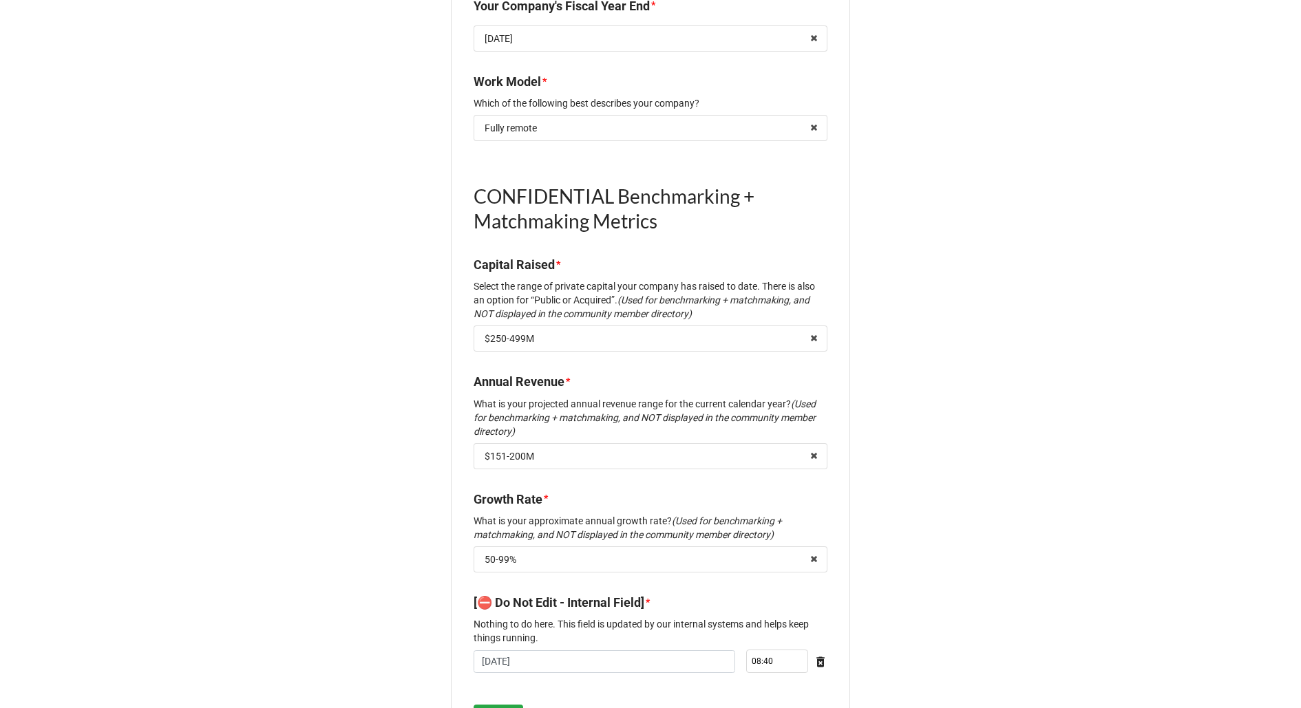
scroll to position [1507, 0]
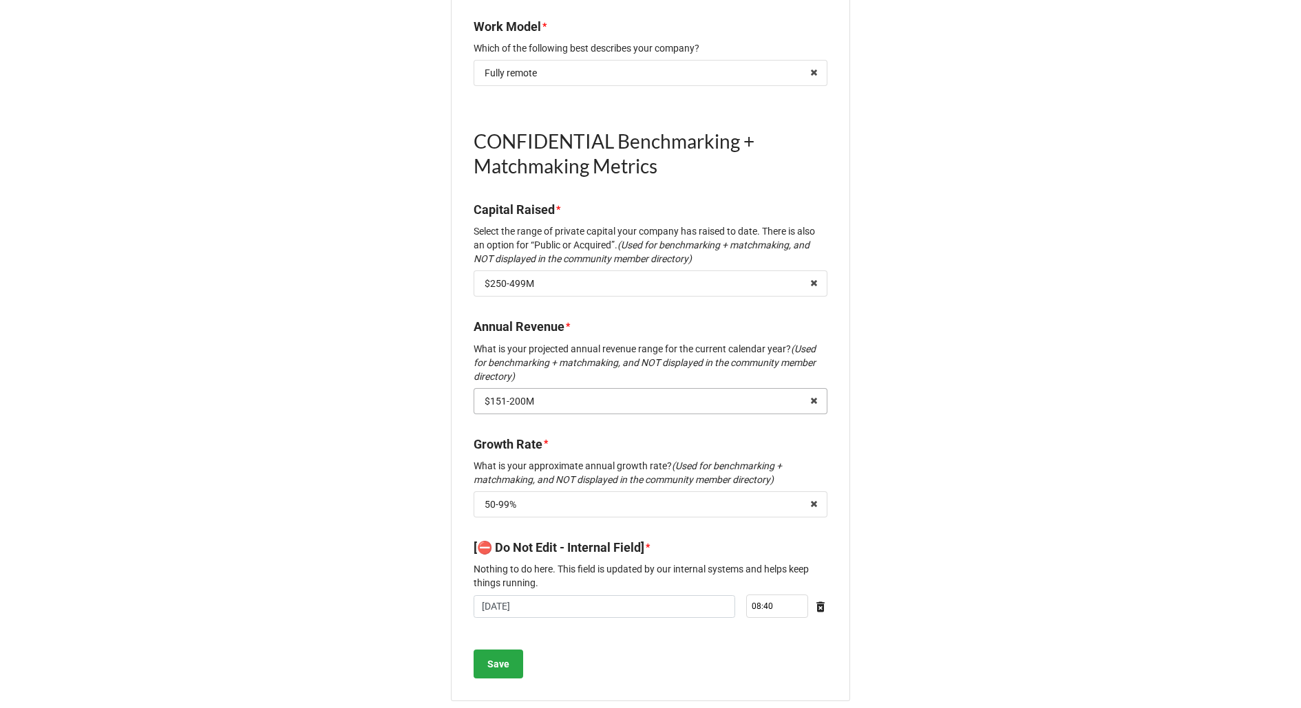
click at [584, 395] on input "text" at bounding box center [651, 401] width 352 height 25
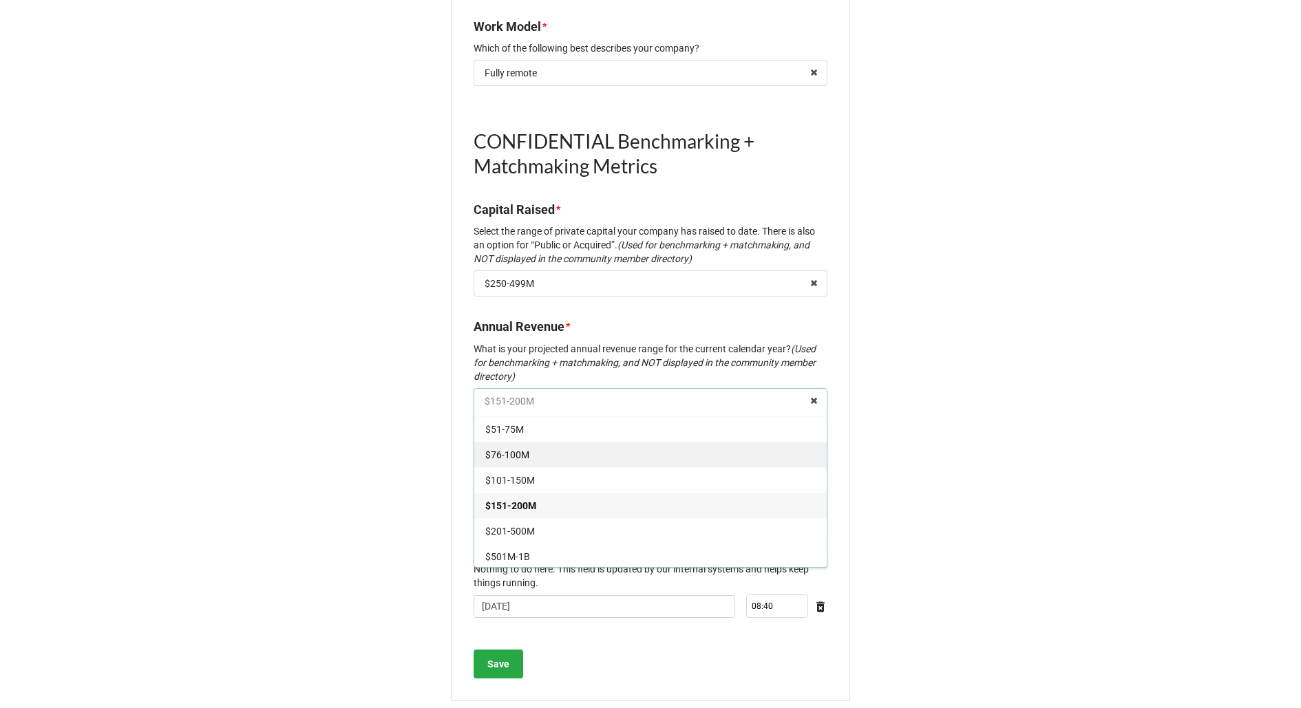
scroll to position [50, 0]
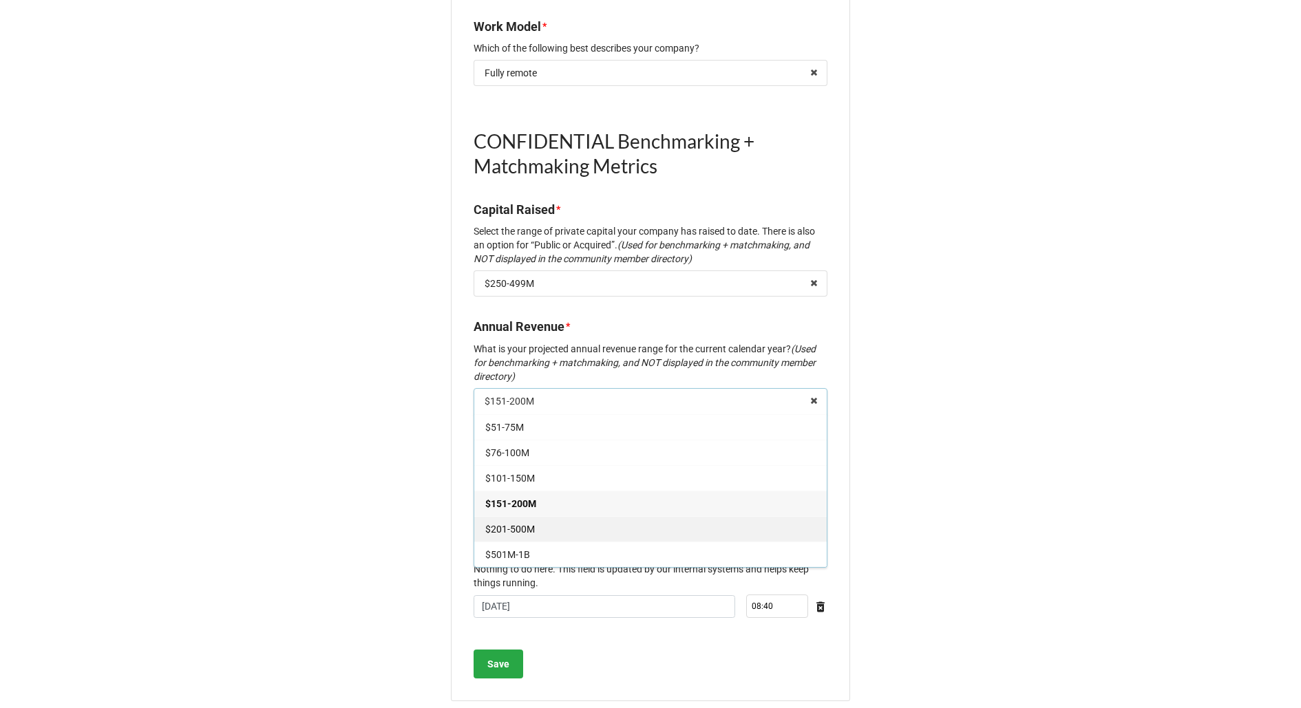
click at [570, 516] on div "$201-500M" at bounding box center [650, 528] width 352 height 25
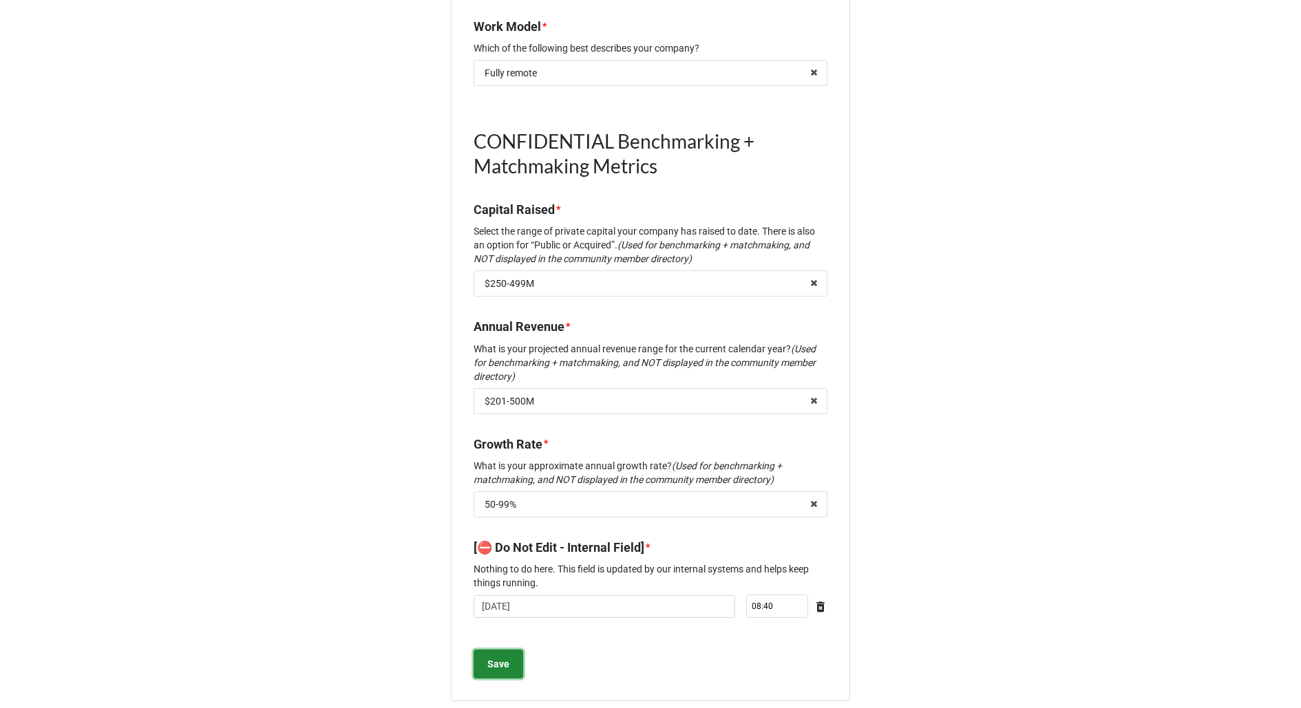
click at [502, 657] on b "Save" at bounding box center [498, 664] width 22 height 14
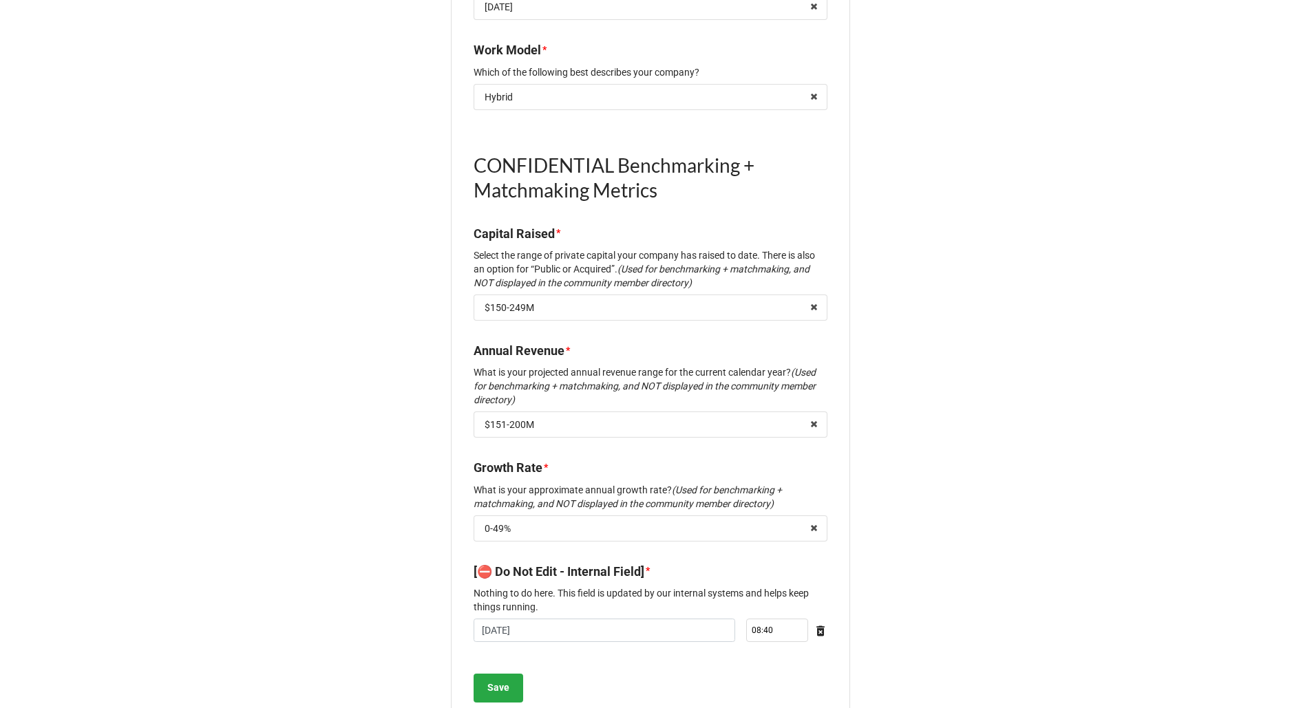
scroll to position [1560, 0]
click at [695, 415] on input "text" at bounding box center [651, 423] width 352 height 25
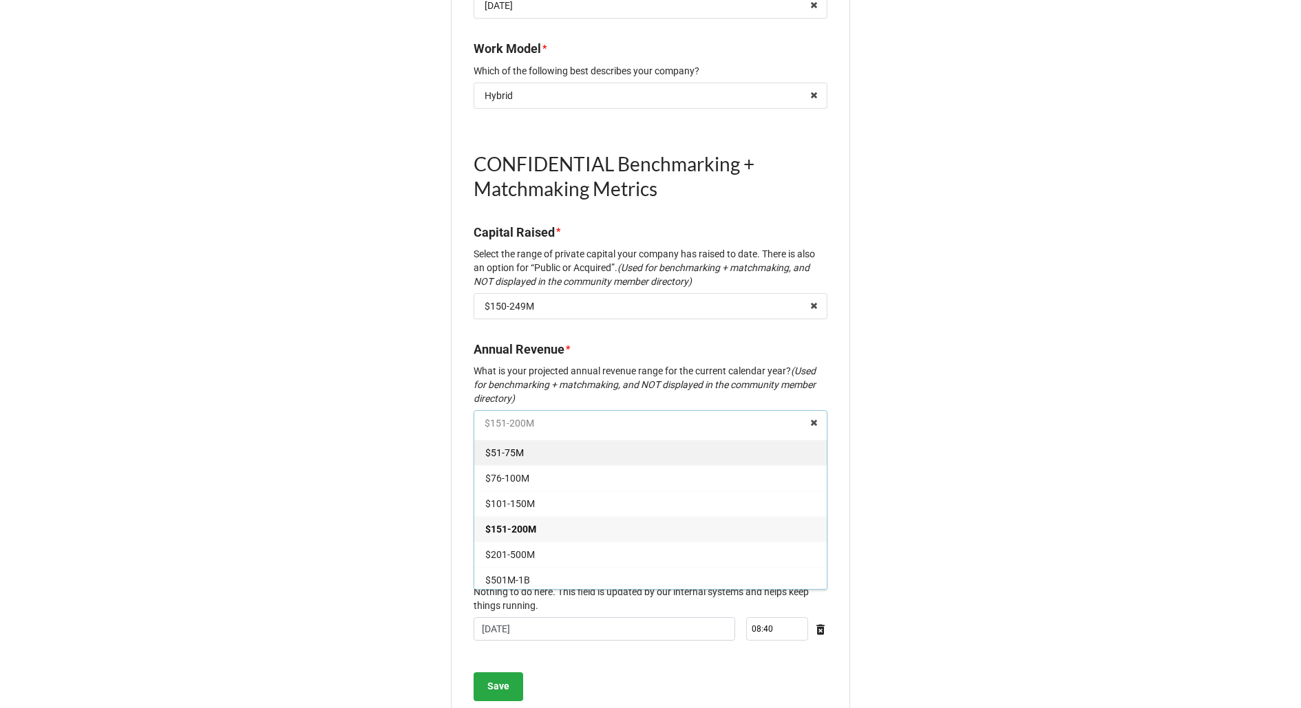
scroll to position [48, 0]
click at [658, 540] on div "$201-500M" at bounding box center [650, 552] width 352 height 25
type textarea "x"
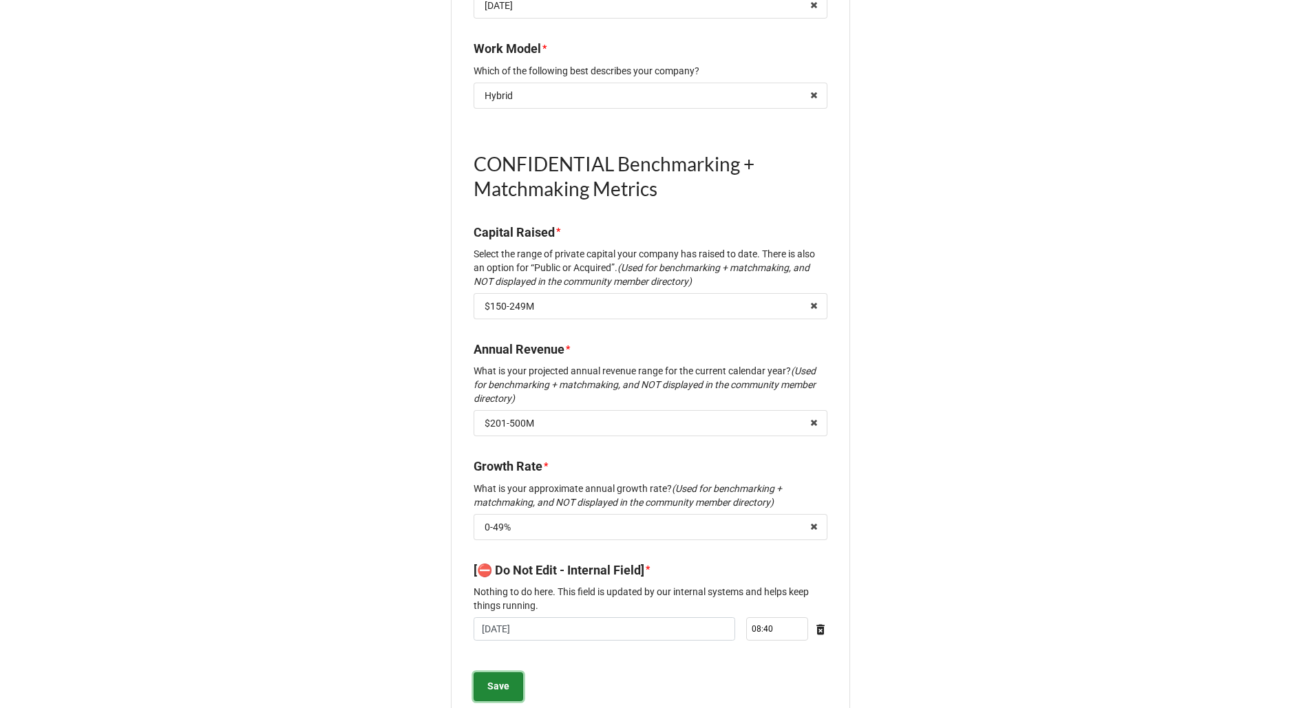
click at [501, 679] on b "Save" at bounding box center [498, 686] width 22 height 14
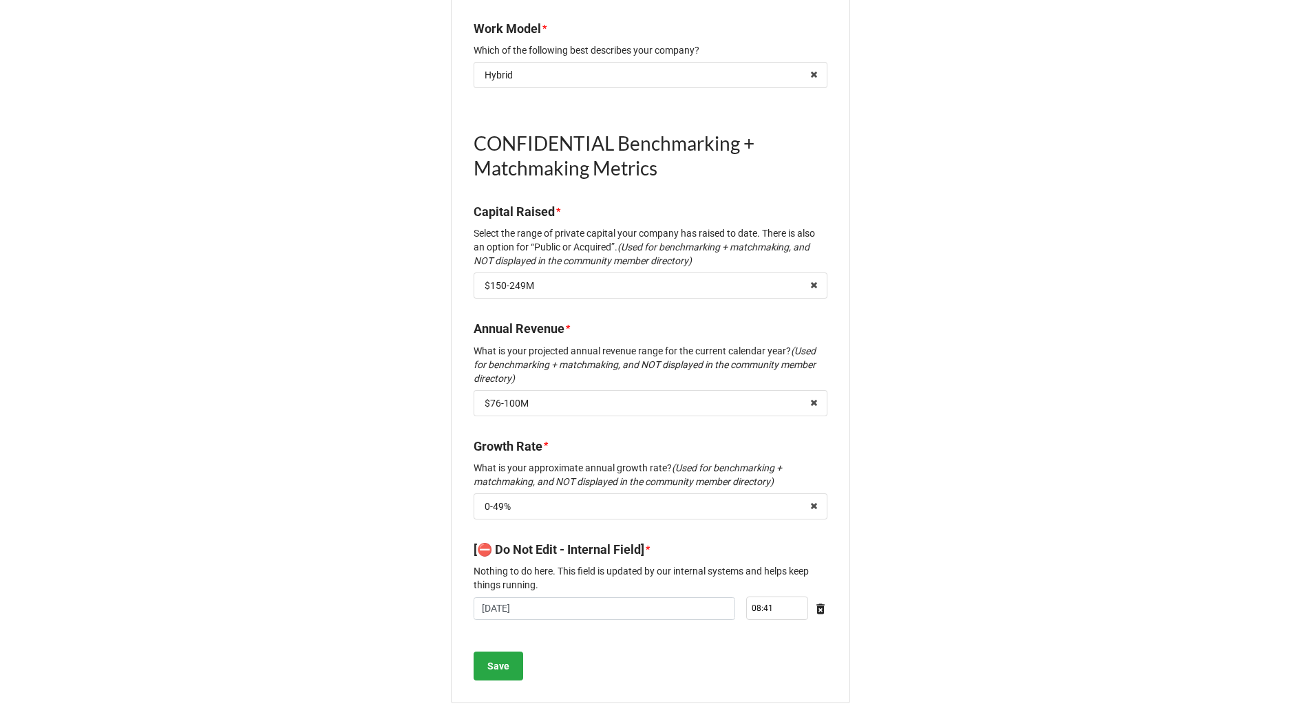
scroll to position [1507, 0]
click at [614, 392] on input "text" at bounding box center [651, 401] width 352 height 25
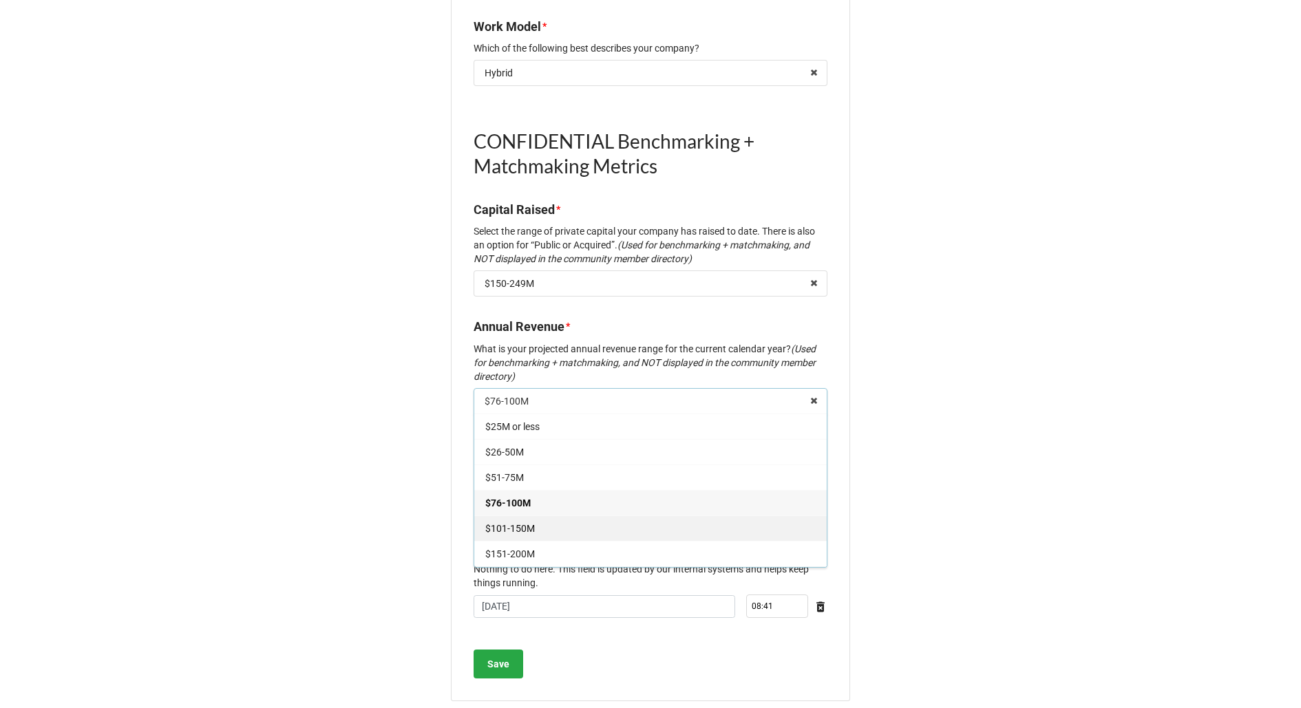
click at [575, 515] on div "$101-150M" at bounding box center [650, 527] width 352 height 25
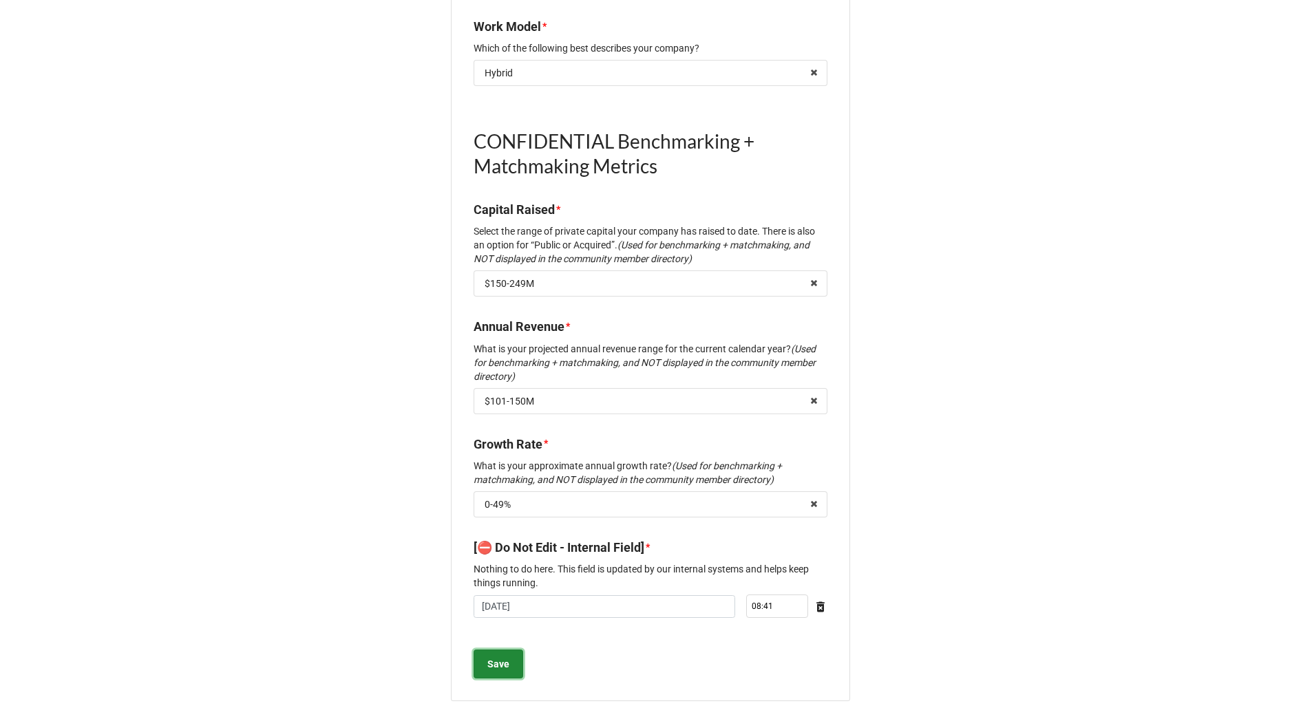
click at [486, 650] on button "Save" at bounding box center [498, 664] width 50 height 29
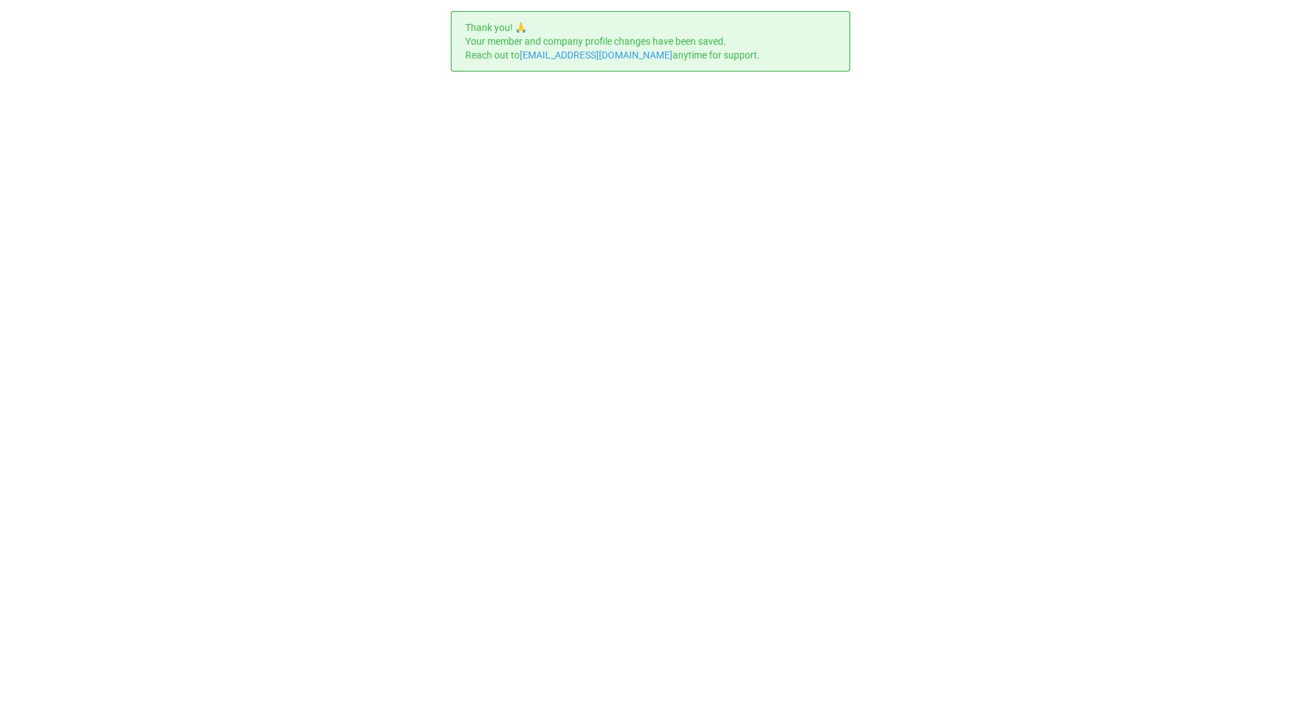
scroll to position [0, 0]
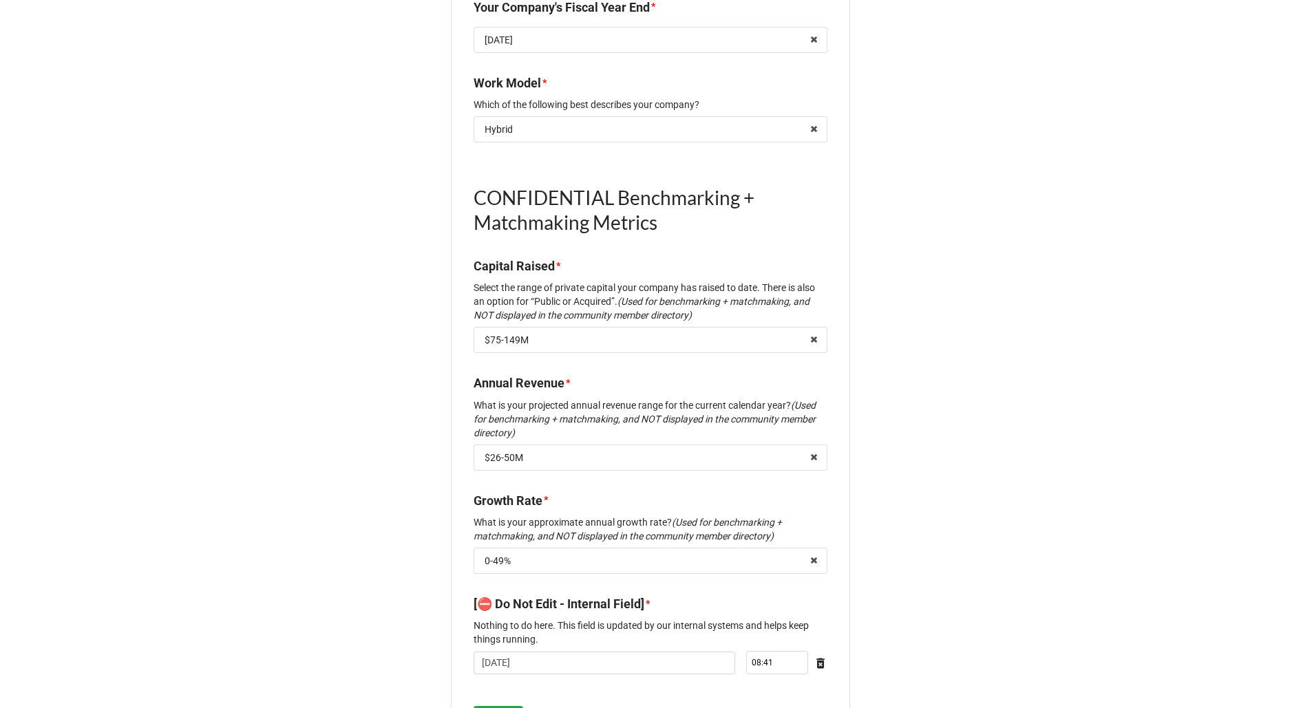
scroll to position [1507, 0]
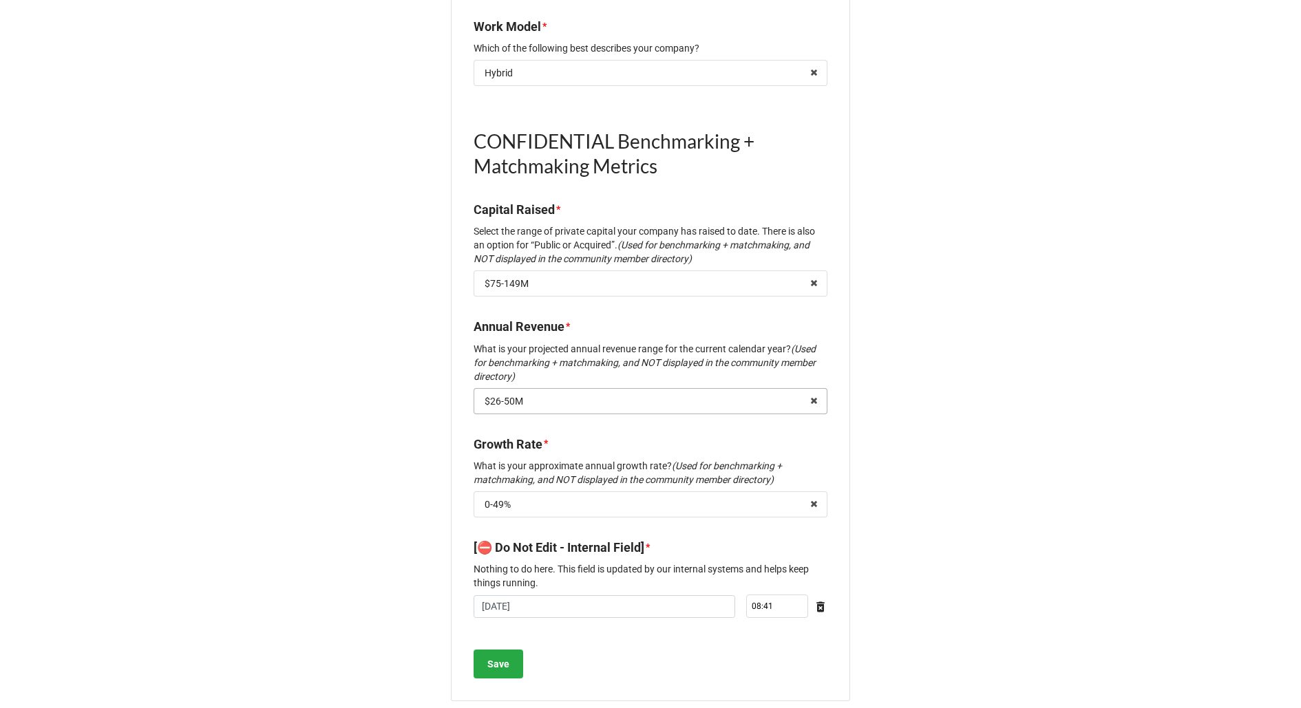
click at [722, 389] on input "text" at bounding box center [651, 401] width 352 height 25
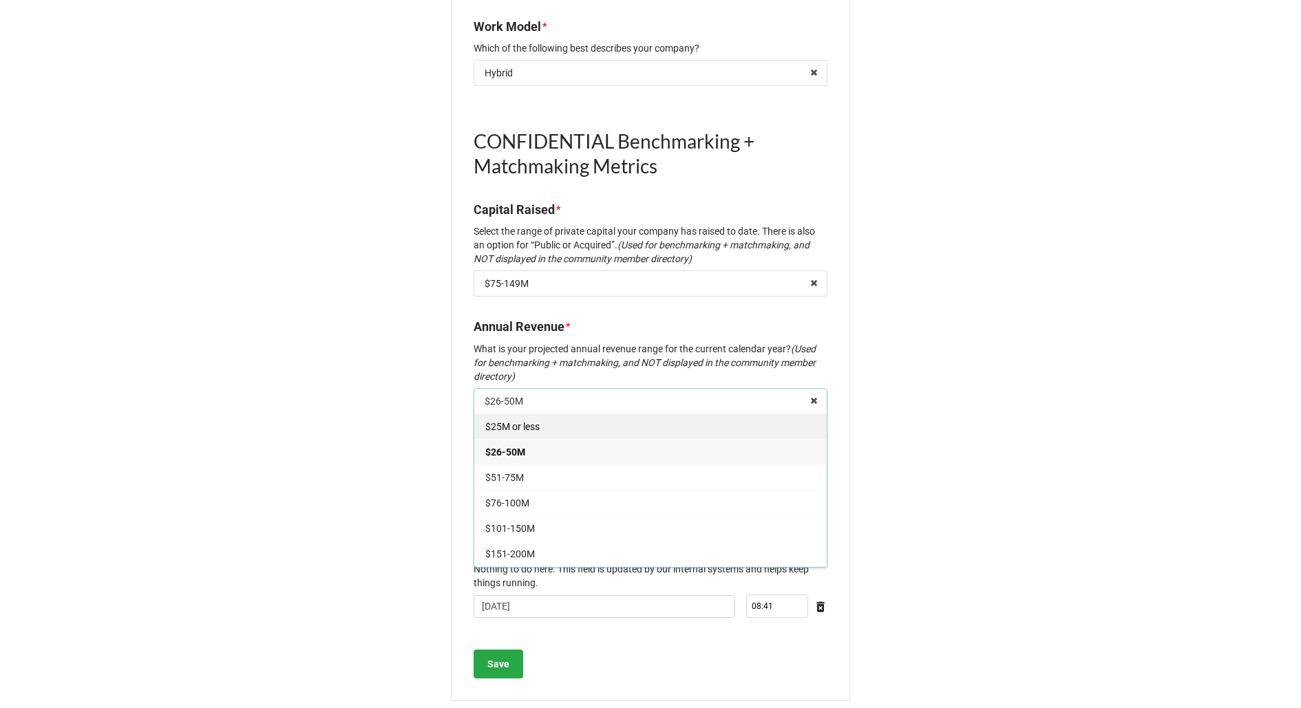
click at [674, 418] on div "$25M or less" at bounding box center [650, 426] width 352 height 25
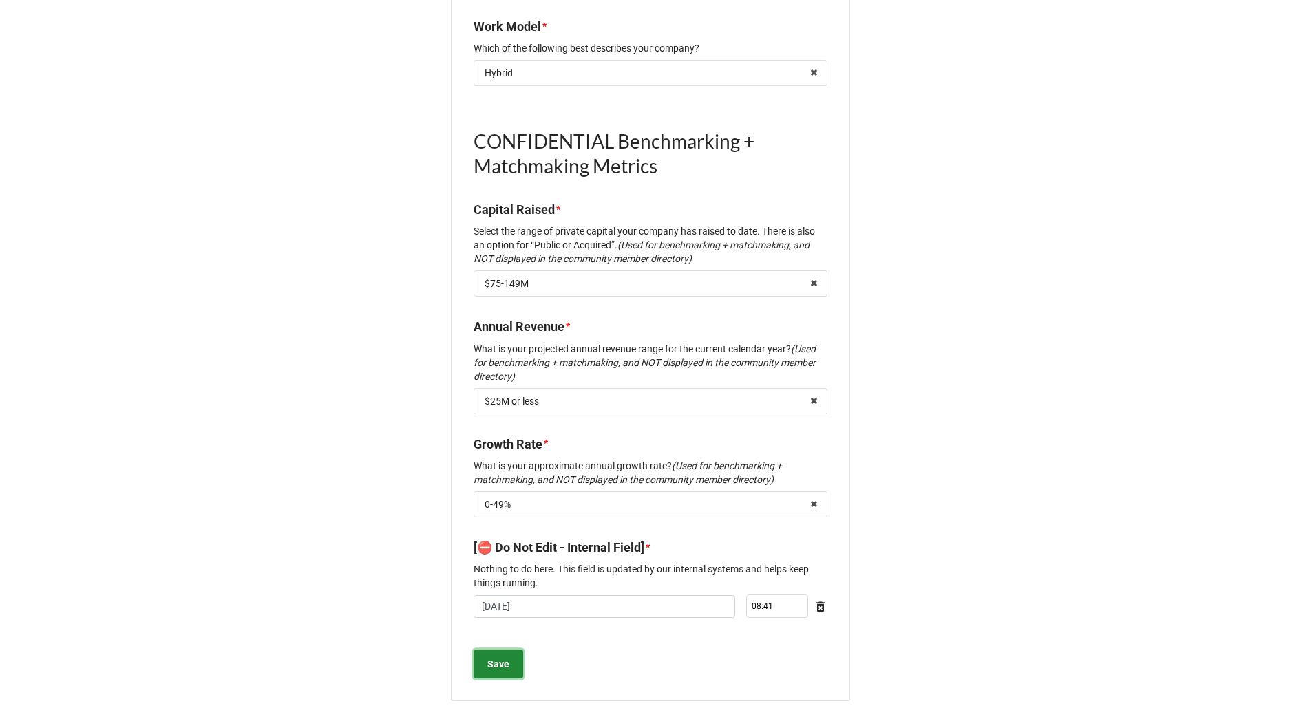
click at [500, 657] on b "Save" at bounding box center [498, 664] width 22 height 14
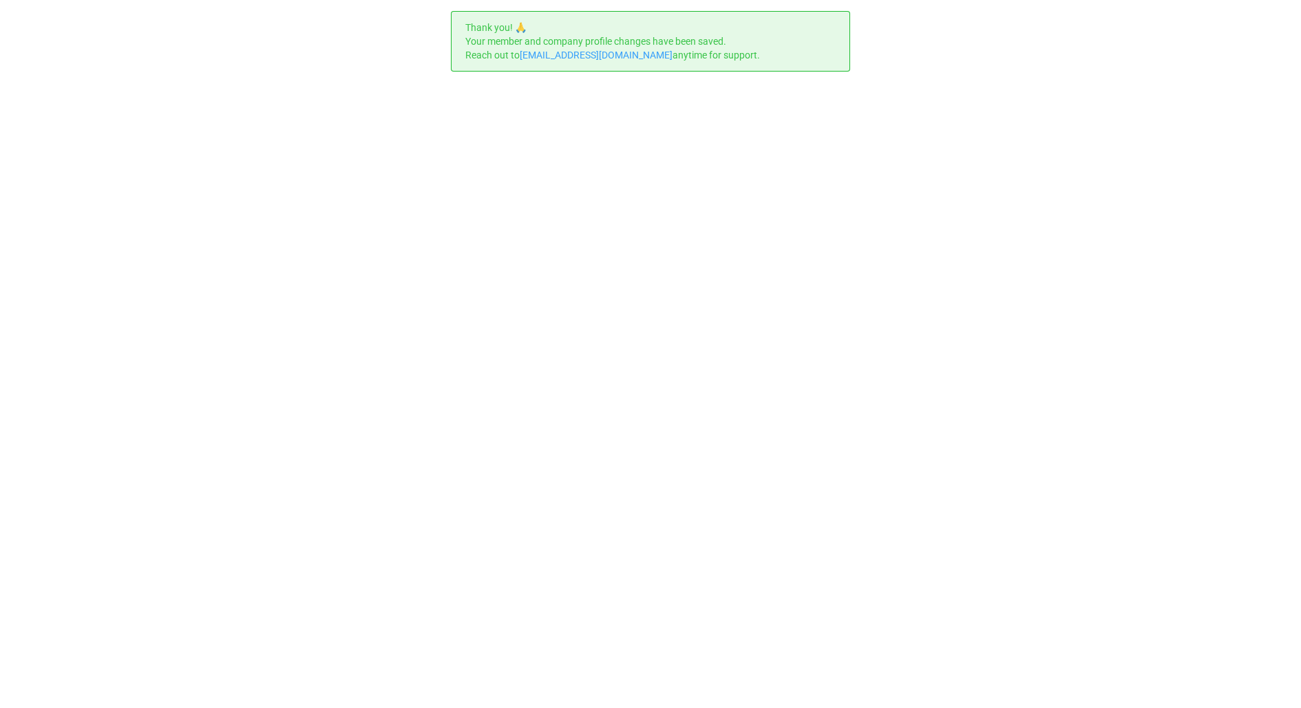
scroll to position [0, 0]
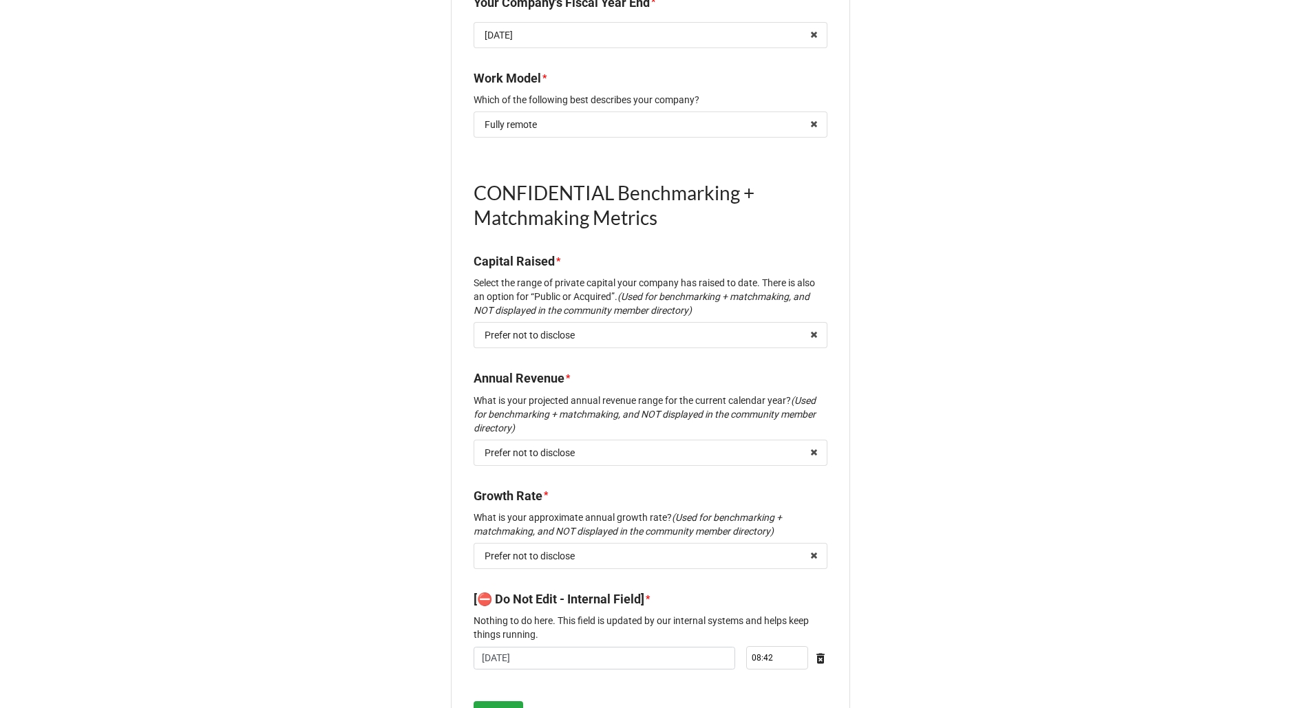
scroll to position [1466, 0]
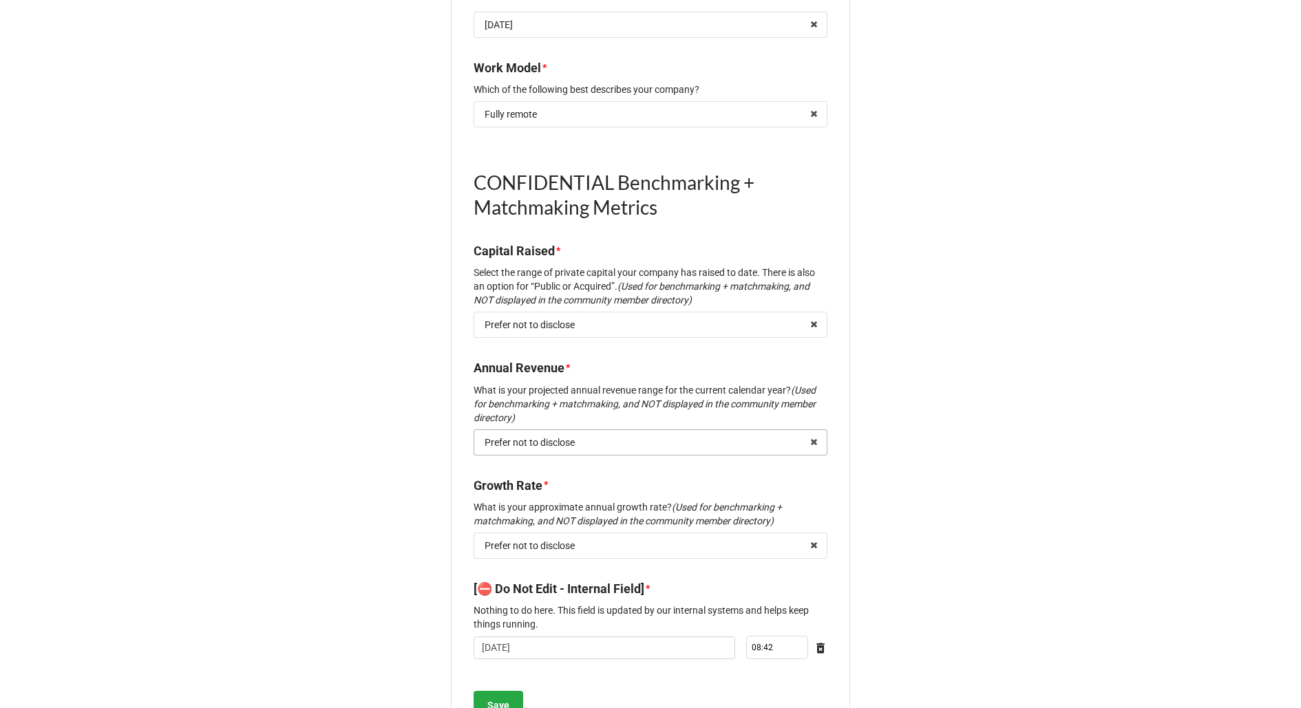
click at [568, 438] on div "Prefer not to disclose" at bounding box center [529, 443] width 90 height 10
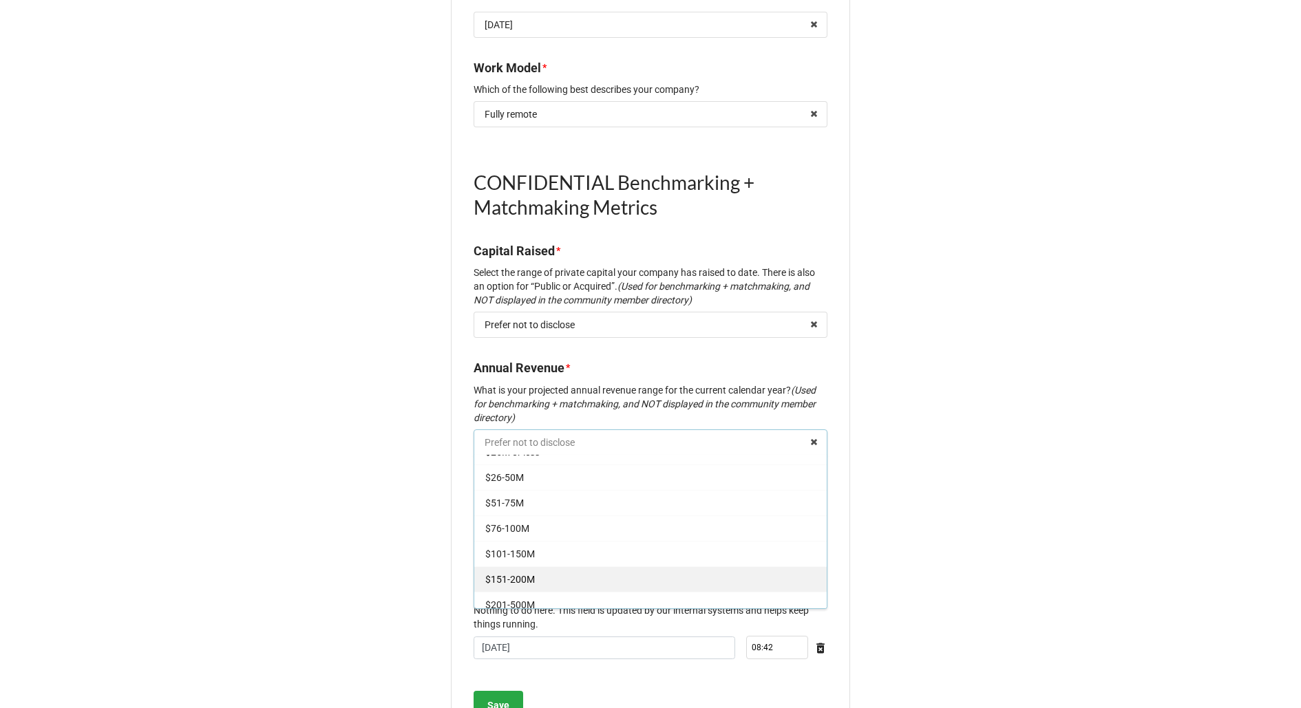
scroll to position [0, 0]
click at [531, 458] on div "$25M or less" at bounding box center [650, 467] width 352 height 25
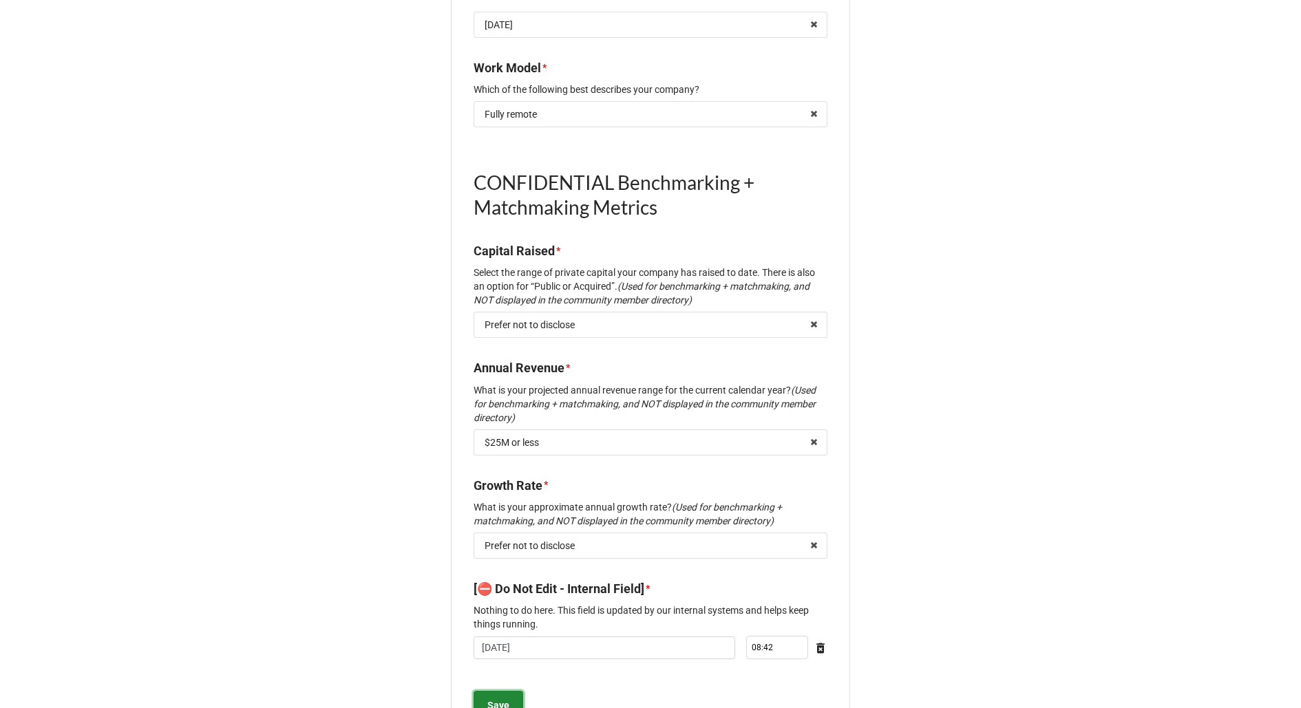
click at [496, 698] on b "Save" at bounding box center [498, 705] width 22 height 14
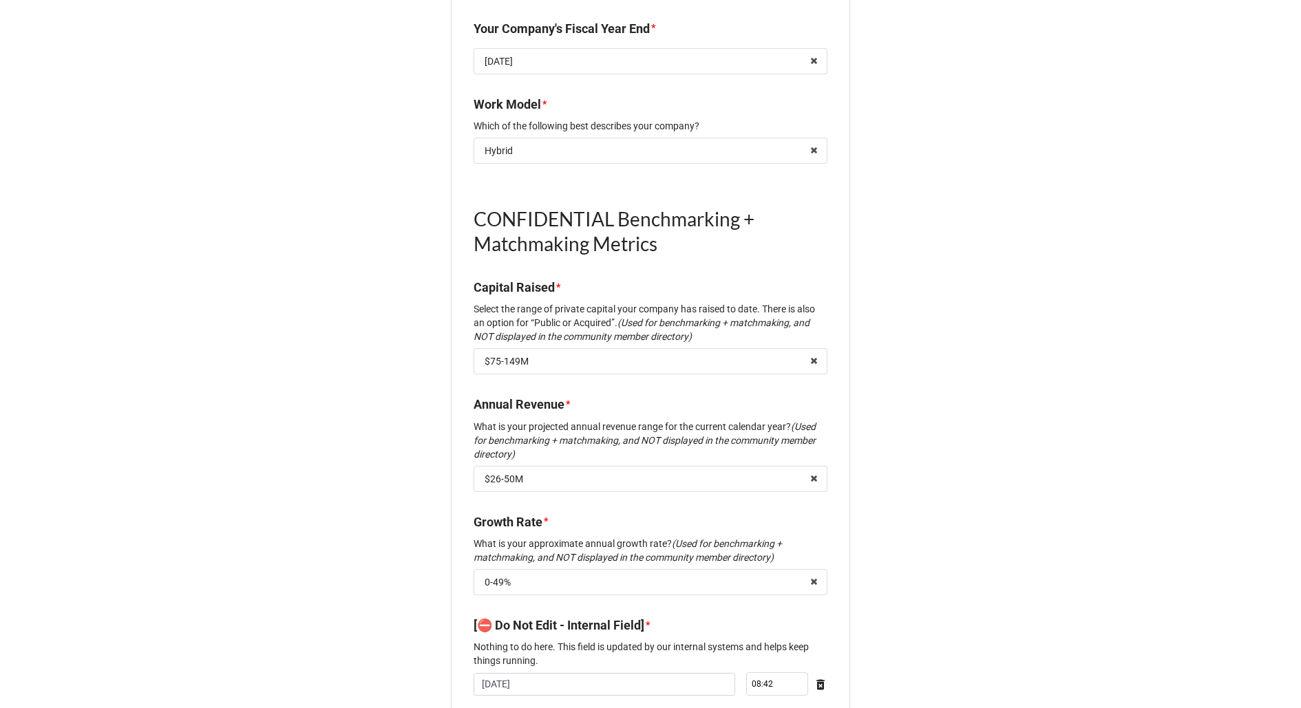
scroll to position [1507, 0]
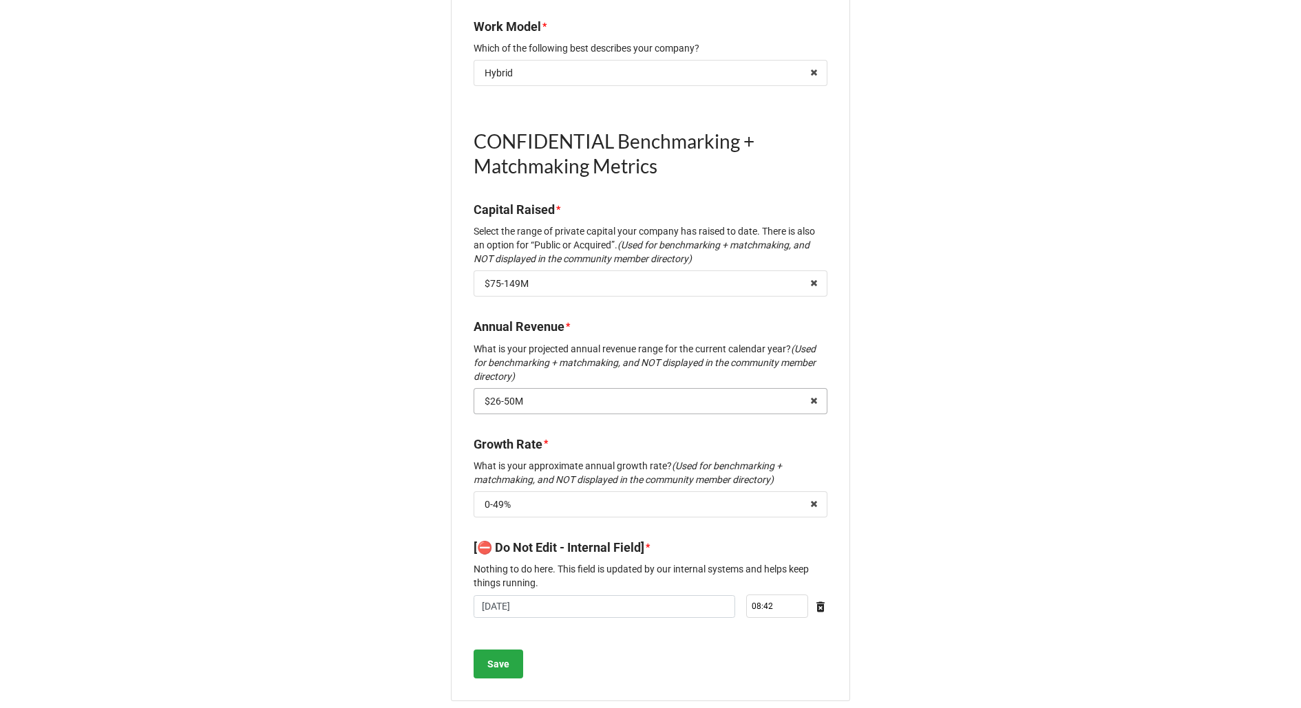
click at [541, 389] on input "text" at bounding box center [651, 401] width 352 height 25
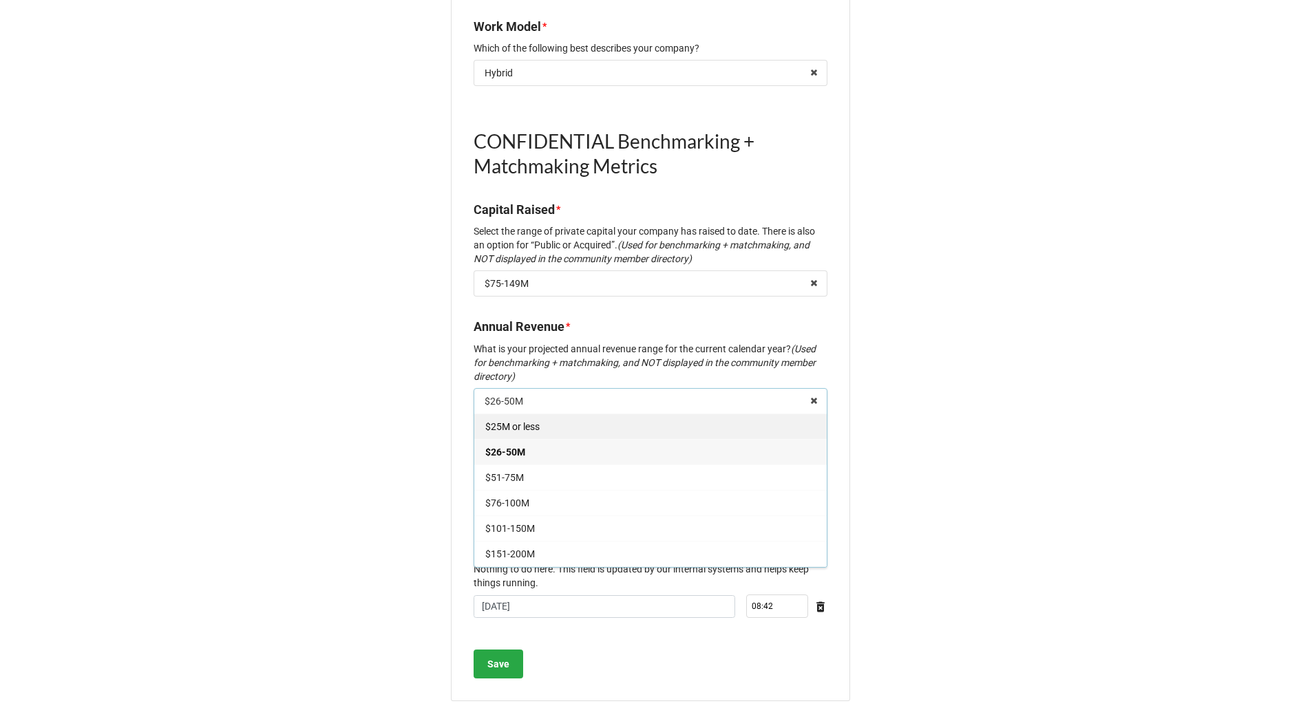
click at [527, 414] on div "$25M or less" at bounding box center [650, 426] width 352 height 25
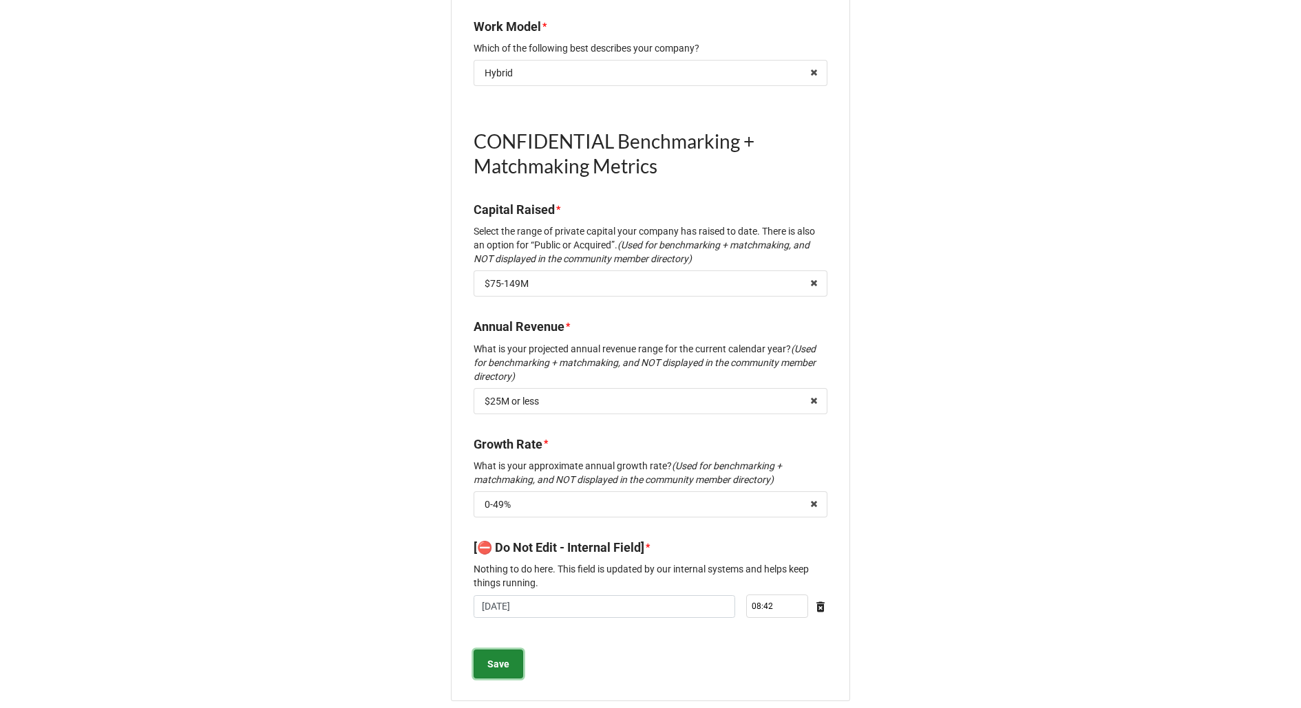
click at [497, 657] on b "Save" at bounding box center [498, 664] width 22 height 14
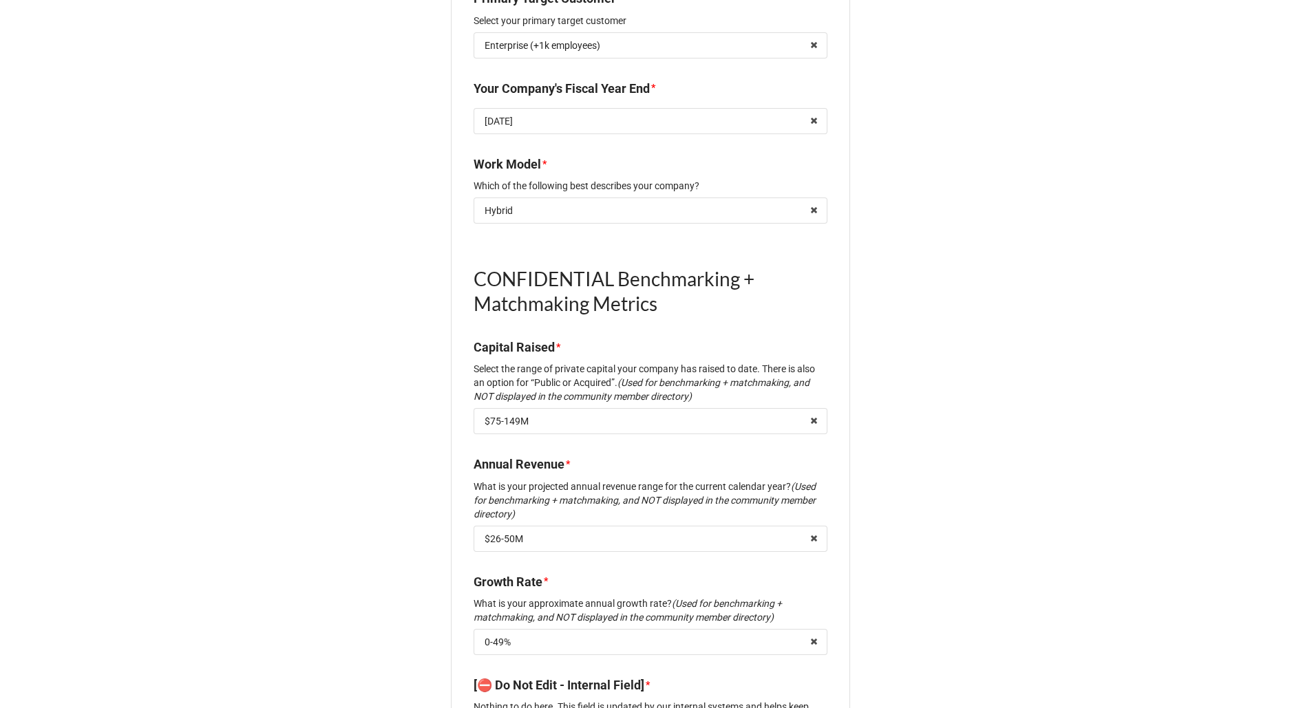
scroll to position [1381, 0]
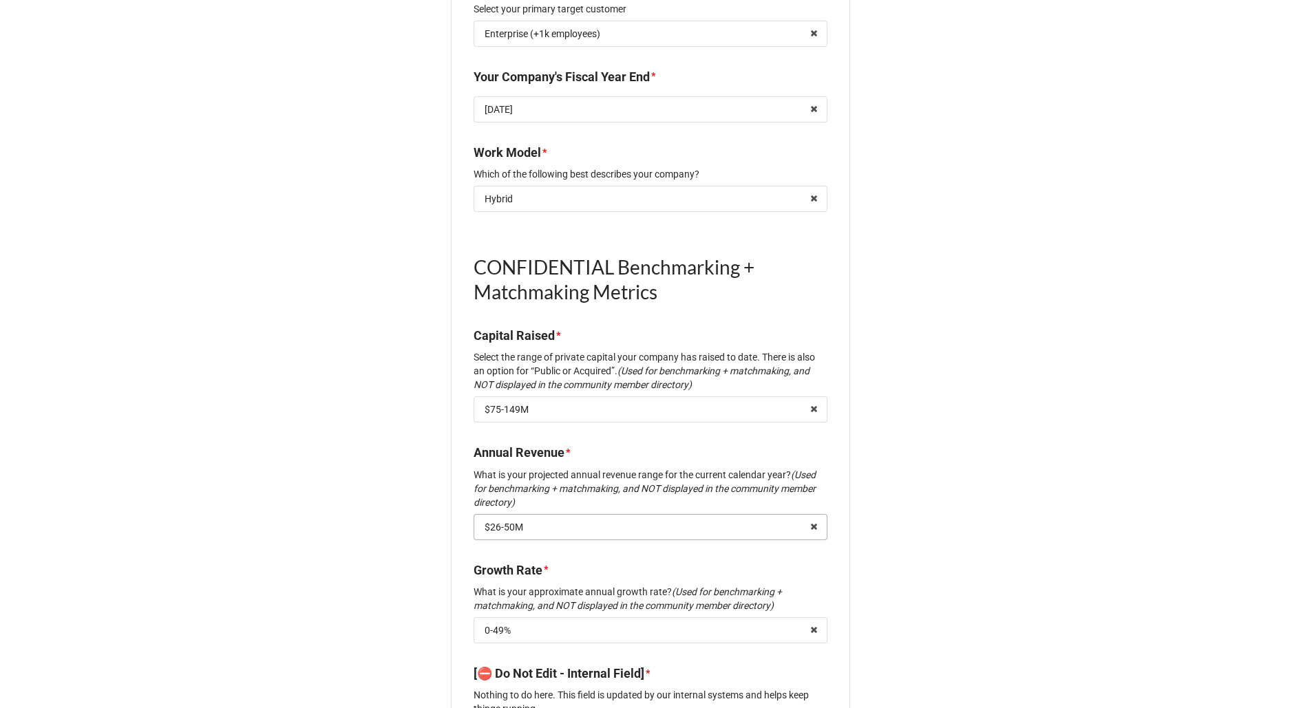
click at [618, 515] on input "text" at bounding box center [651, 527] width 352 height 25
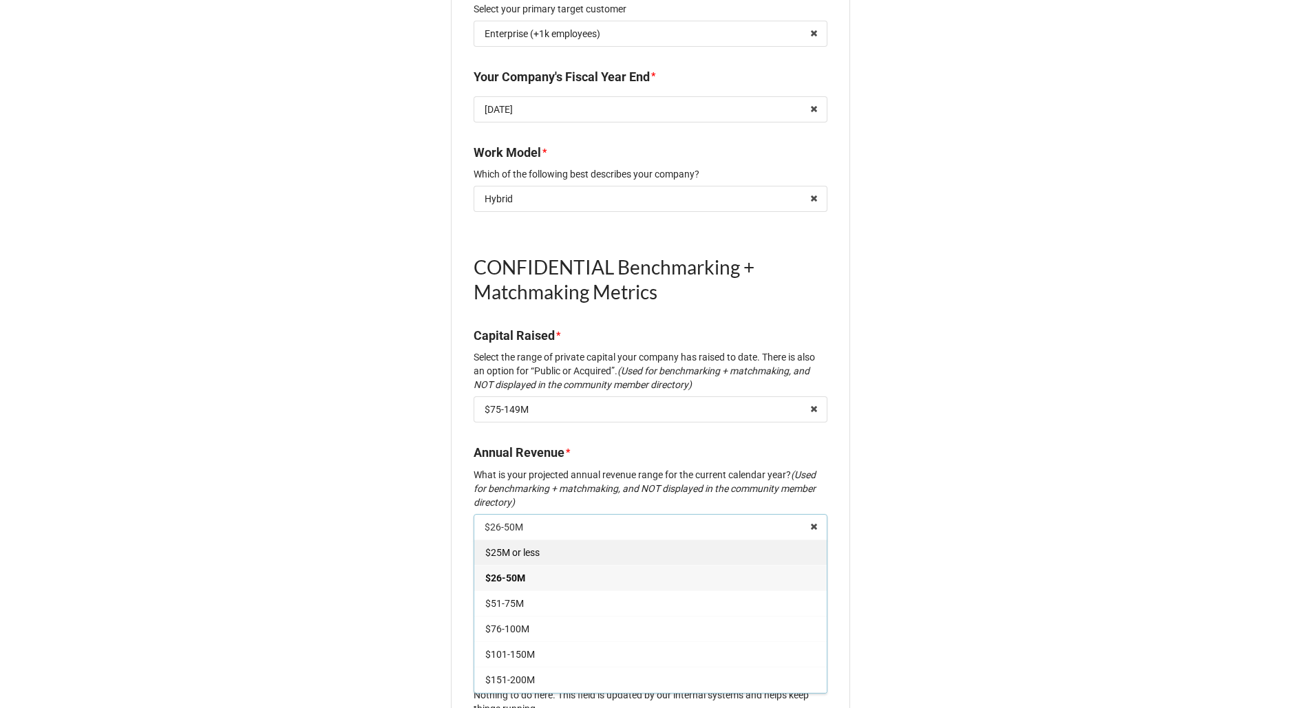
click at [599, 539] on div "$25M or less" at bounding box center [650, 551] width 352 height 25
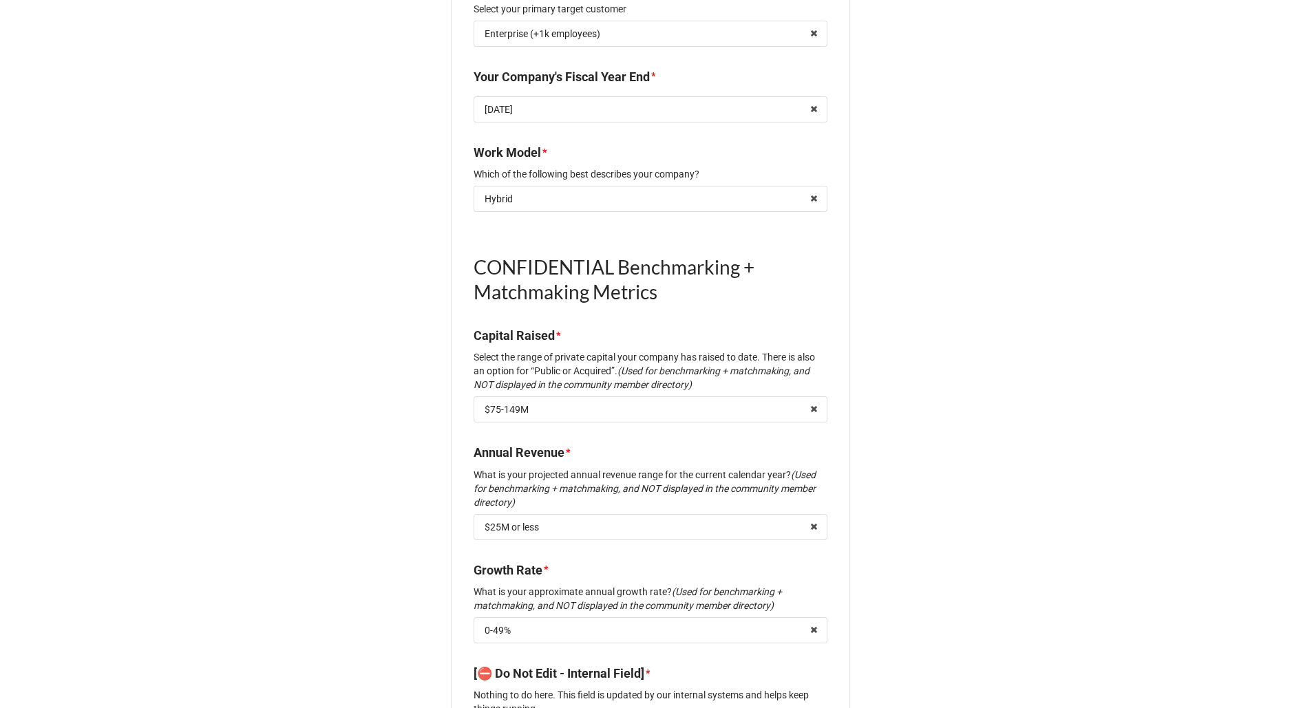
scroll to position [1507, 0]
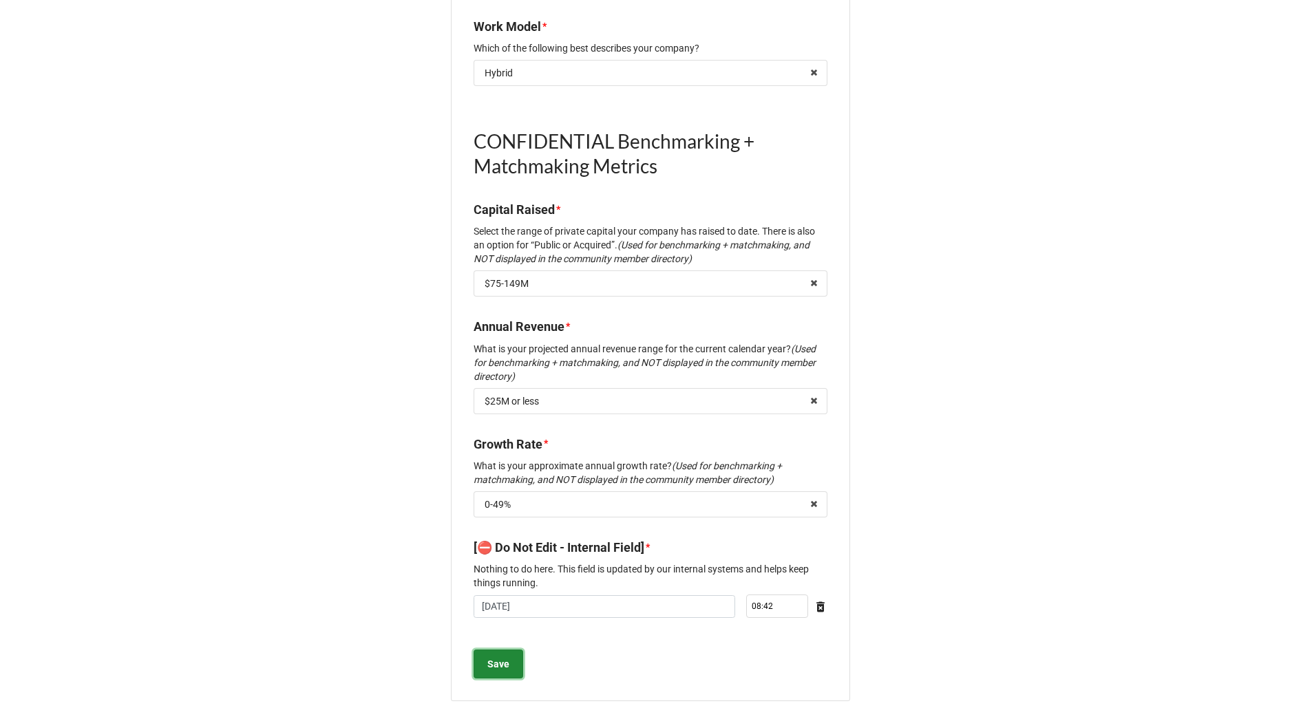
click at [506, 652] on button "Save" at bounding box center [498, 664] width 50 height 29
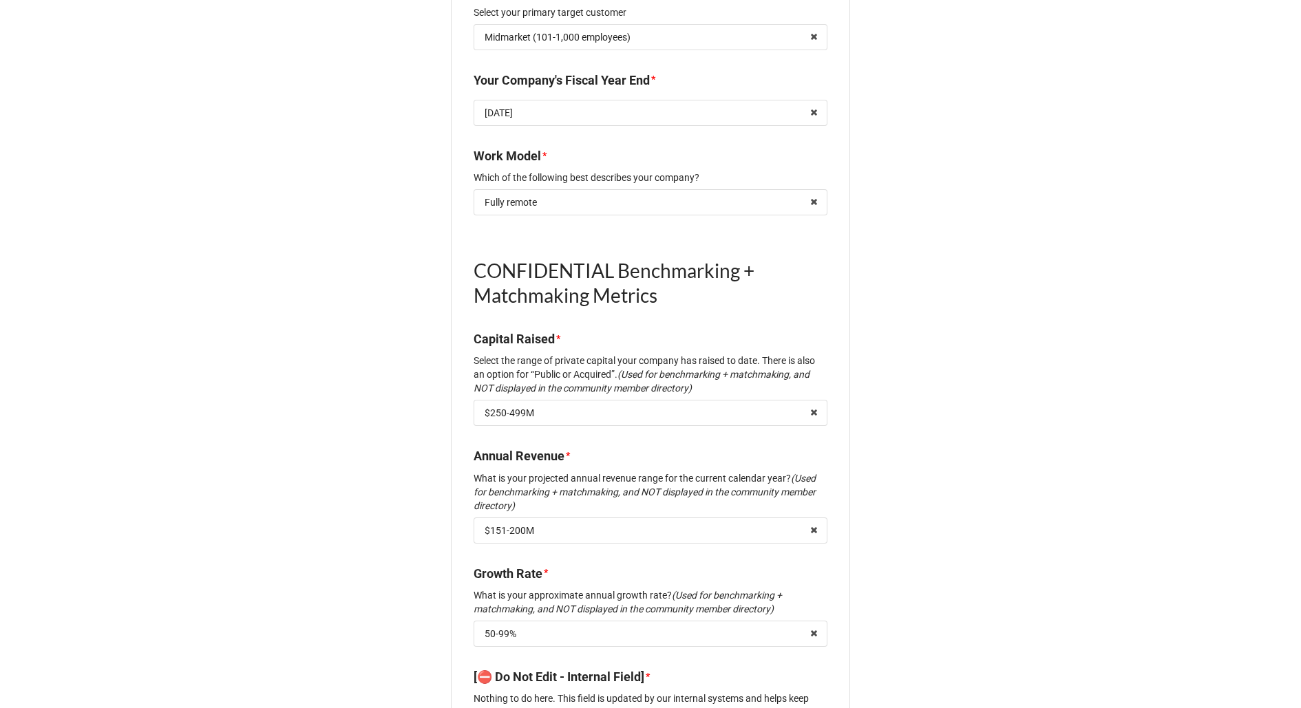
scroll to position [1507, 0]
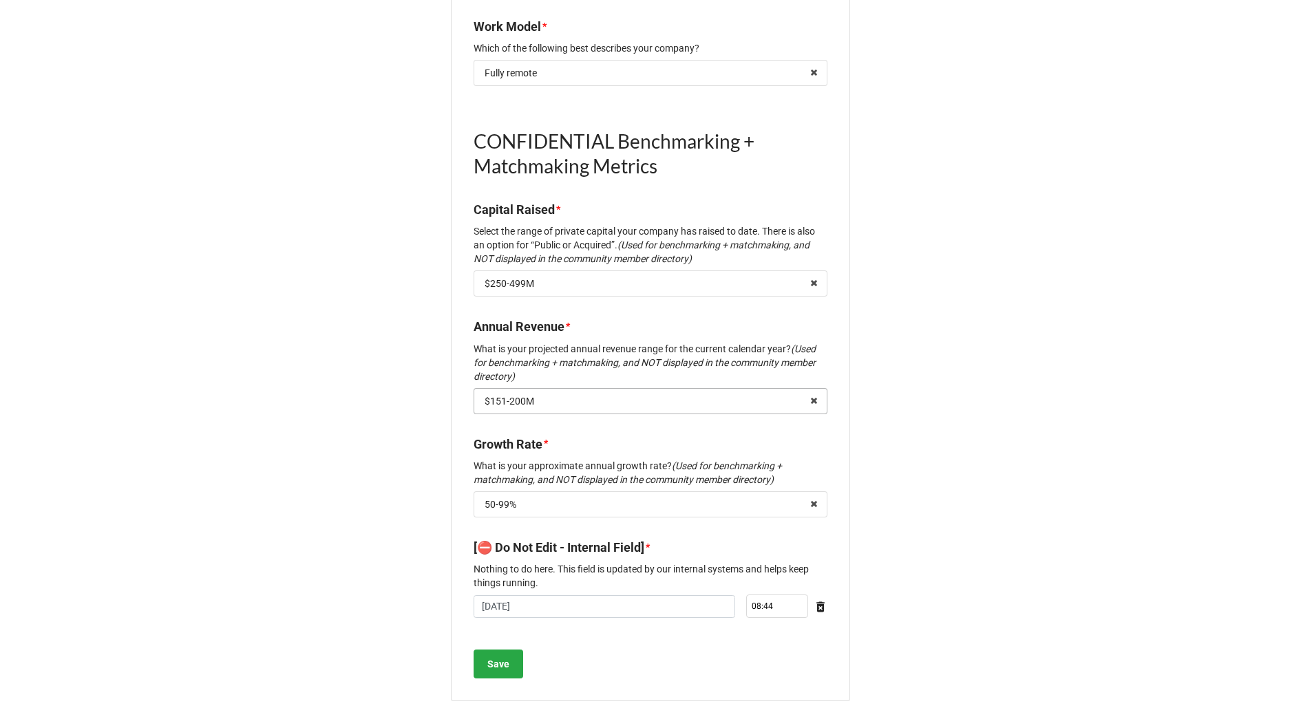
click at [597, 391] on input "text" at bounding box center [651, 401] width 352 height 25
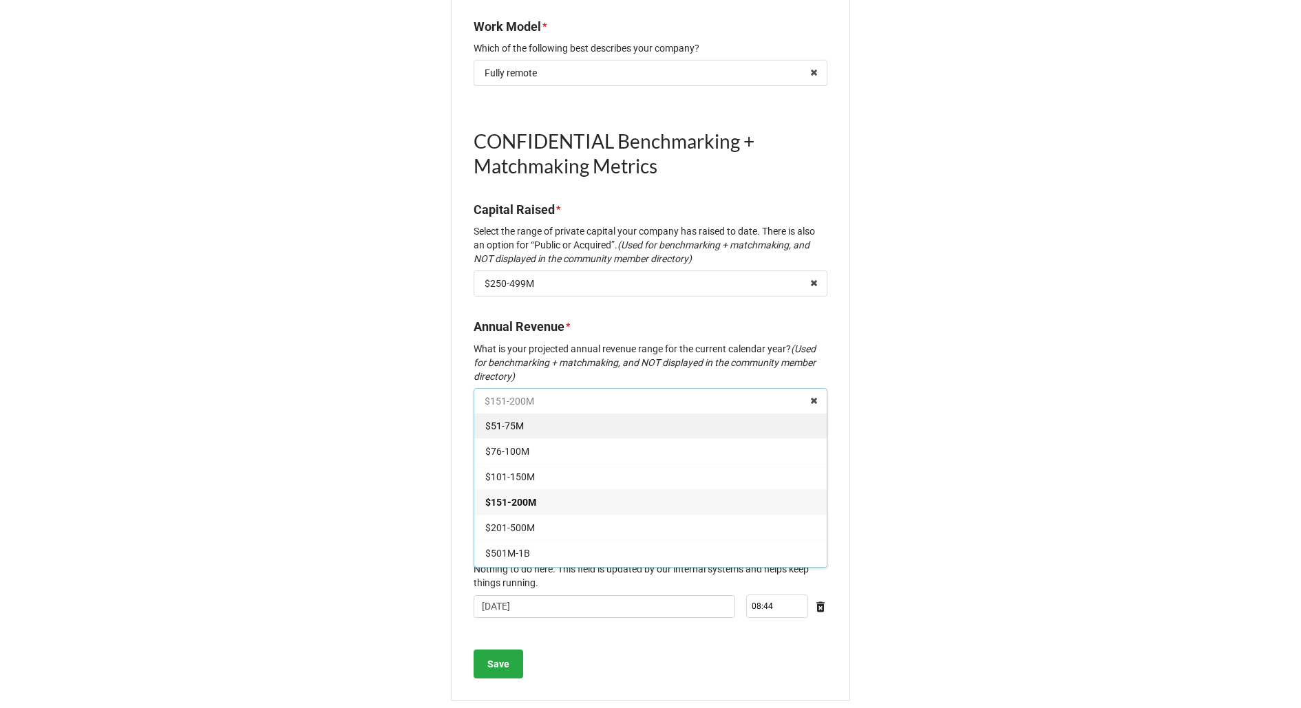
scroll to position [60, 0]
click at [553, 510] on div "$201-500M" at bounding box center [650, 518] width 352 height 25
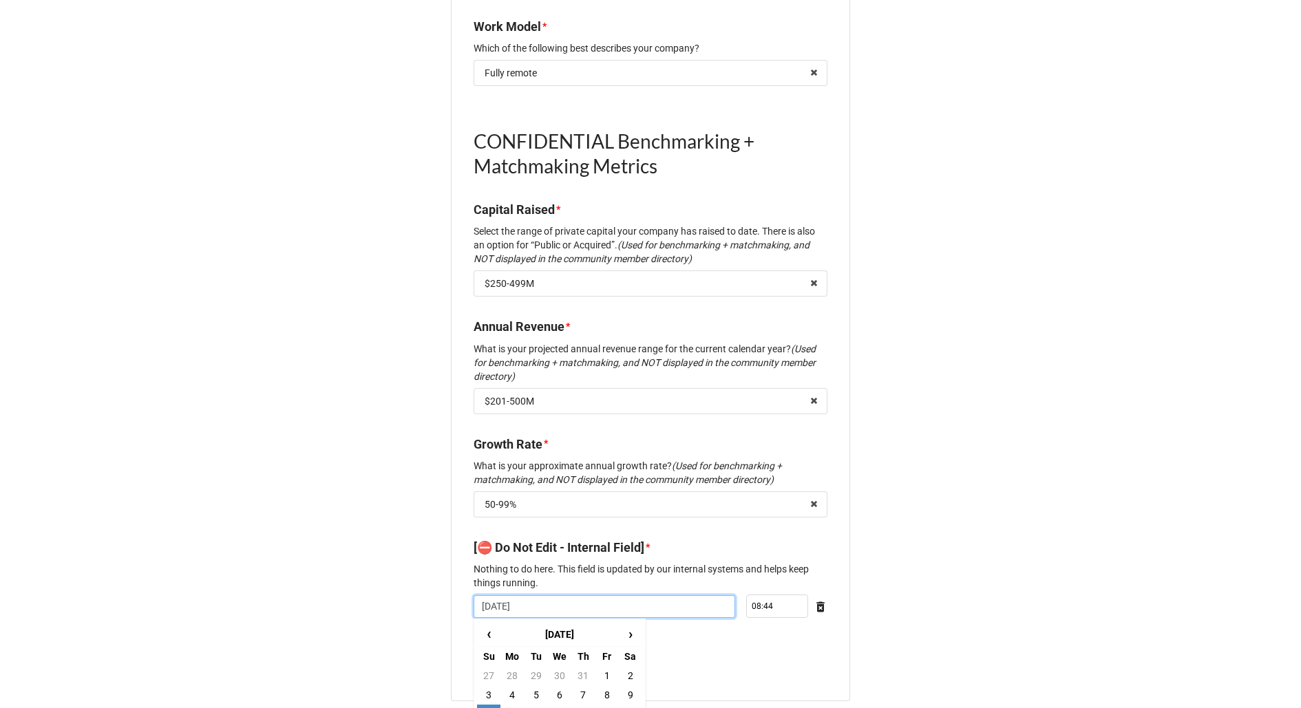
click at [557, 595] on input "8/10/2025" at bounding box center [603, 606] width 261 height 23
click at [561, 563] on p "Nothing to do here. This field is updated by our internal systems and helps kee…" at bounding box center [650, 576] width 354 height 28
click at [491, 657] on b "Save" at bounding box center [498, 664] width 22 height 14
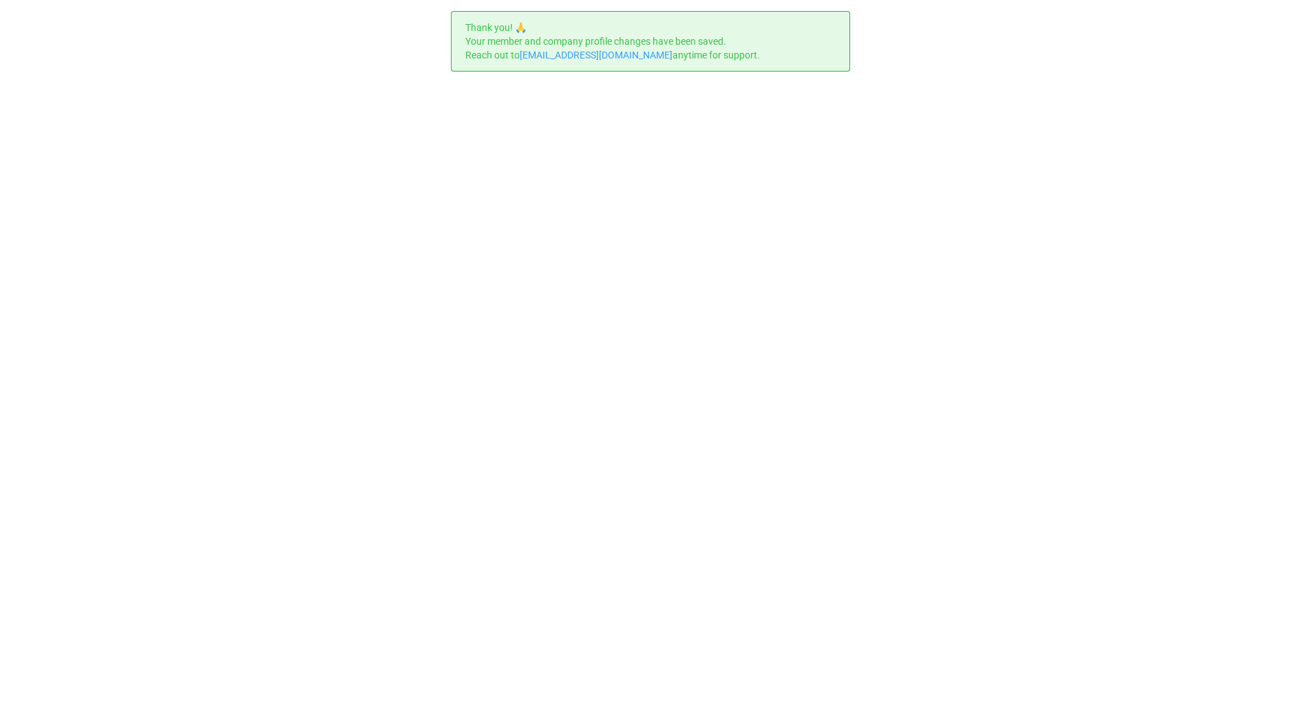
scroll to position [0, 0]
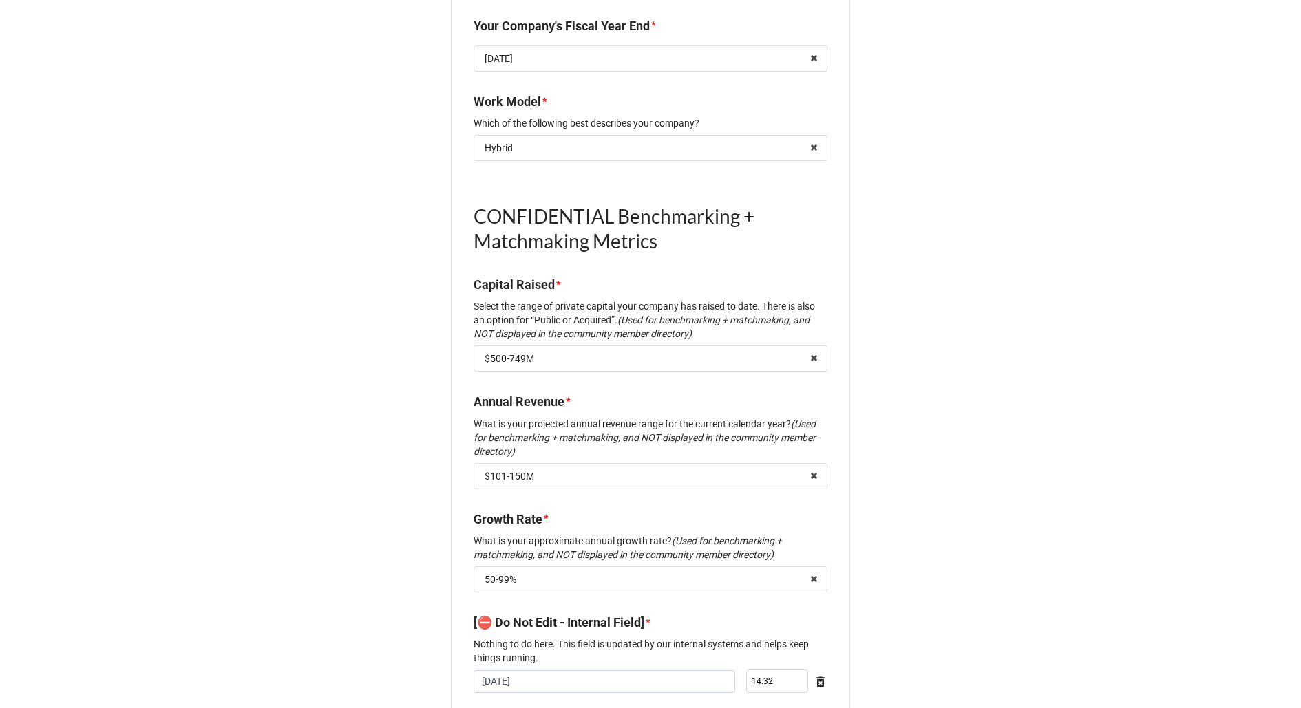
scroll to position [1507, 0]
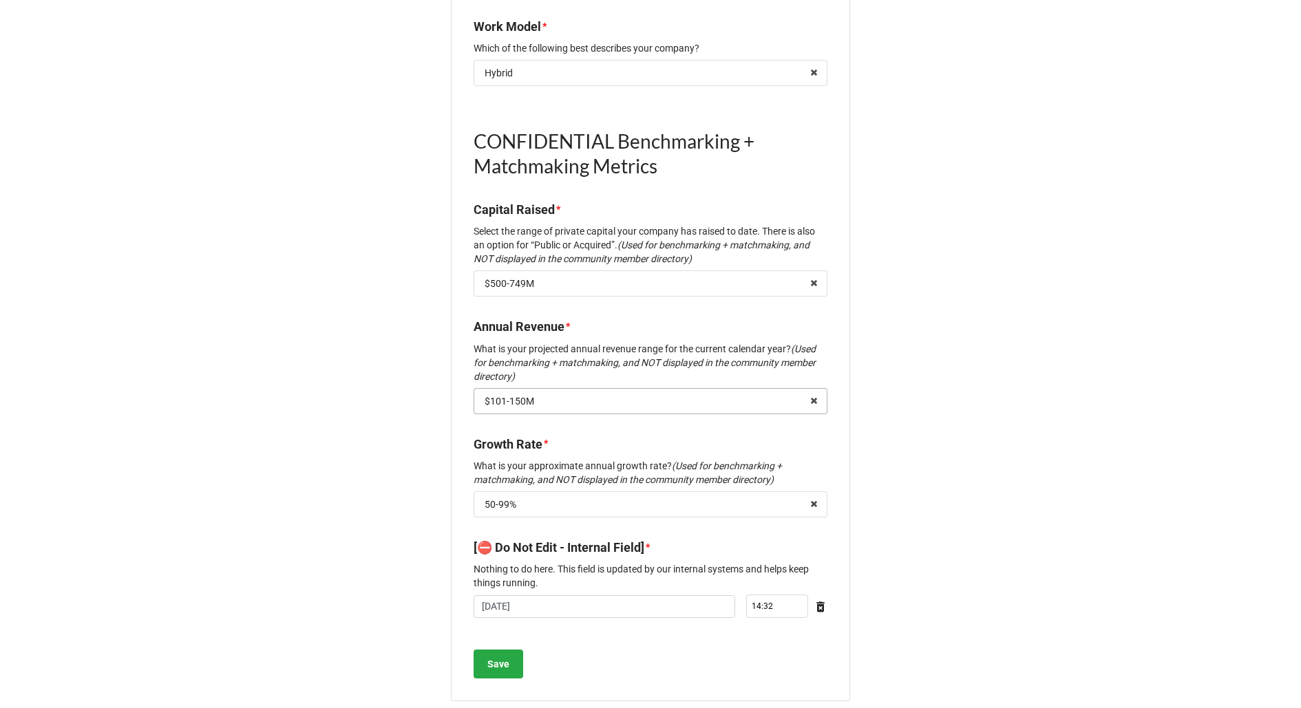
click at [695, 389] on input "text" at bounding box center [651, 401] width 352 height 25
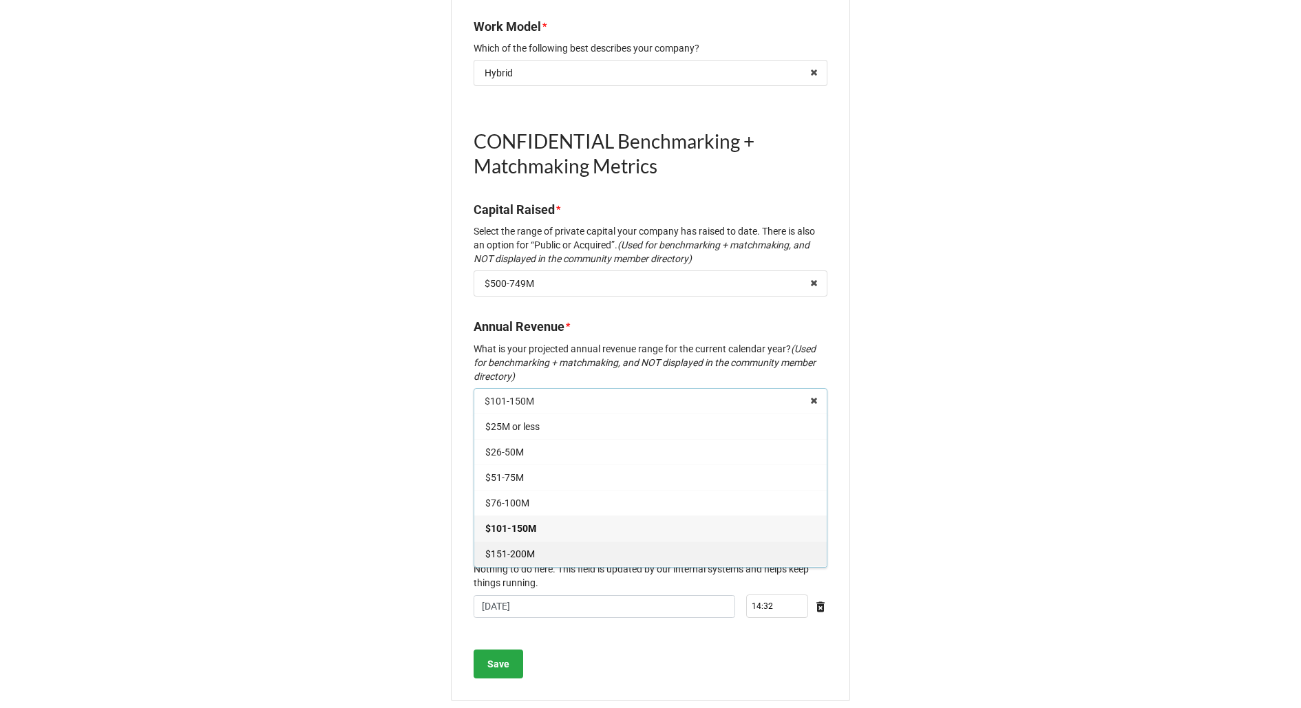
click at [623, 541] on div "$151-200M" at bounding box center [650, 553] width 352 height 25
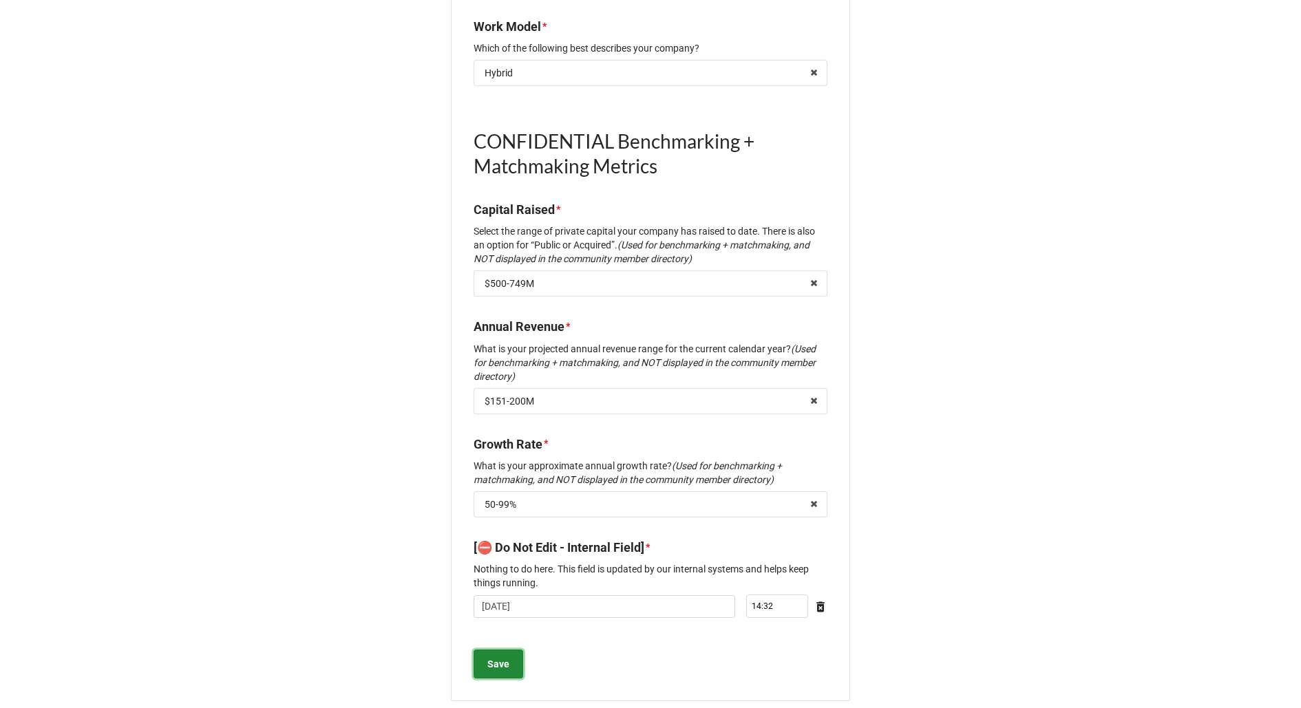
click at [493, 657] on b "Save" at bounding box center [498, 664] width 22 height 14
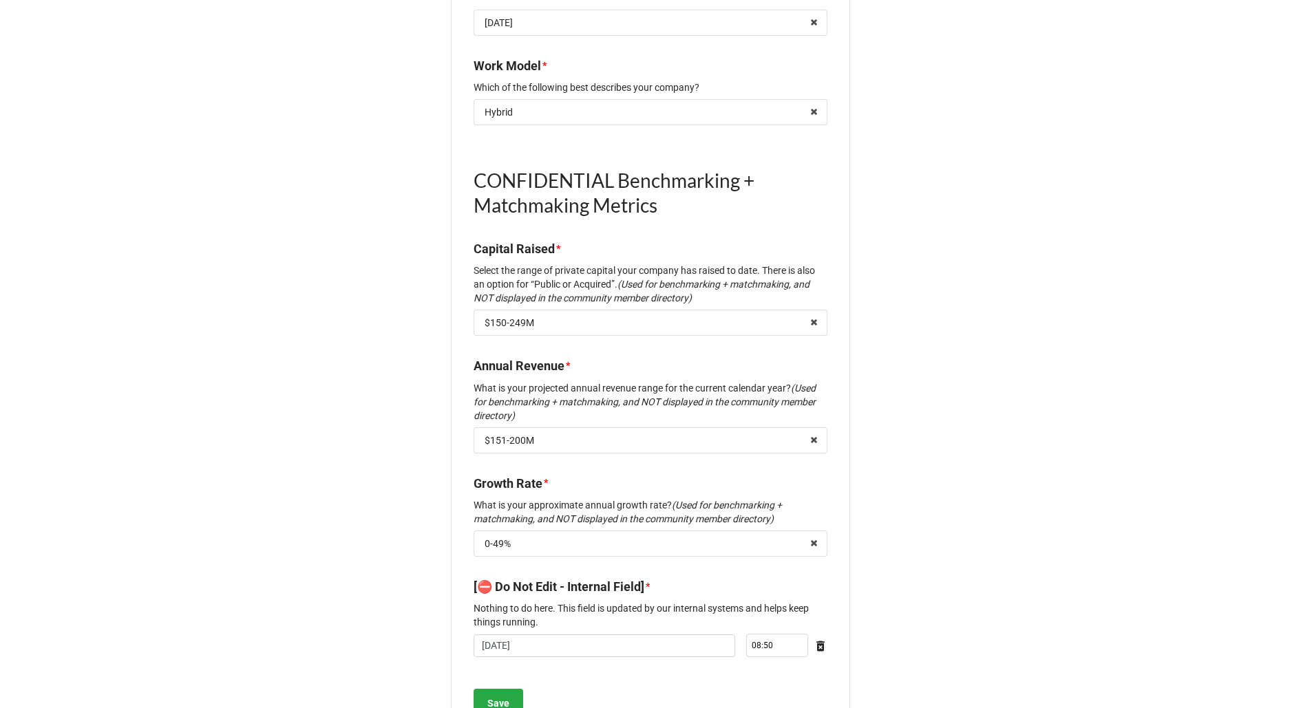
scroll to position [1507, 0]
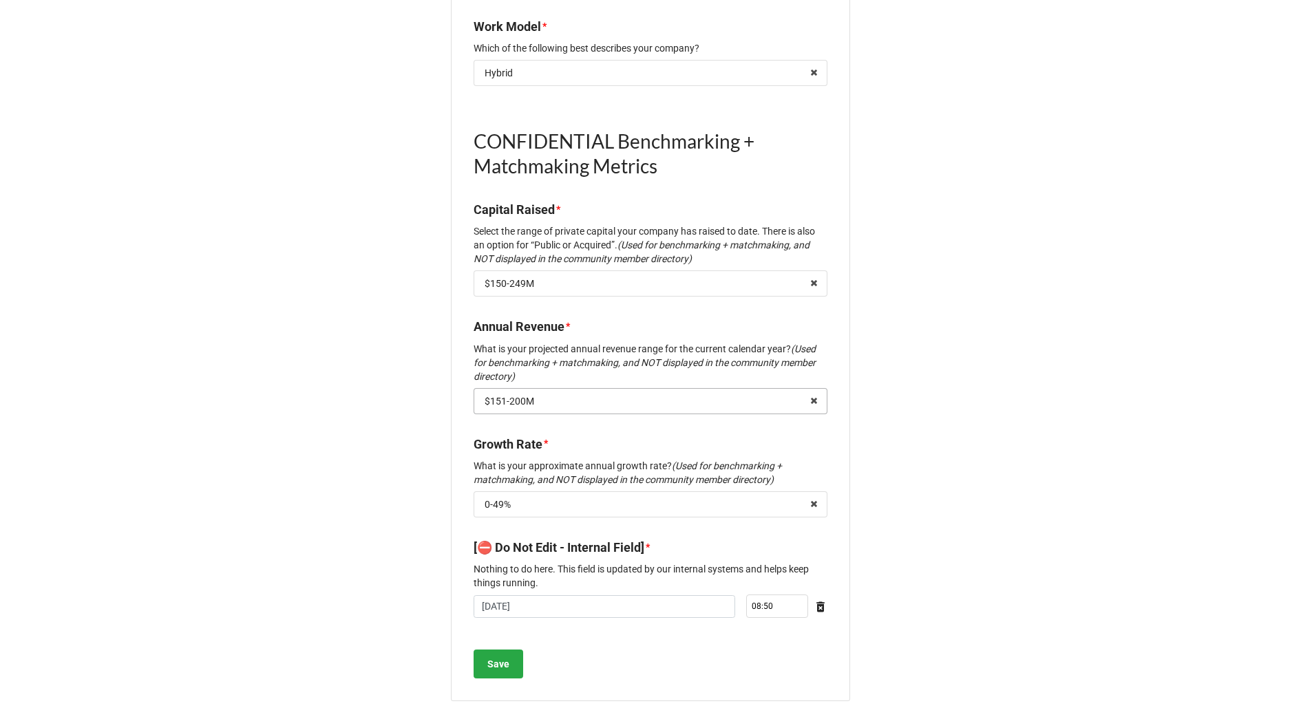
click at [747, 389] on input "text" at bounding box center [651, 401] width 352 height 25
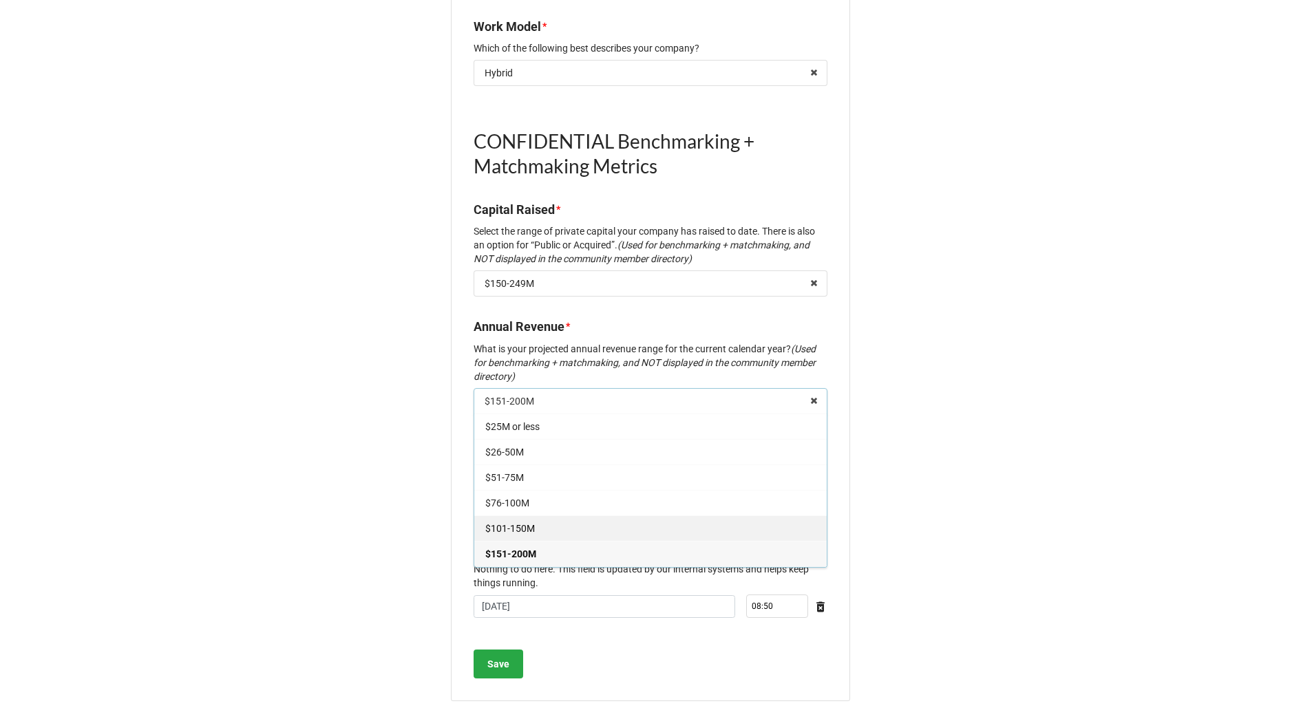
click at [692, 515] on div "$101-150M" at bounding box center [650, 527] width 352 height 25
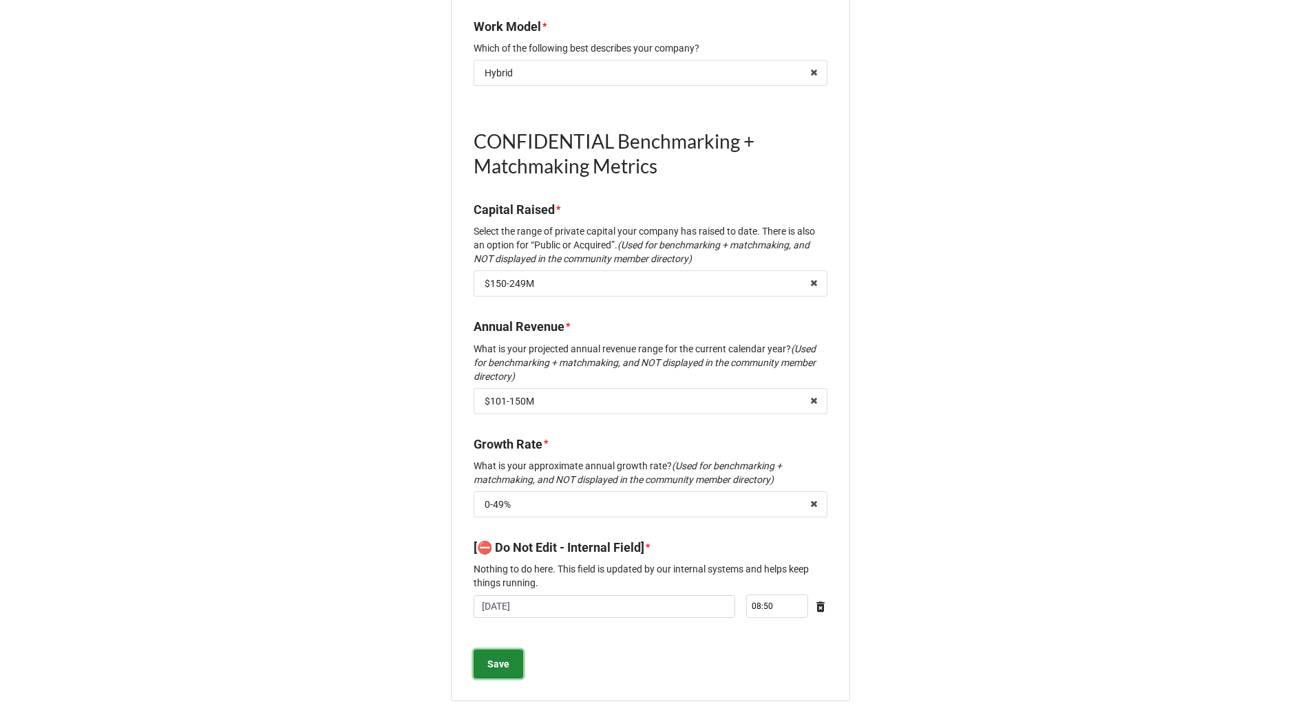
click at [496, 657] on b "Save" at bounding box center [498, 664] width 22 height 14
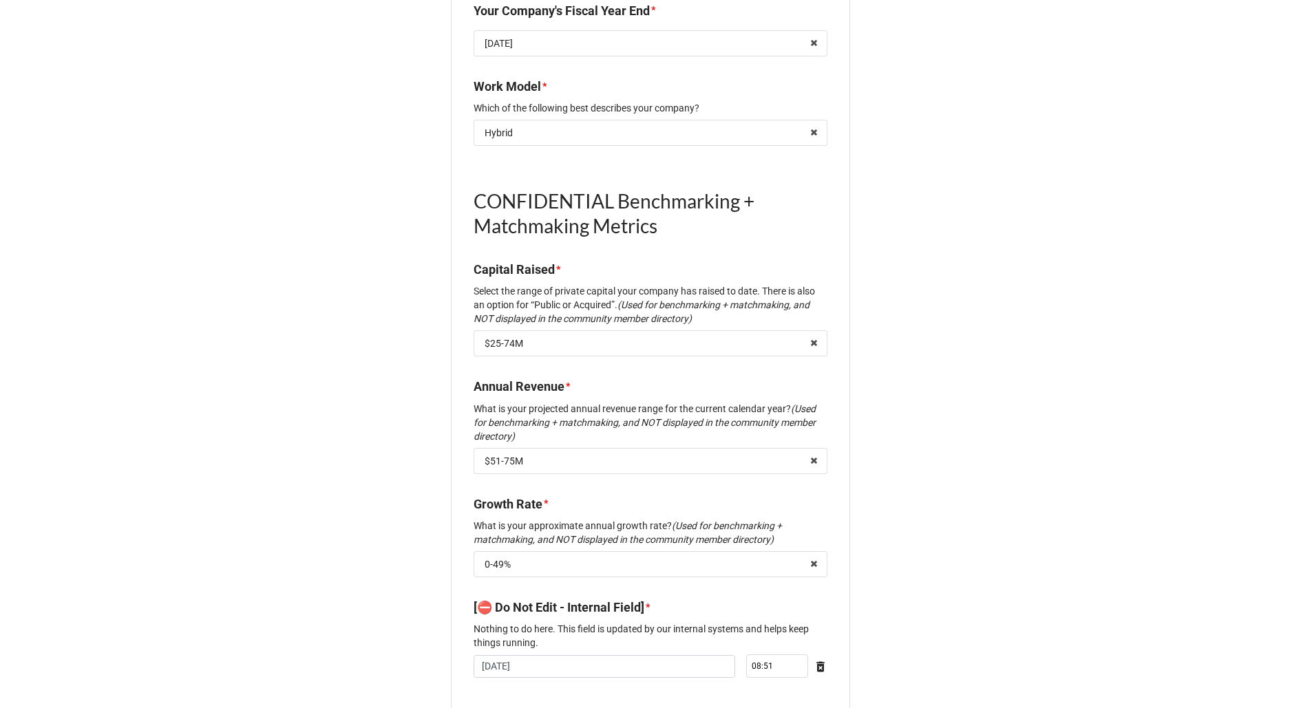
scroll to position [1507, 0]
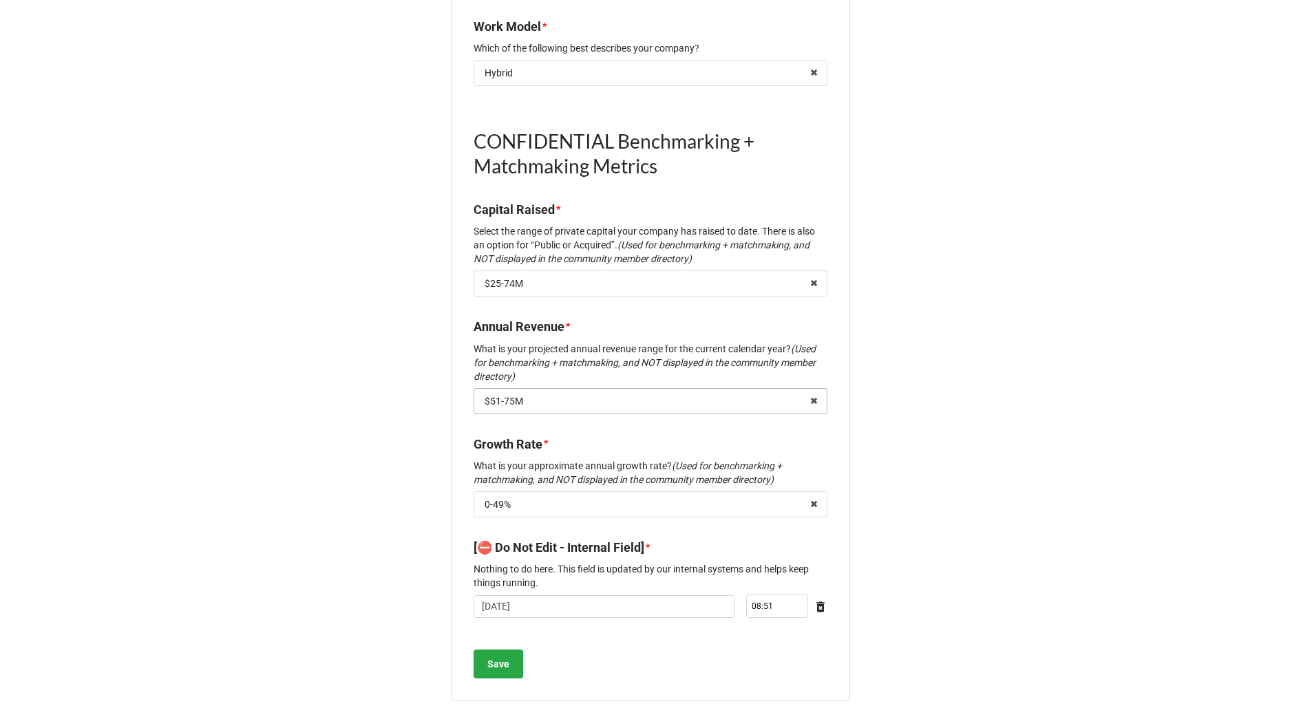
click at [666, 394] on input "text" at bounding box center [651, 401] width 352 height 25
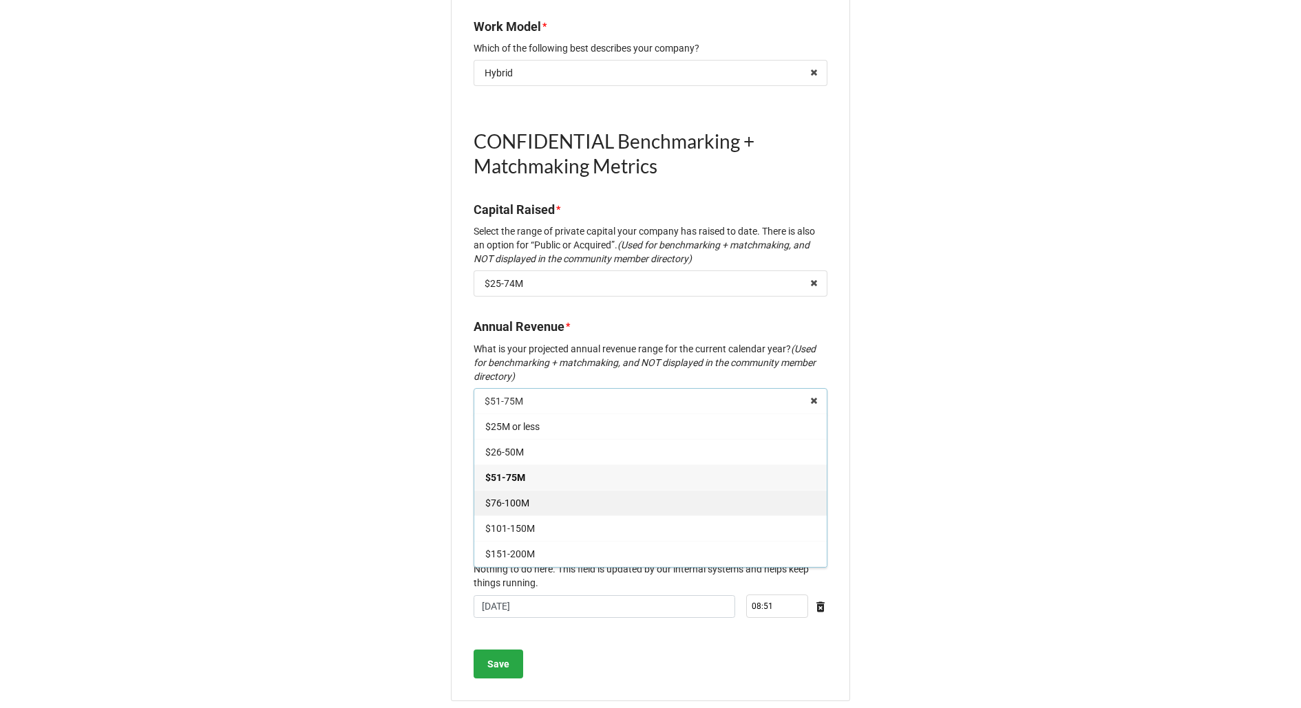
click at [619, 491] on div "$76-100M" at bounding box center [650, 502] width 352 height 25
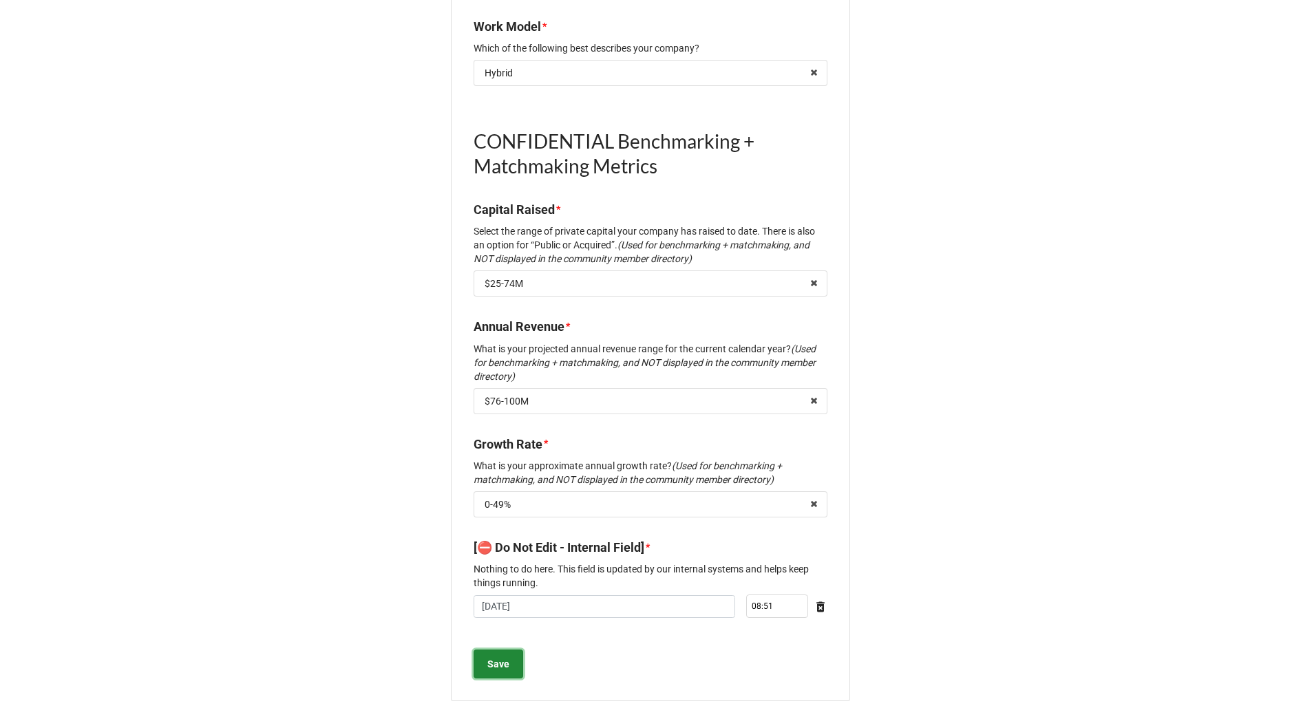
click at [504, 657] on b "Save" at bounding box center [498, 664] width 22 height 14
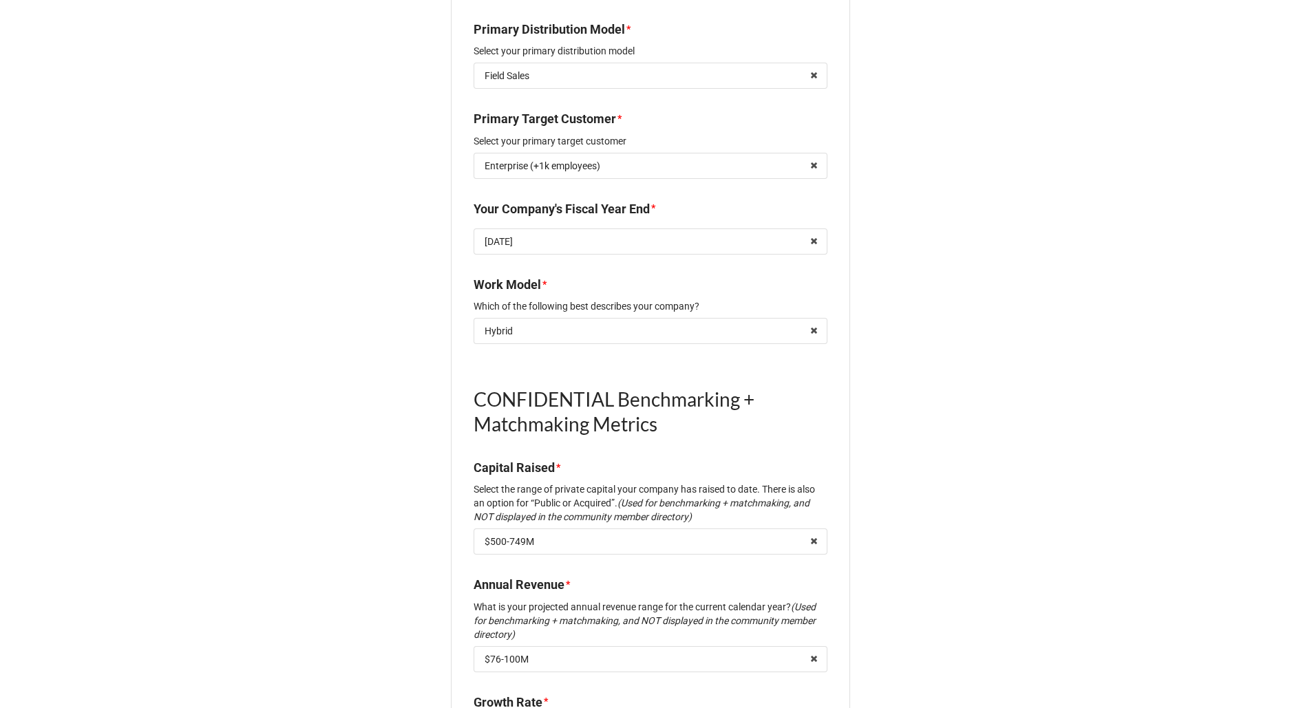
scroll to position [1507, 0]
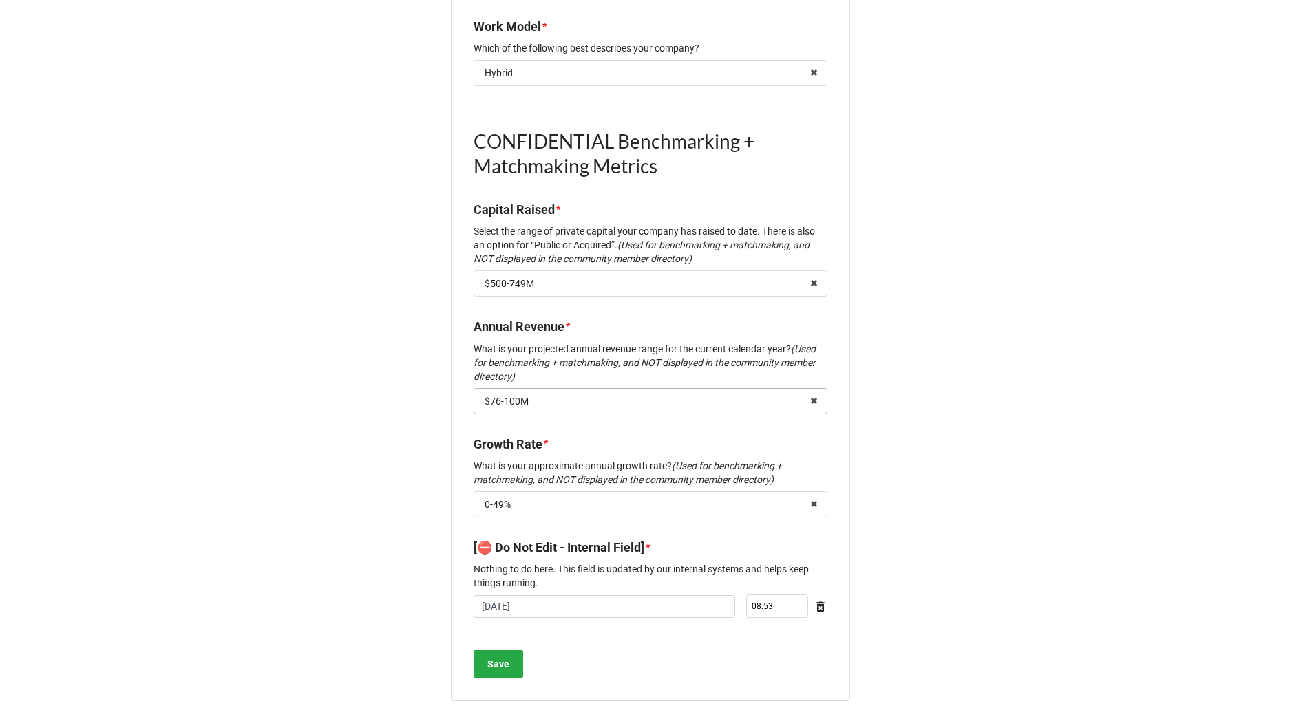
click at [588, 389] on input "text" at bounding box center [651, 401] width 352 height 25
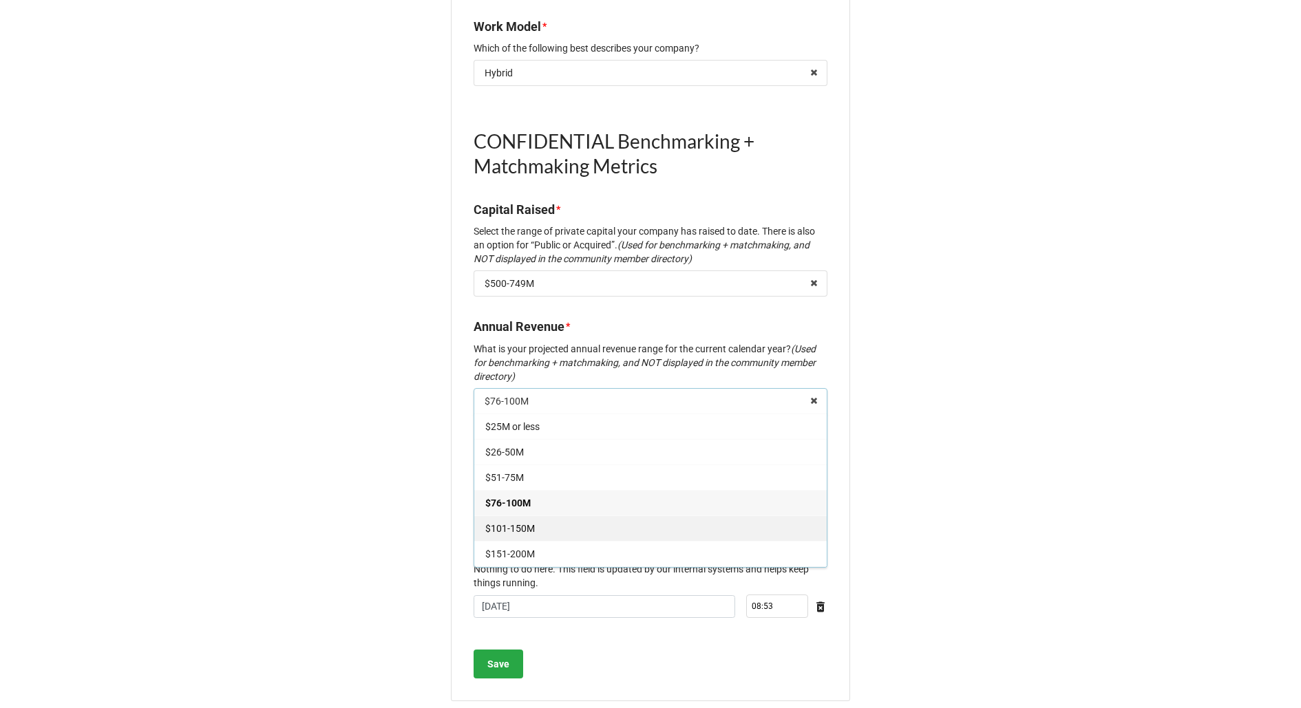
click at [520, 523] on span "$101-150M" at bounding box center [510, 528] width 50 height 11
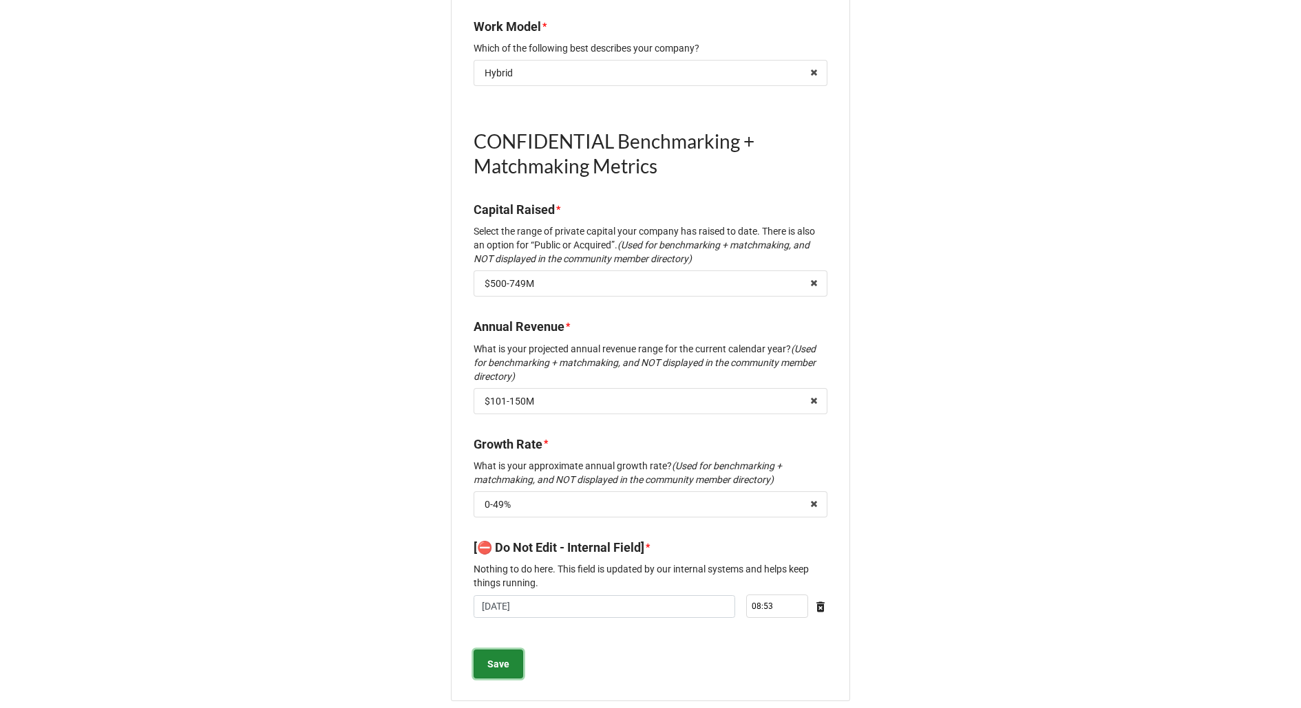
click at [487, 657] on b "Save" at bounding box center [498, 664] width 22 height 14
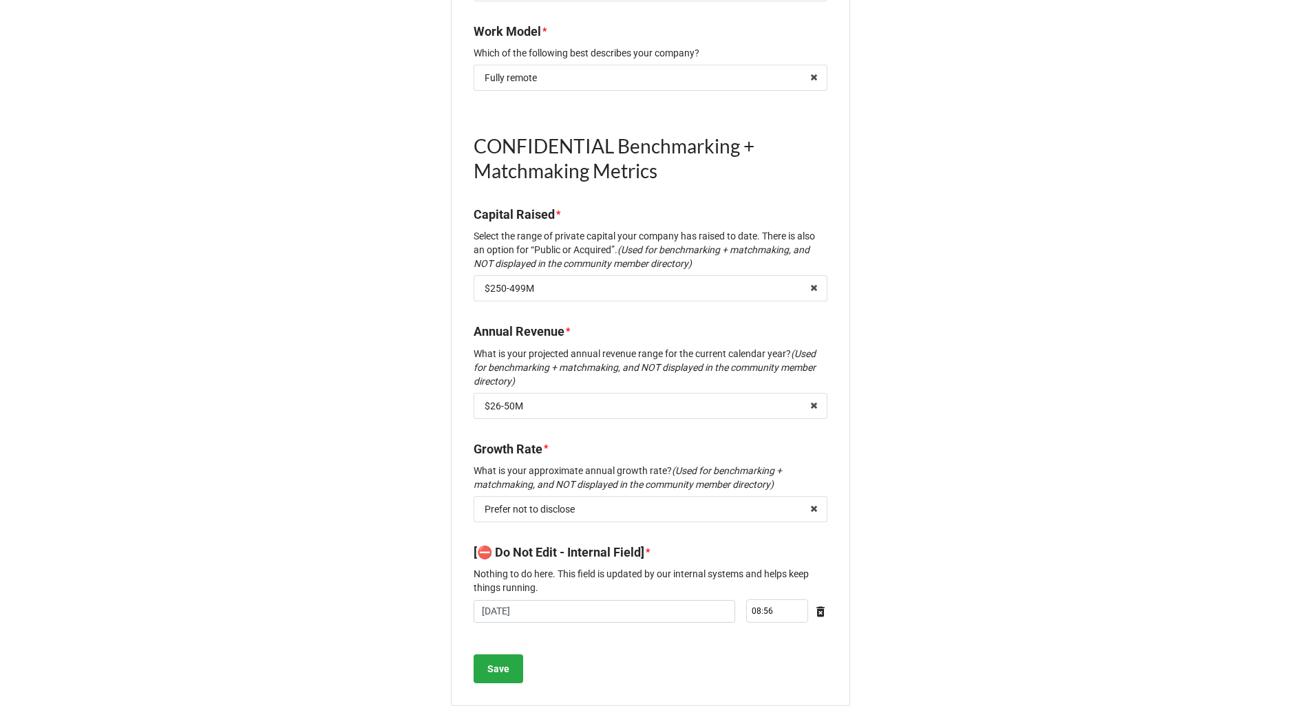
scroll to position [1507, 0]
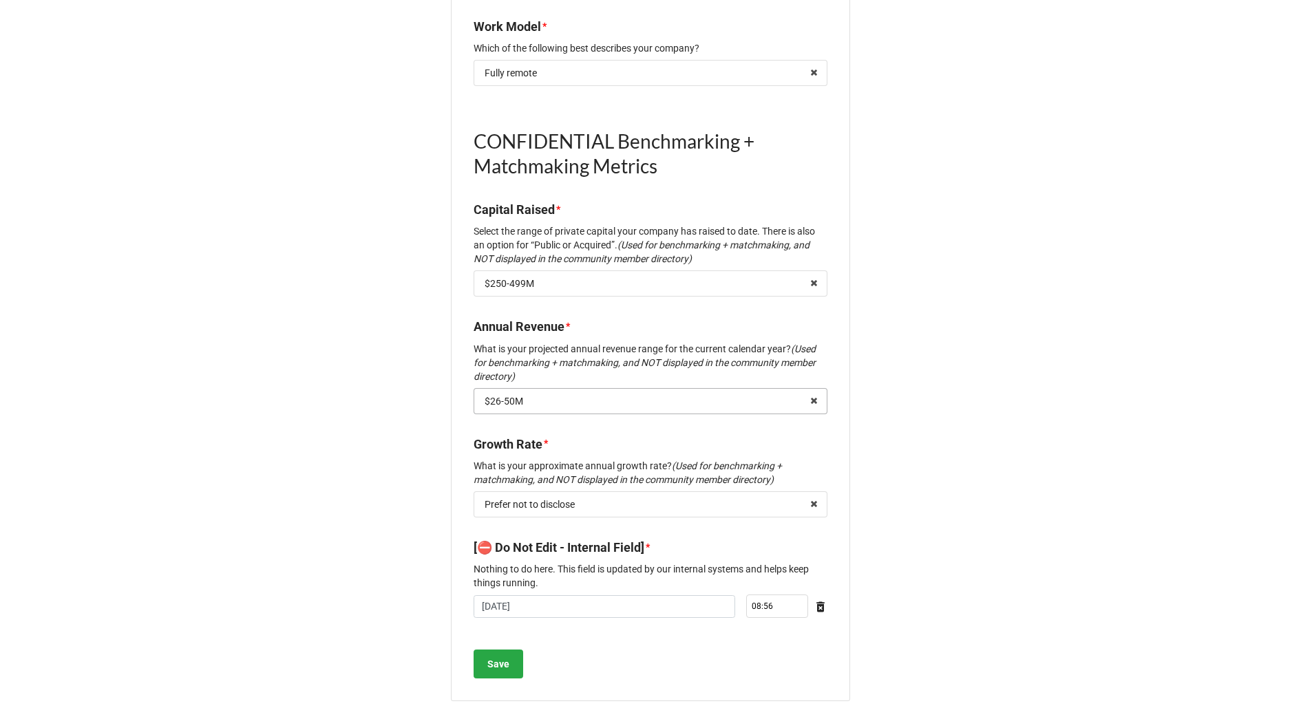
click at [610, 391] on input "text" at bounding box center [651, 401] width 352 height 25
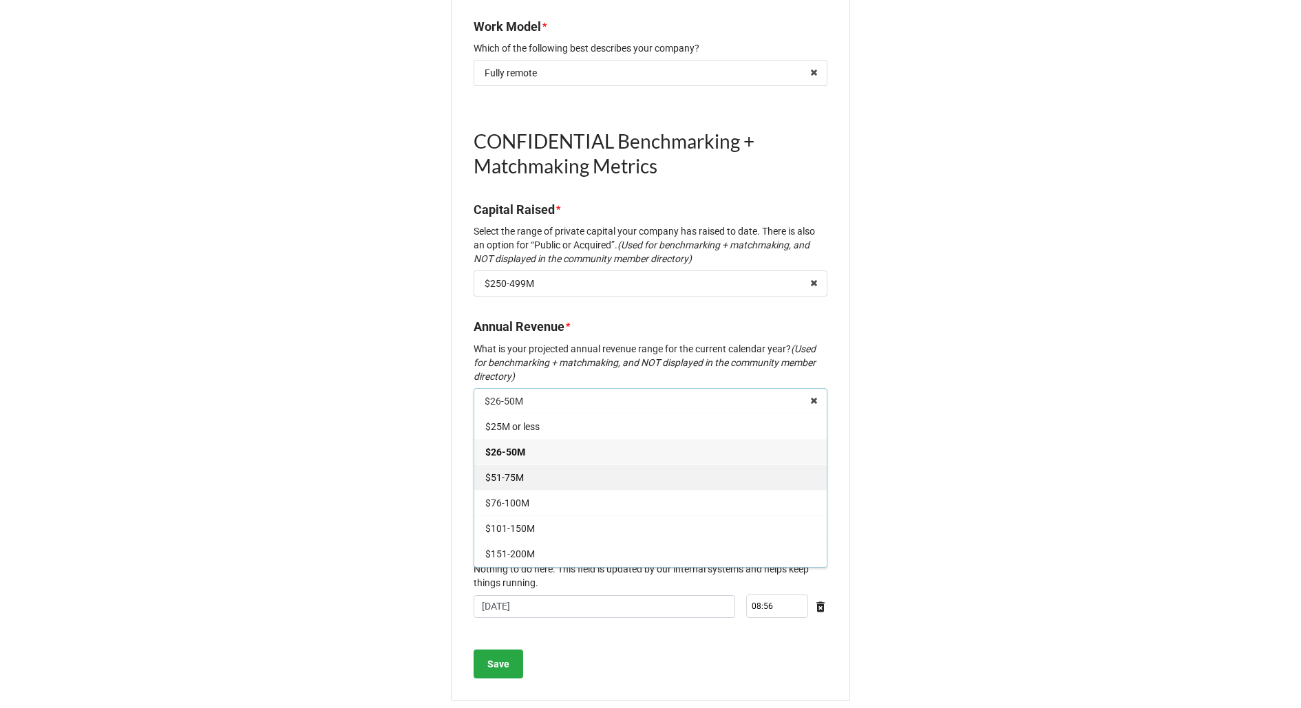
click at [584, 464] on div "$51-75M" at bounding box center [650, 476] width 352 height 25
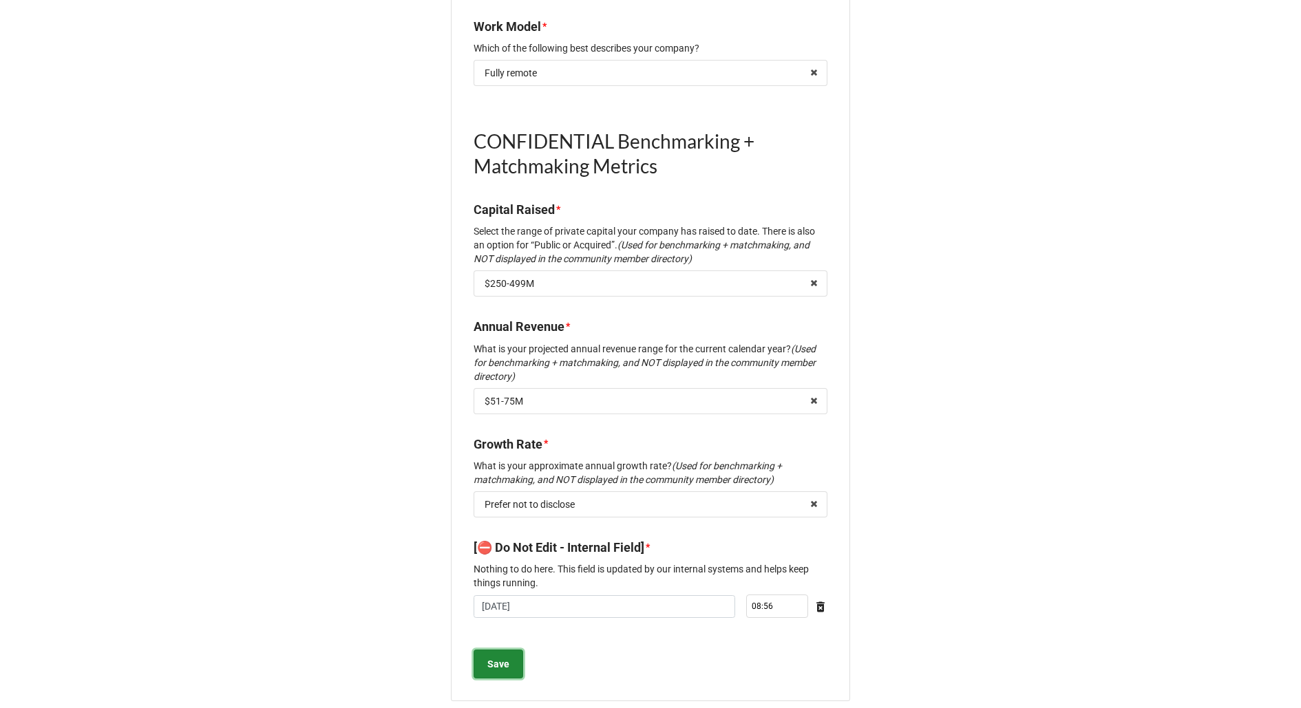
click at [495, 657] on b "Save" at bounding box center [498, 664] width 22 height 14
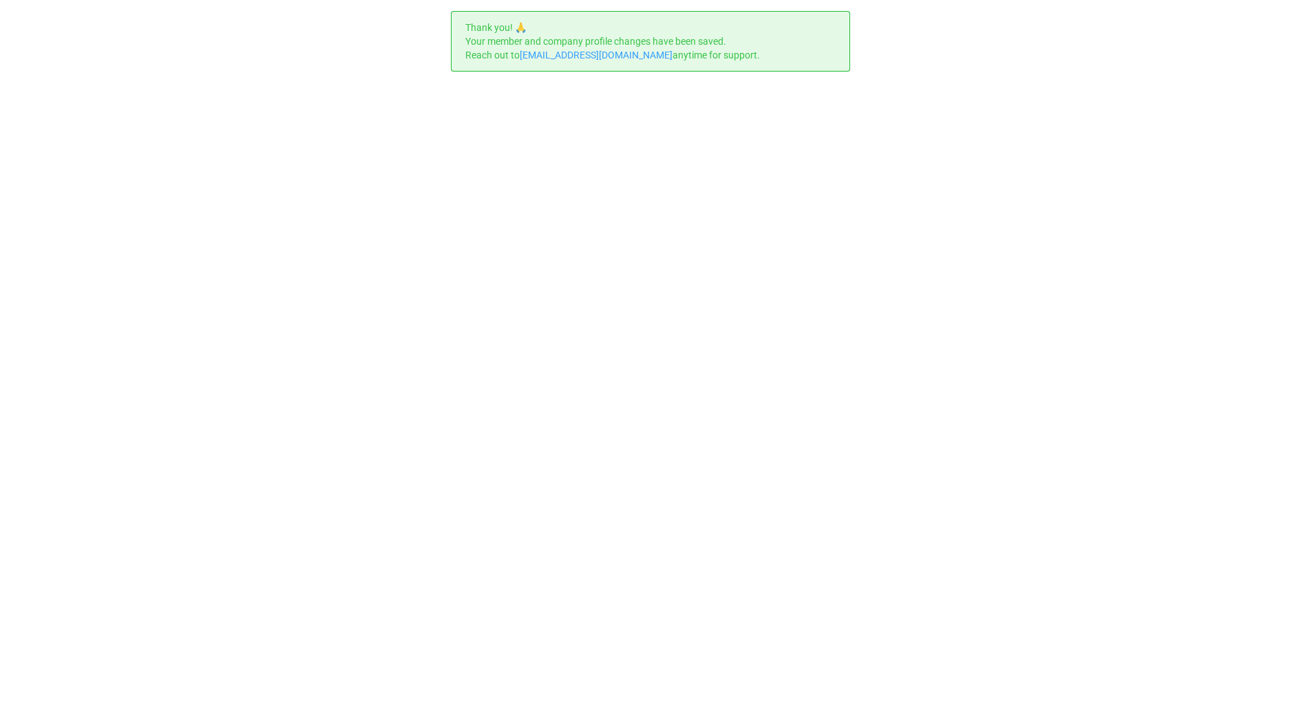
scroll to position [0, 0]
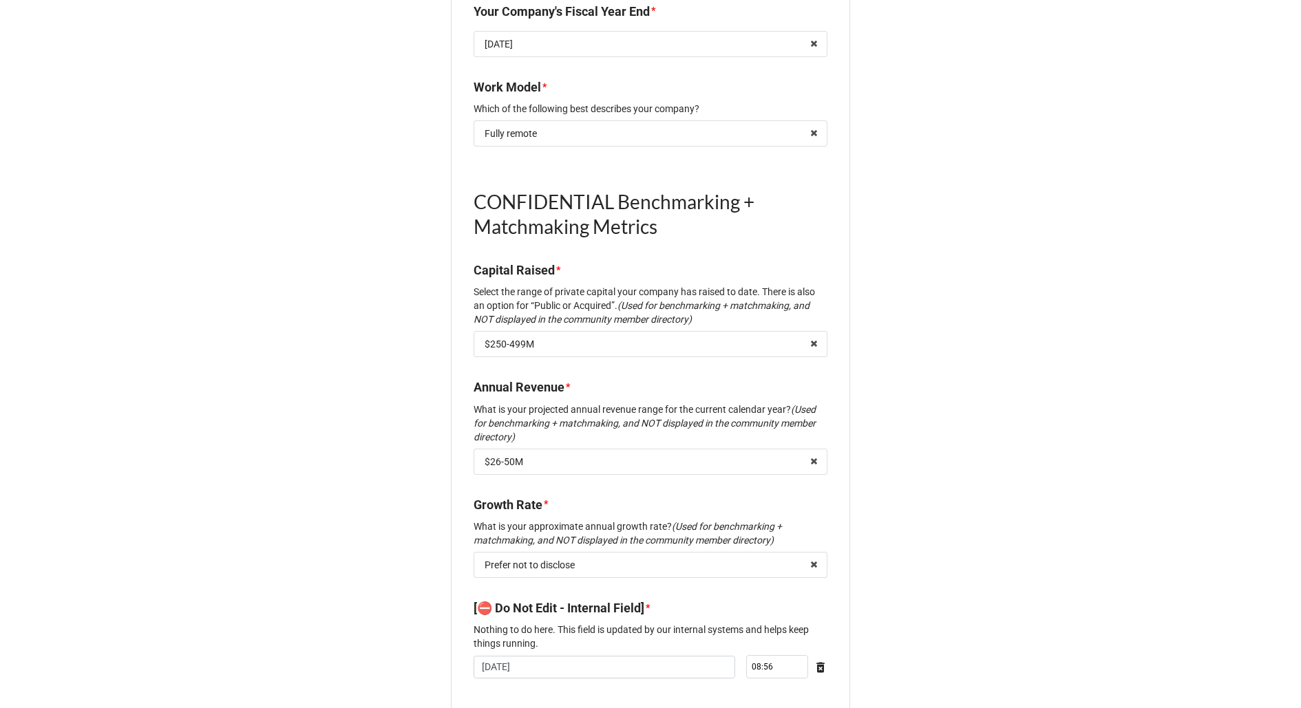
scroll to position [1507, 0]
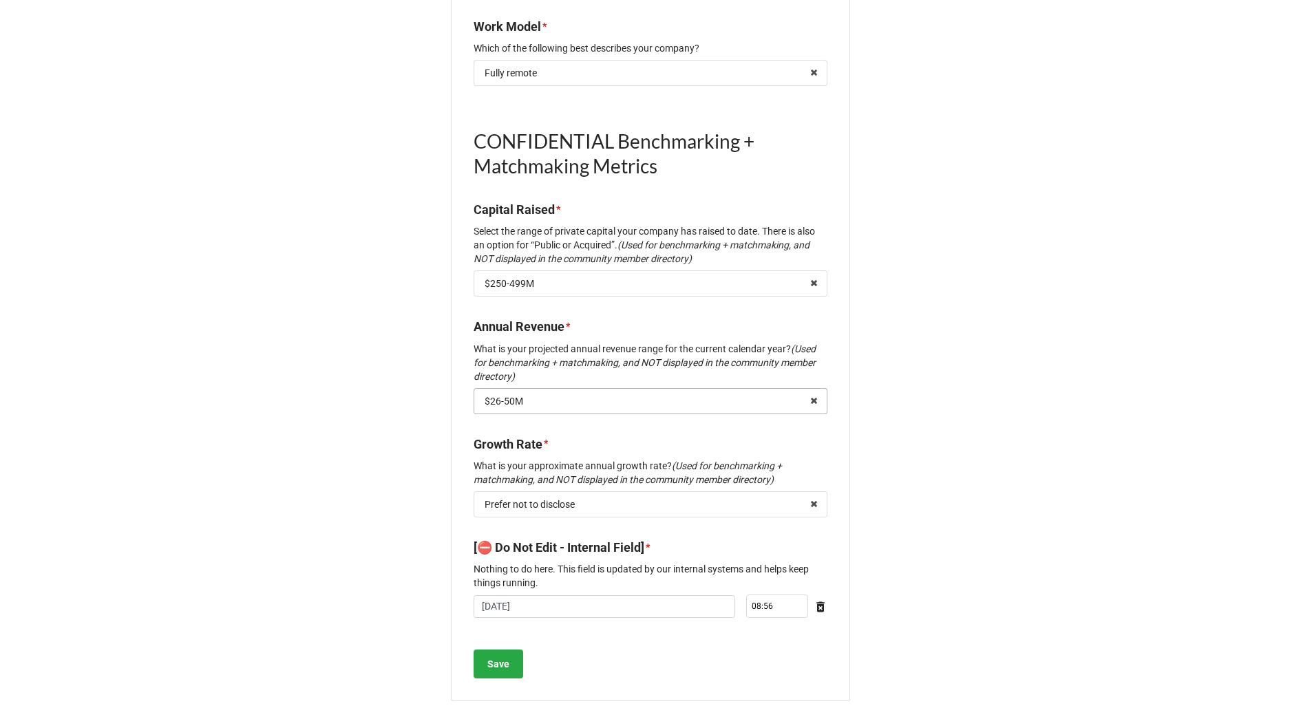
click at [599, 389] on input "text" at bounding box center [651, 401] width 352 height 25
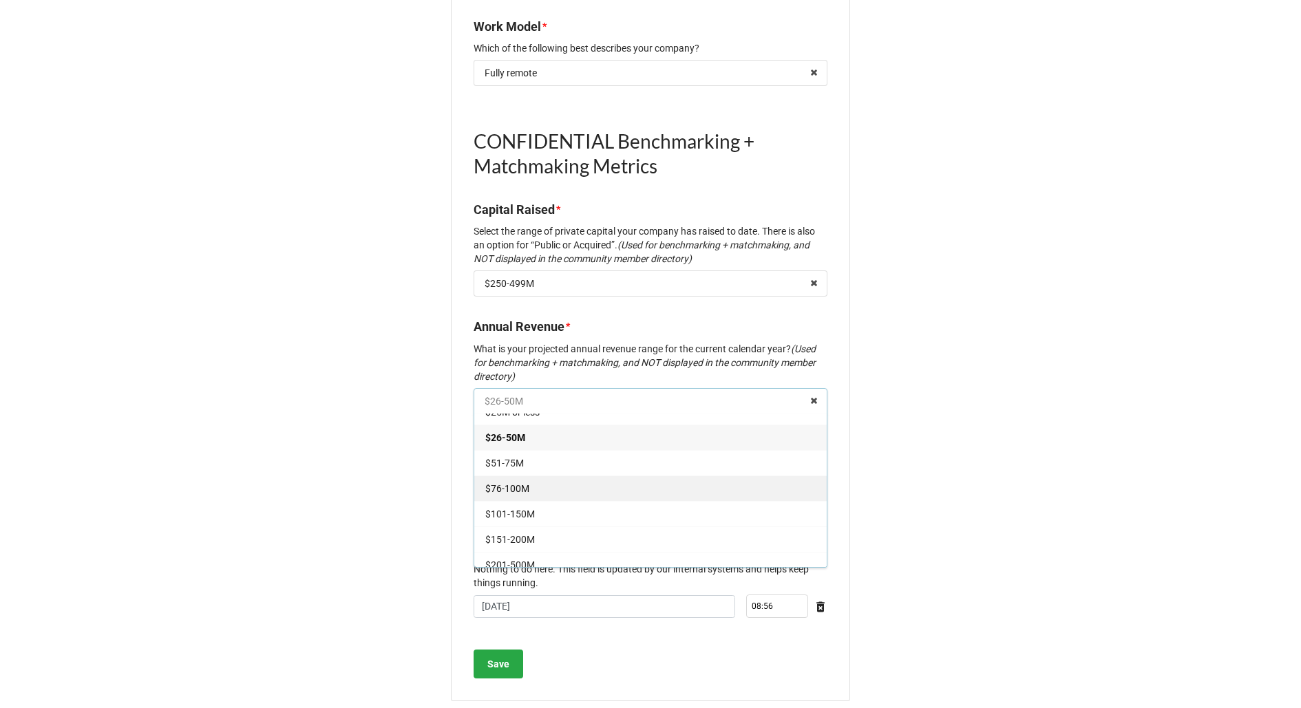
scroll to position [16, 0]
click at [579, 474] on div "$76-100M" at bounding box center [650, 486] width 352 height 25
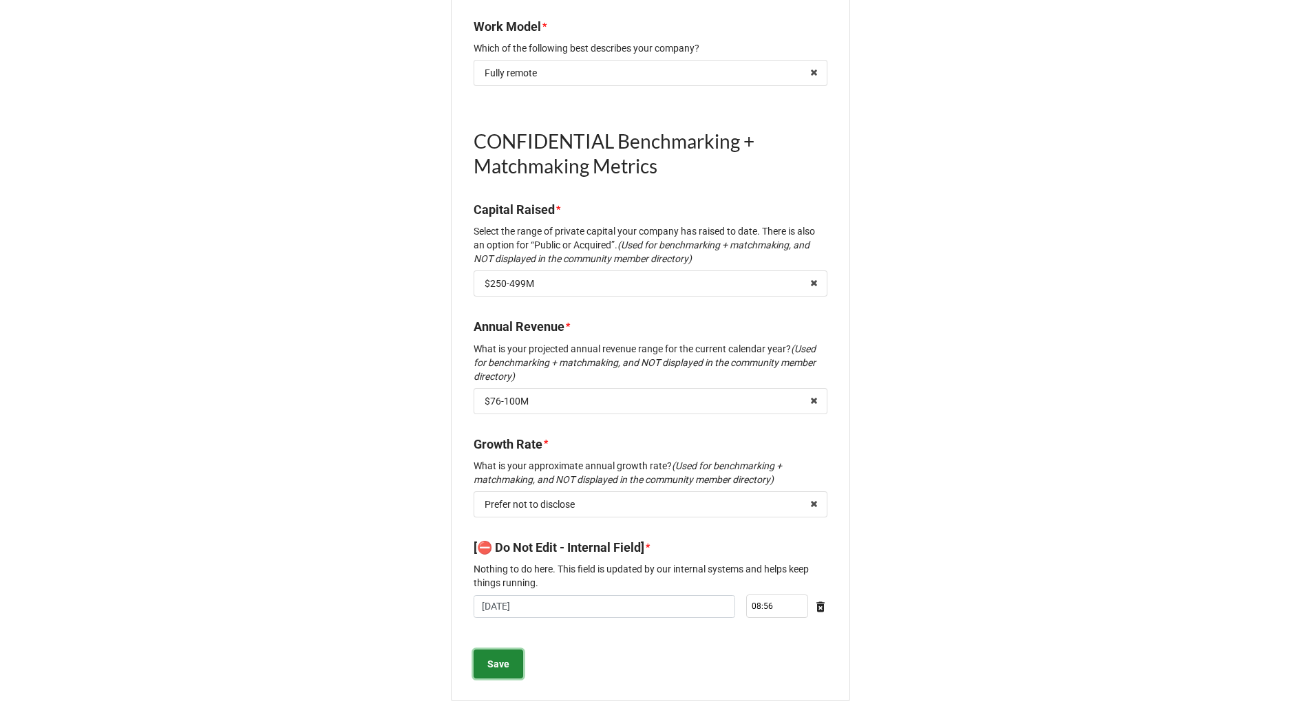
click at [500, 657] on b "Save" at bounding box center [498, 664] width 22 height 14
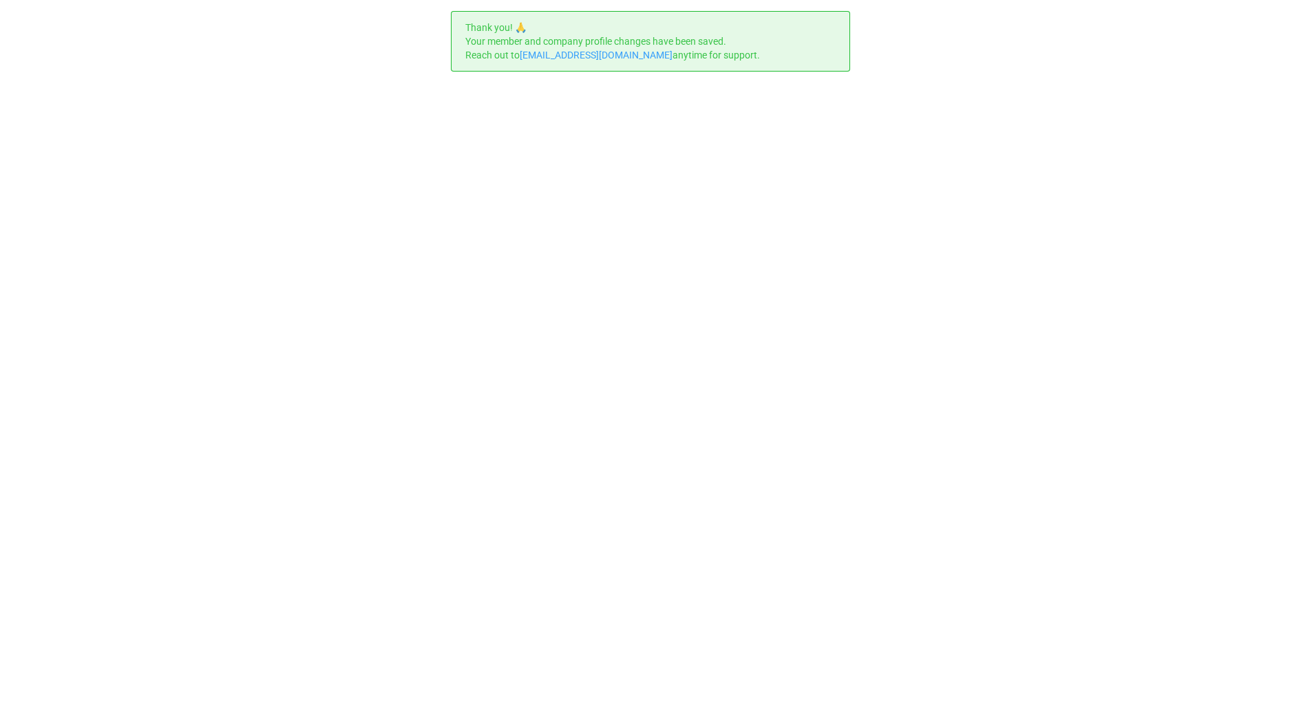
scroll to position [0, 0]
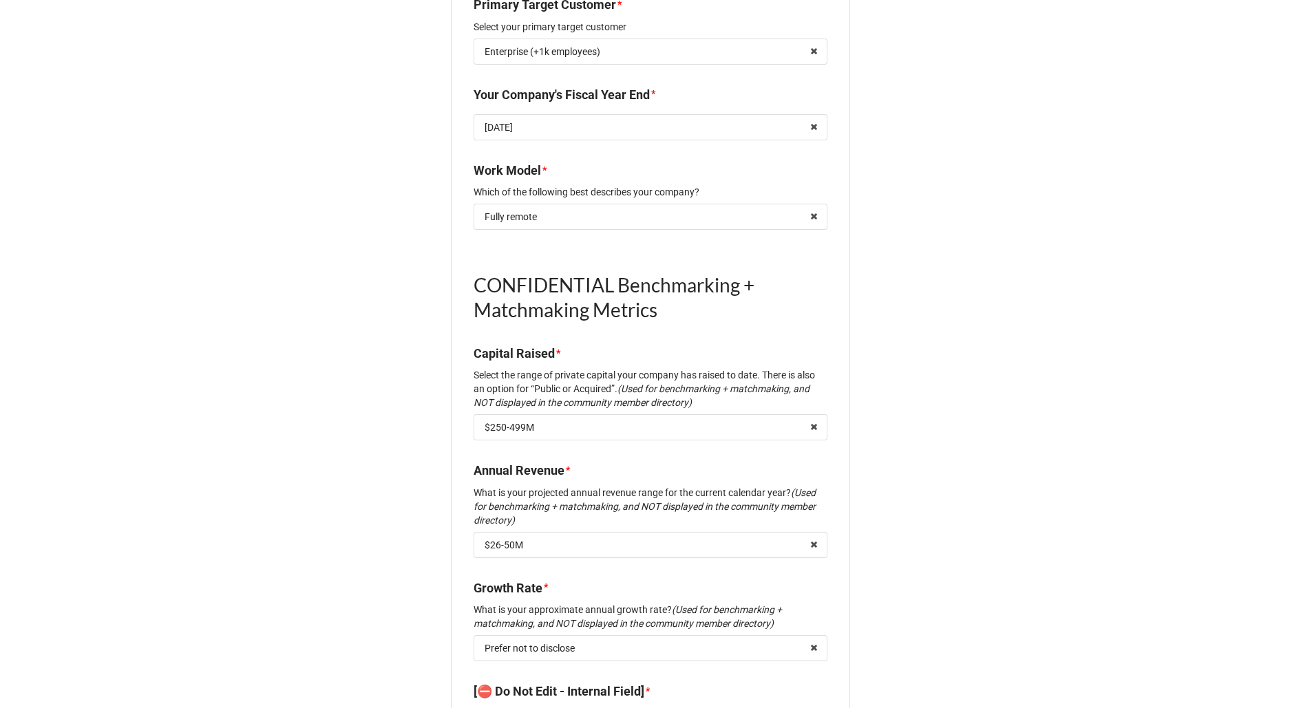
scroll to position [1365, 0]
click at [668, 531] on input "text" at bounding box center [651, 543] width 352 height 25
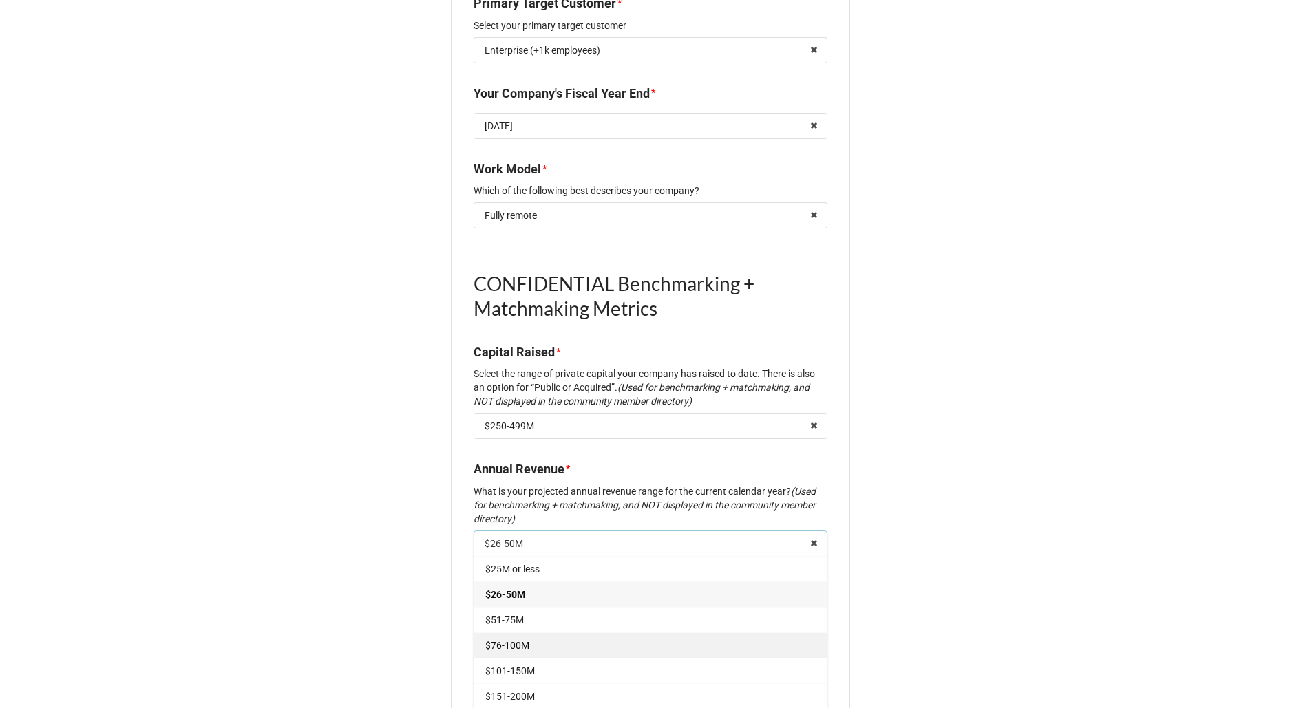
click at [623, 632] on div "$76-100M" at bounding box center [650, 644] width 352 height 25
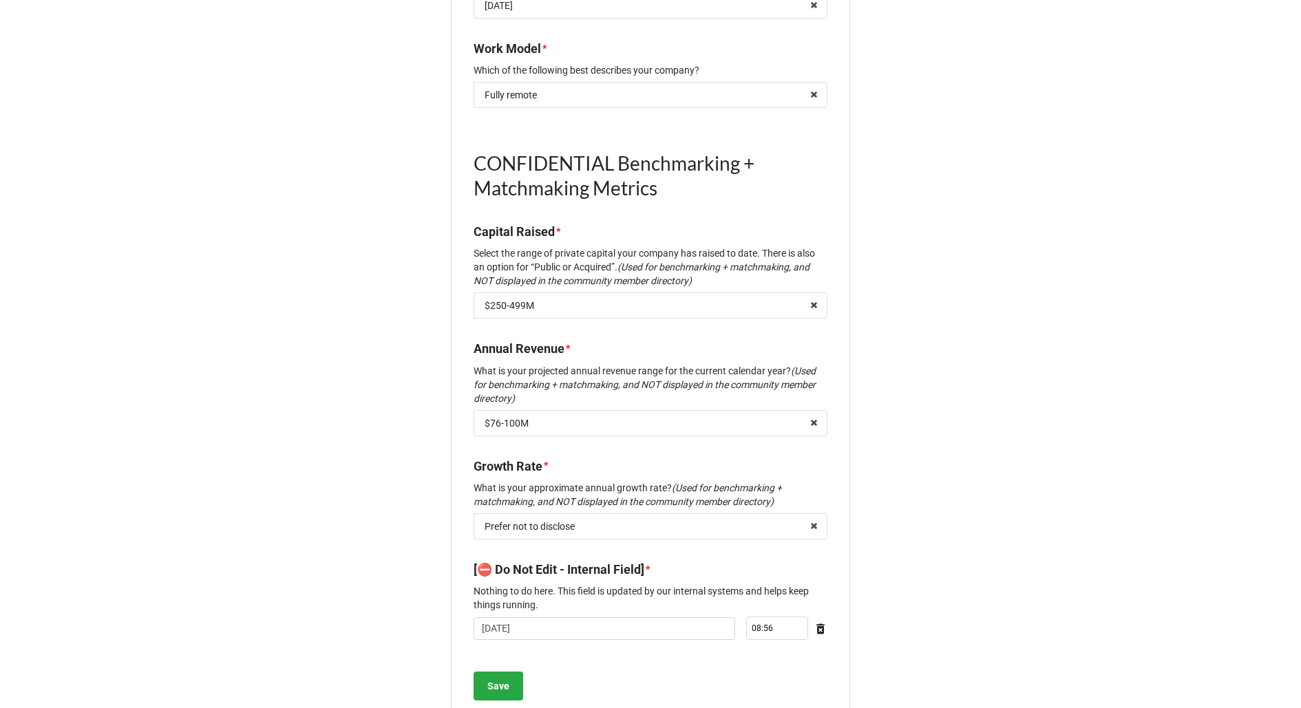
scroll to position [1507, 0]
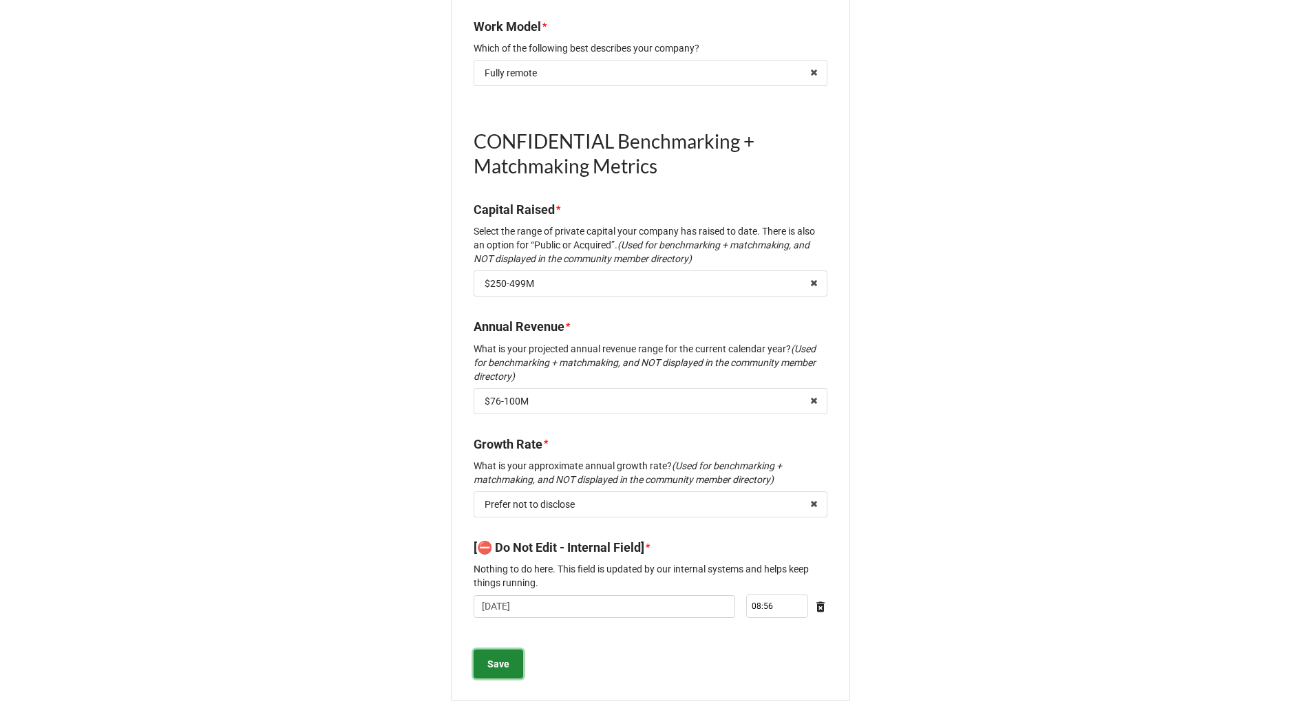
click at [489, 657] on b "Save" at bounding box center [498, 664] width 22 height 14
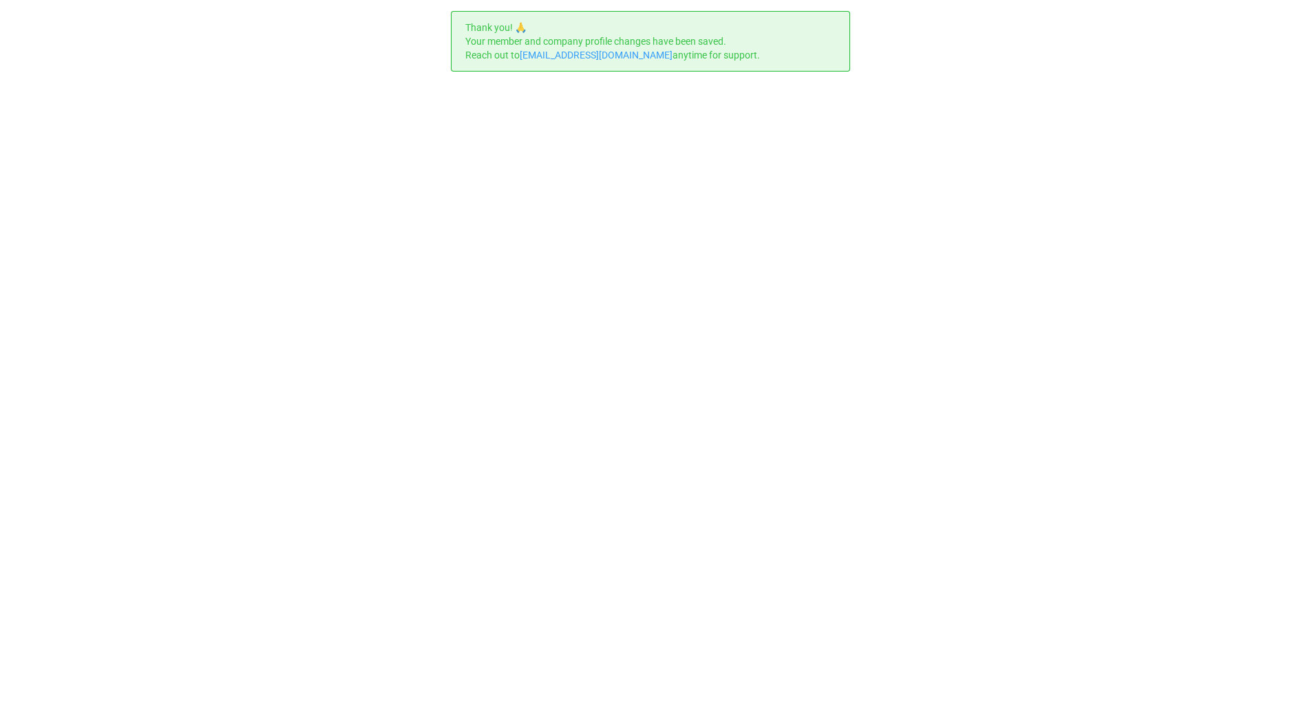
scroll to position [0, 0]
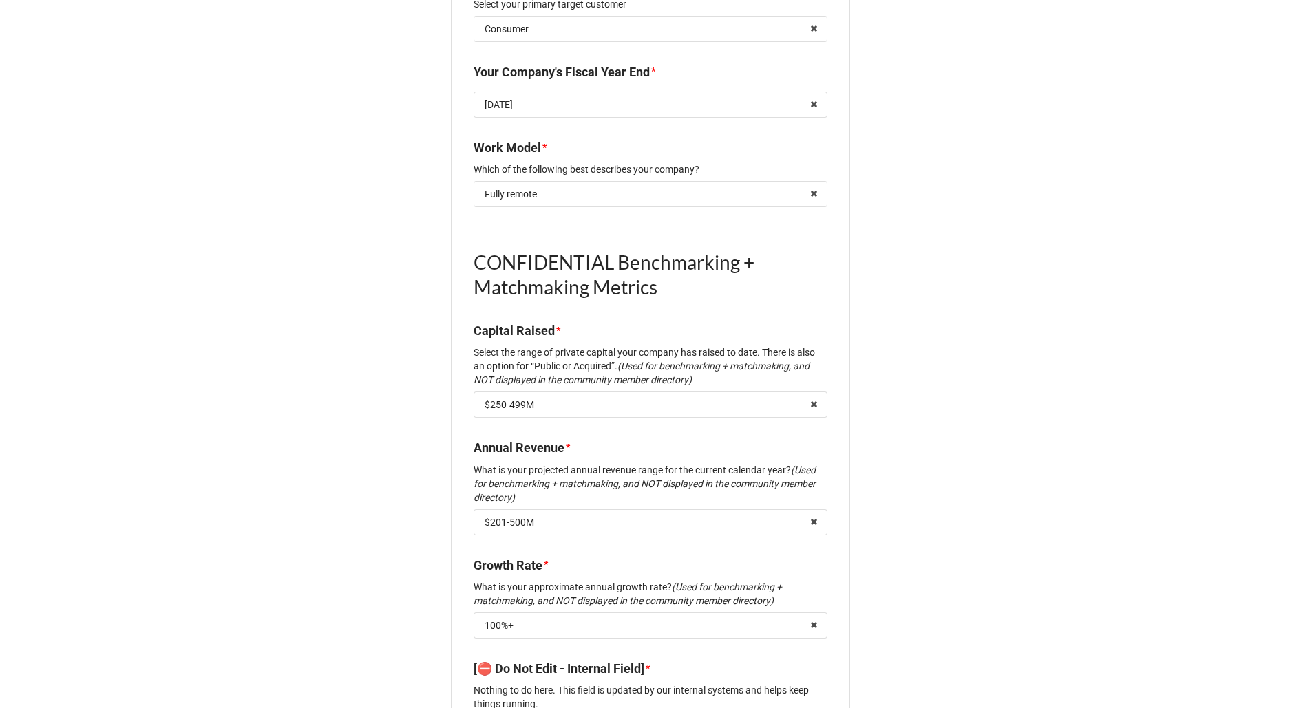
scroll to position [1506, 0]
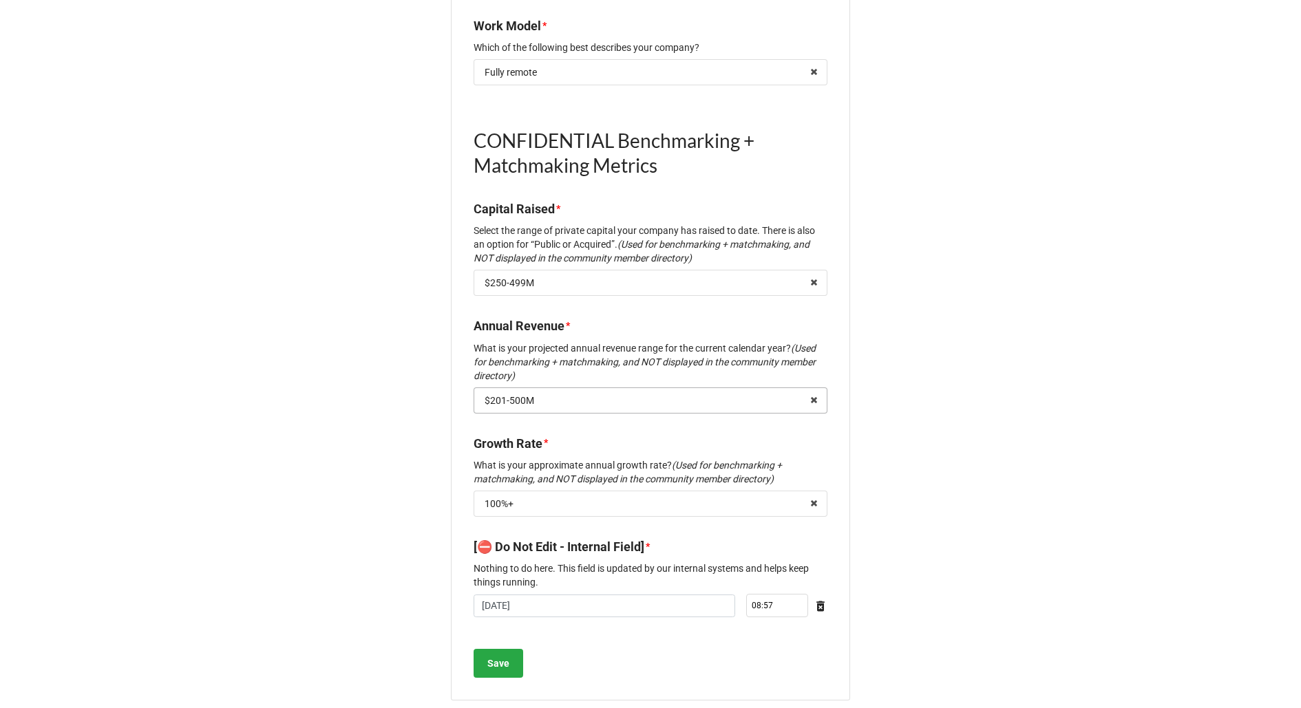
click at [660, 388] on input "text" at bounding box center [651, 400] width 352 height 25
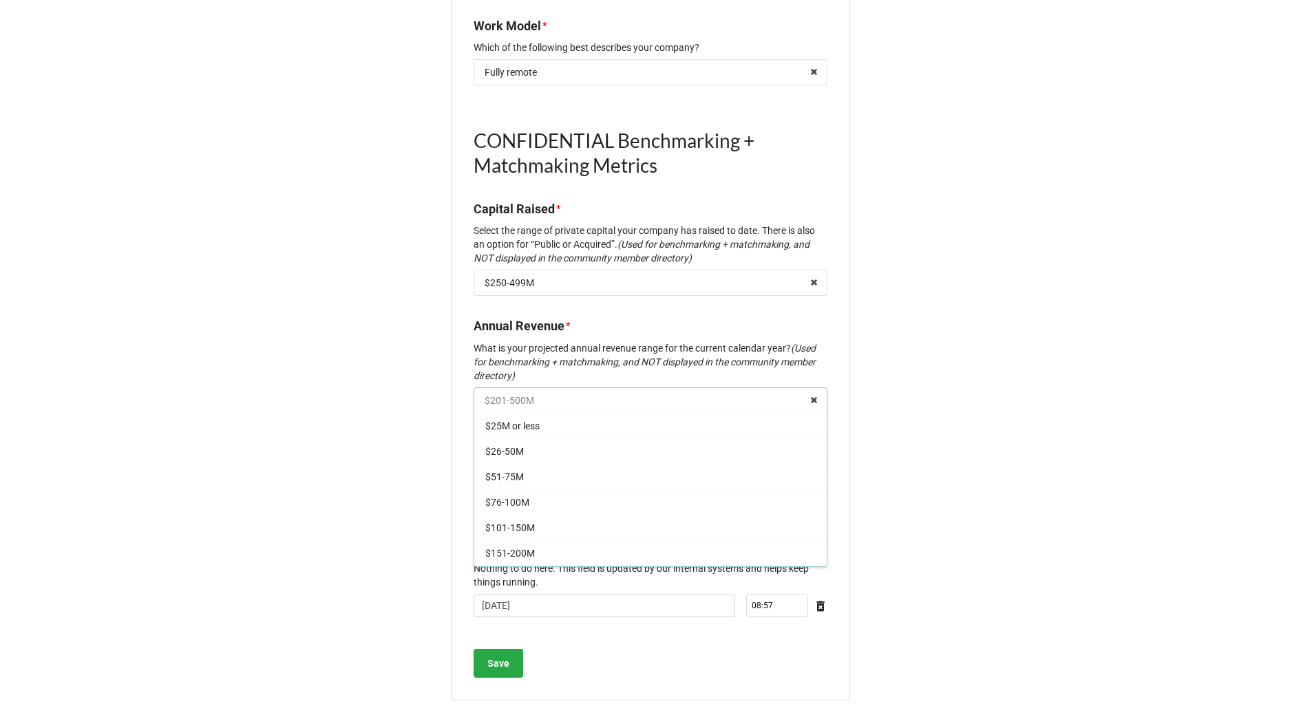
scroll to position [21, 0]
click at [614, 418] on div "$26-50M" at bounding box center [650, 429] width 352 height 25
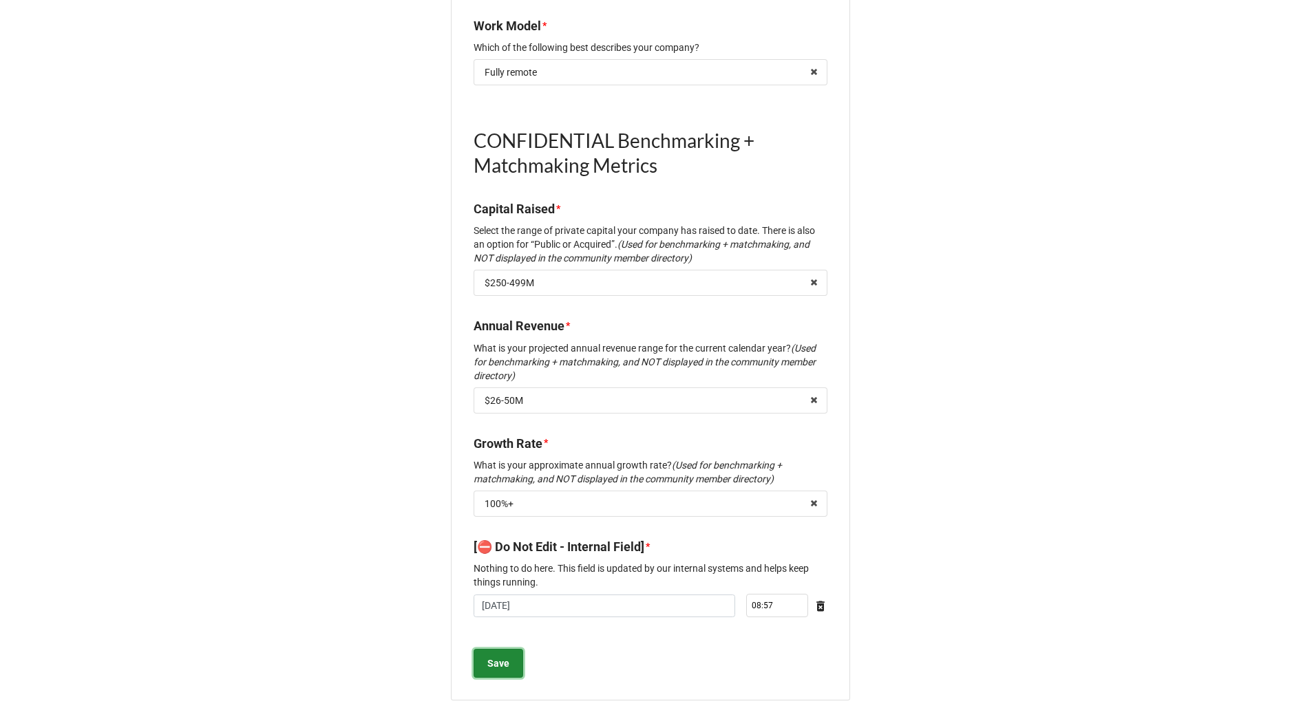
click at [502, 656] on b "Save" at bounding box center [498, 663] width 22 height 14
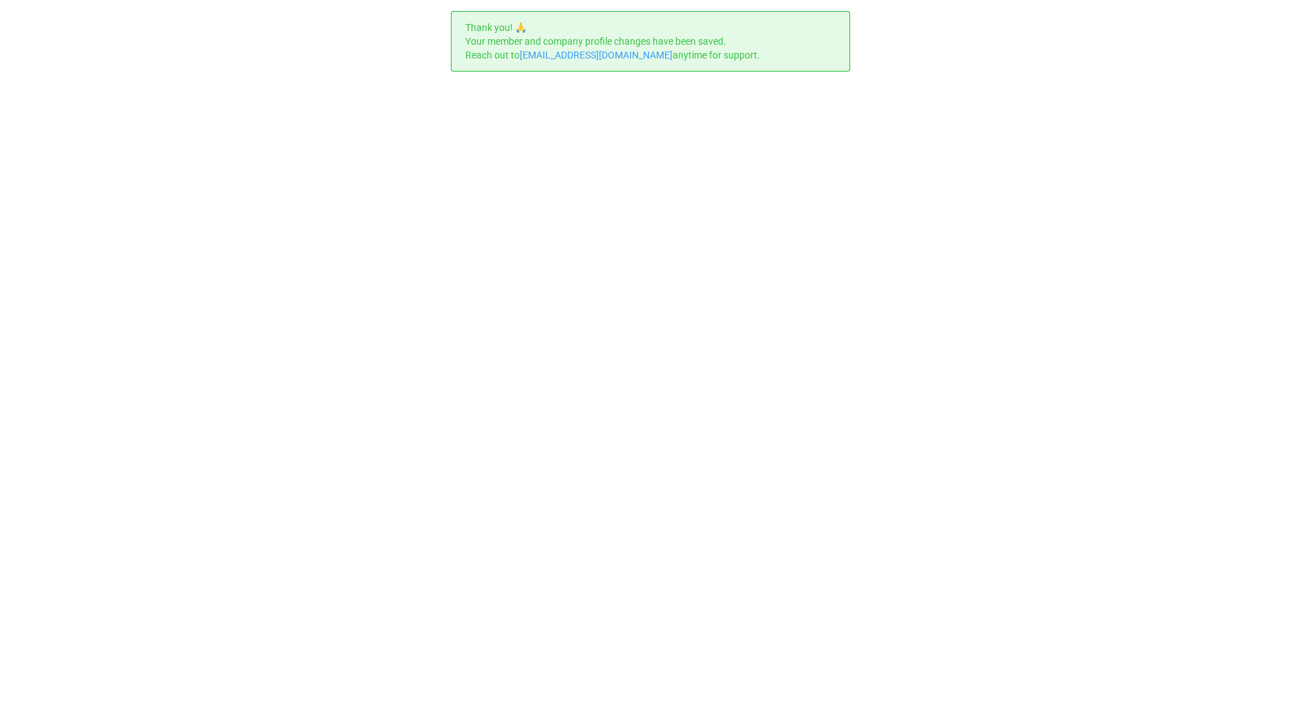
scroll to position [0, 0]
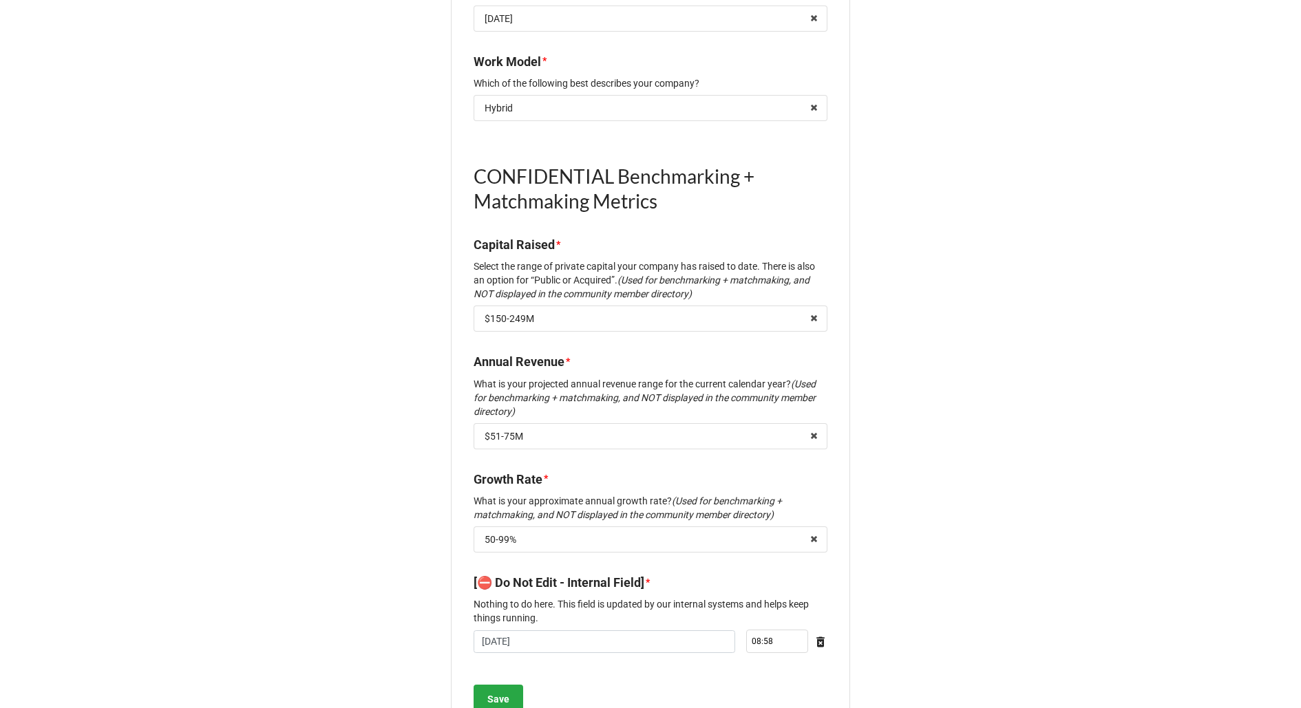
scroll to position [1526, 0]
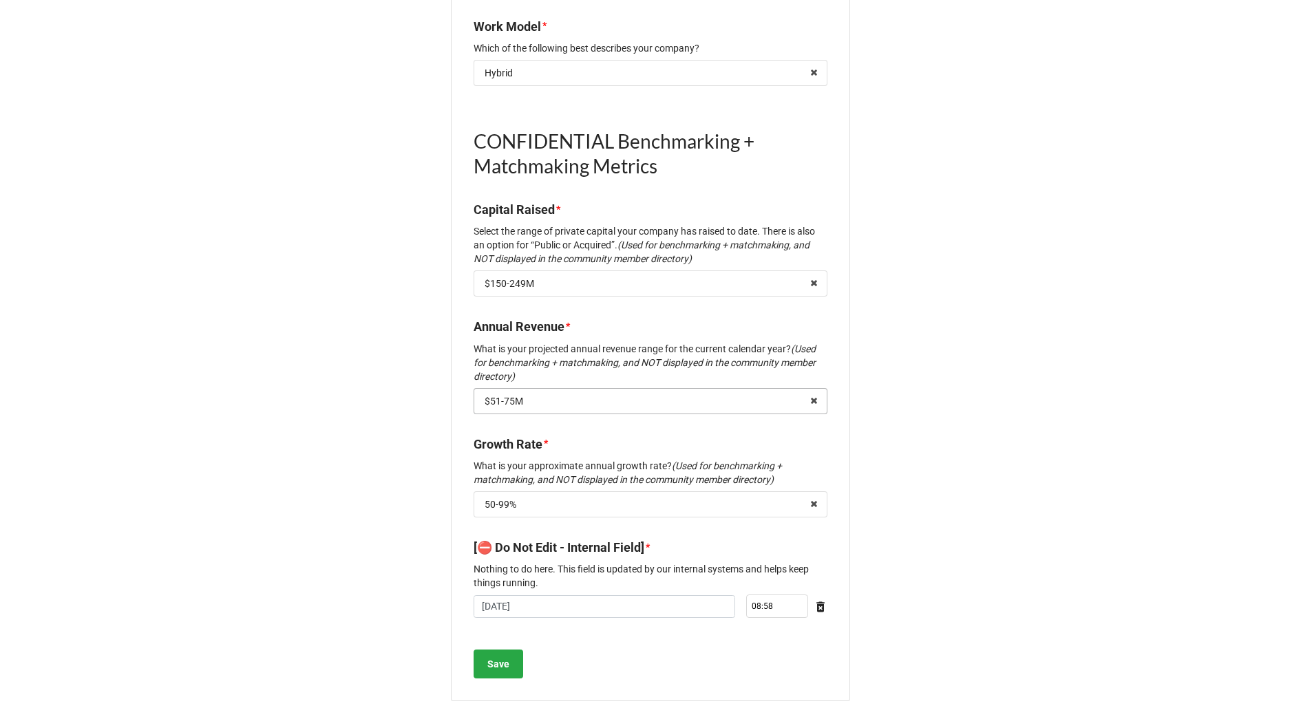
click at [705, 389] on input "text" at bounding box center [651, 401] width 352 height 25
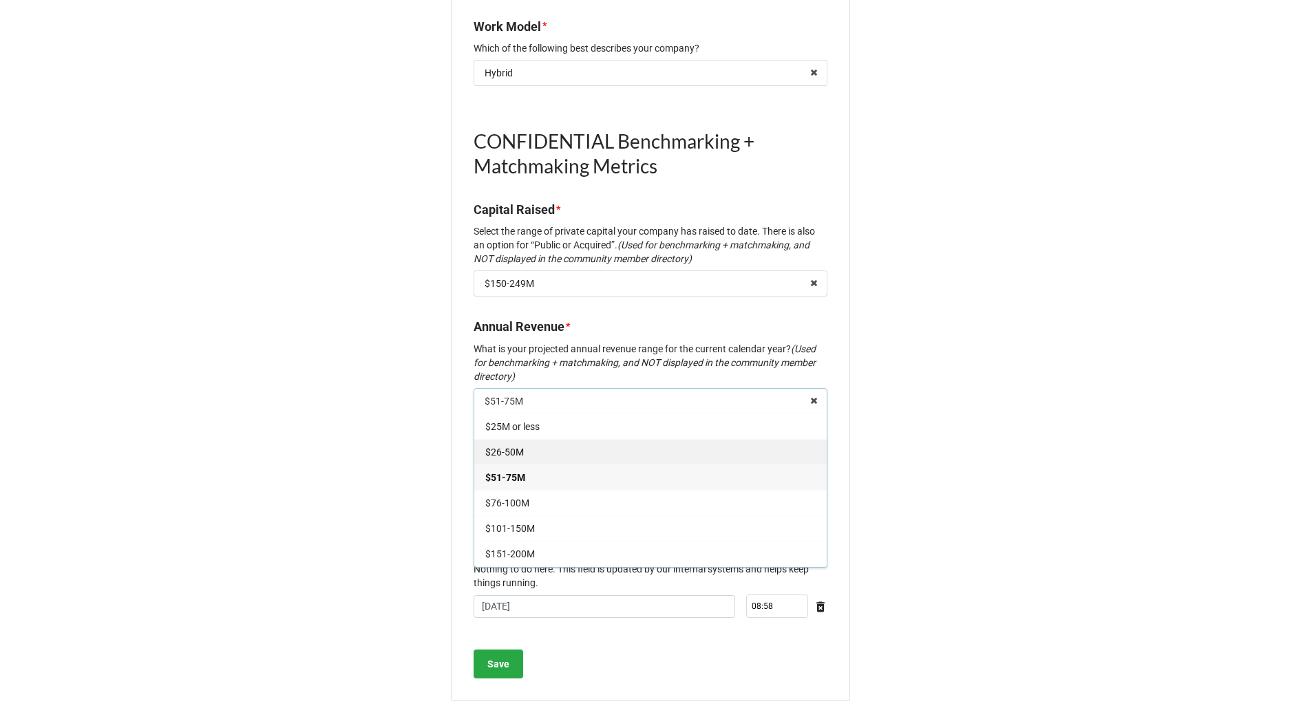
click at [657, 442] on div "$26-50M" at bounding box center [650, 451] width 352 height 25
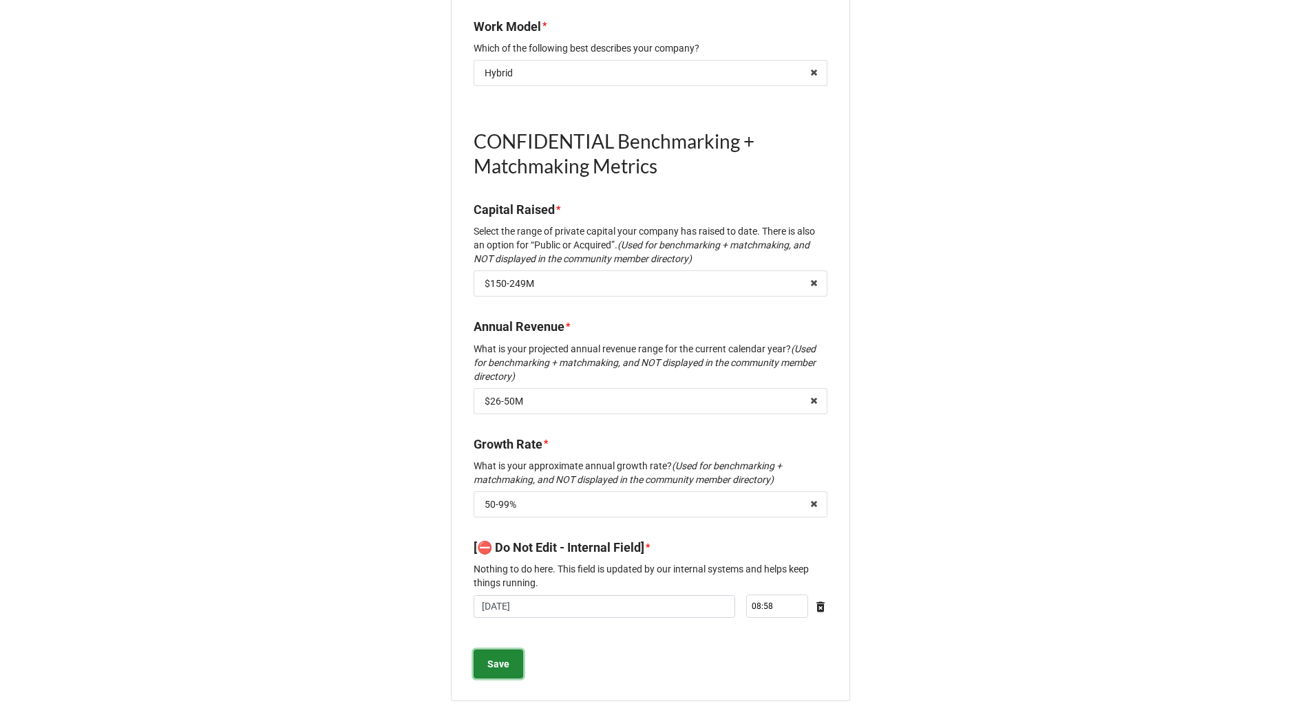
click at [498, 657] on b "Save" at bounding box center [498, 664] width 22 height 14
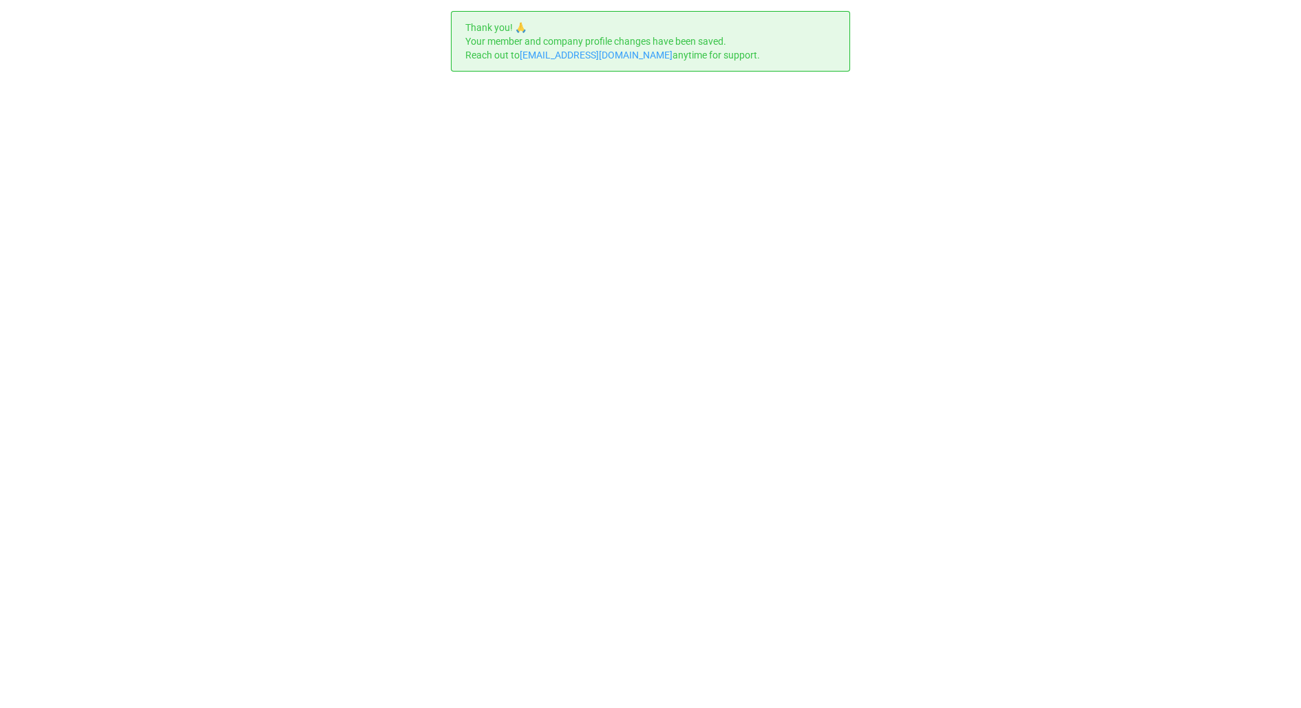
scroll to position [0, 0]
